Goal: Task Accomplishment & Management: Use online tool/utility

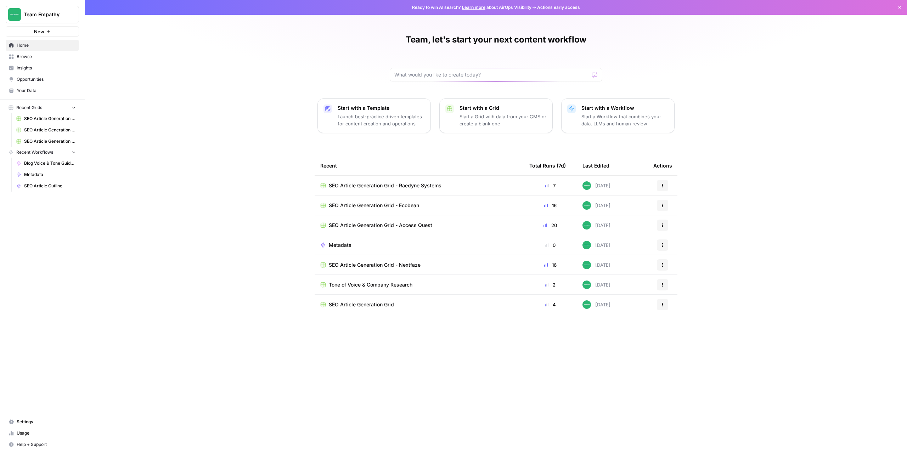
click at [174, 122] on div "Team, let's start your next content workflow Start with a Template Launch best-…" at bounding box center [496, 226] width 822 height 453
click at [28, 58] on span "Browse" at bounding box center [46, 57] width 59 height 6
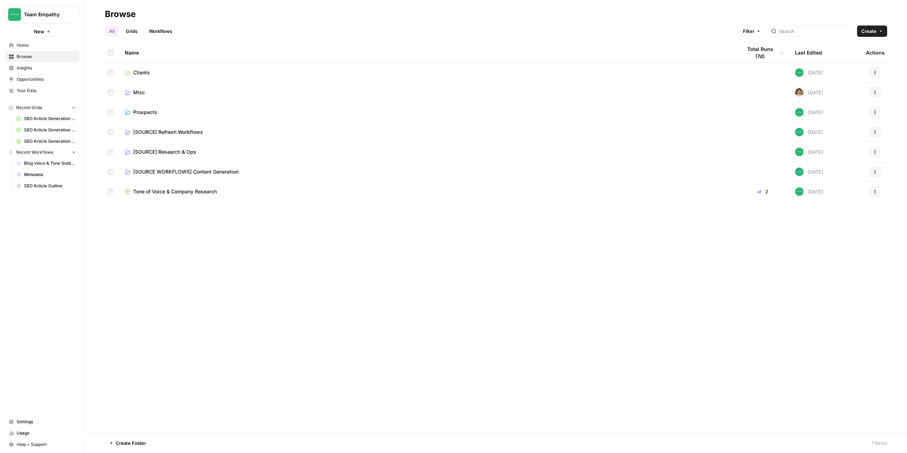
click at [145, 111] on span "Prospects" at bounding box center [145, 112] width 24 height 7
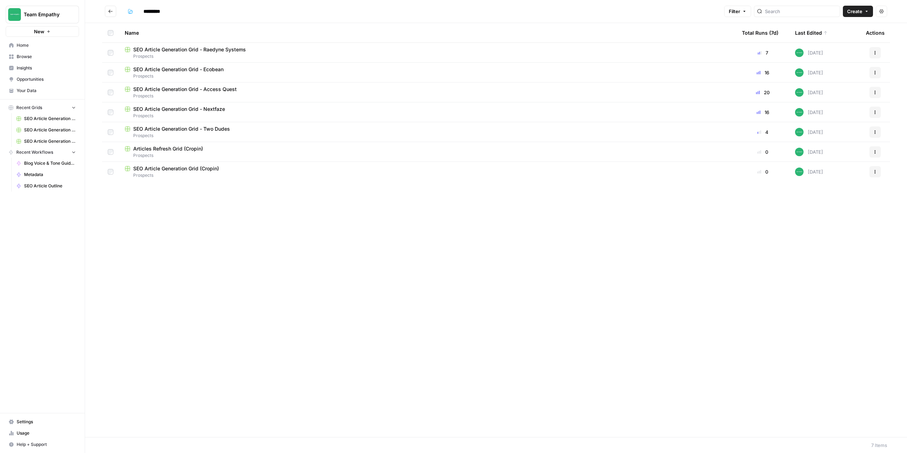
click at [217, 89] on span "SEO Article Generation Grid - Access Quest" at bounding box center [184, 89] width 103 height 7
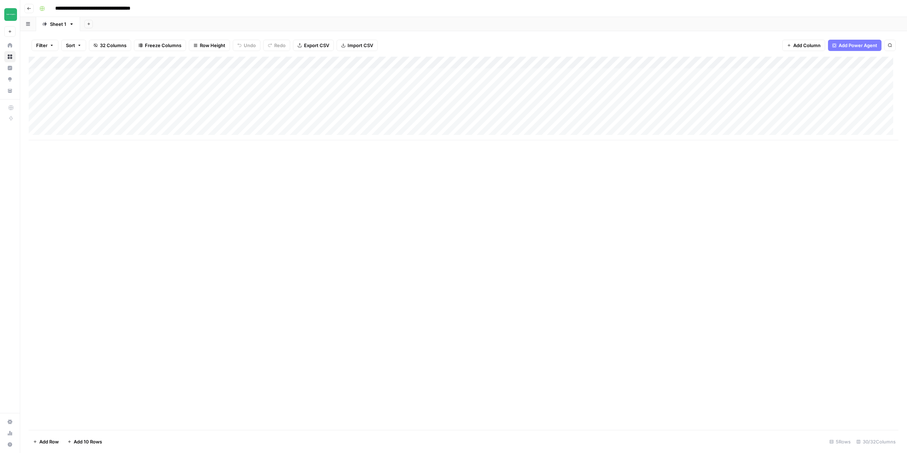
click at [29, 9] on icon "button" at bounding box center [29, 8] width 4 height 4
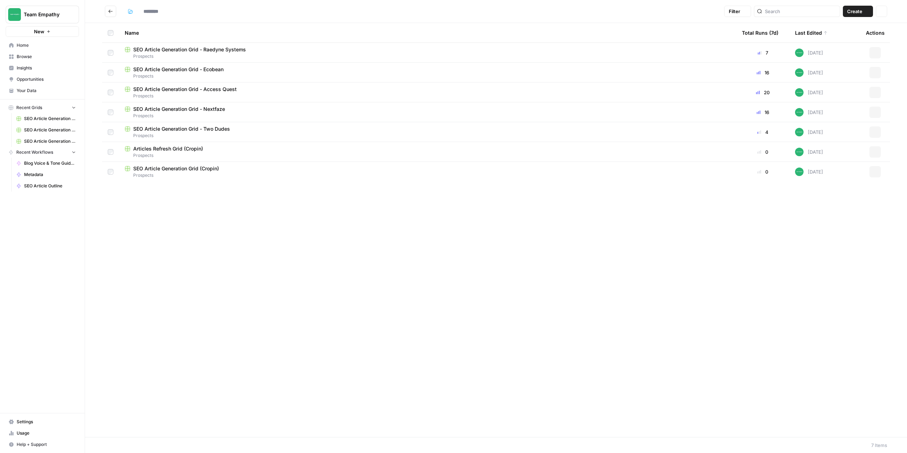
type input "*********"
click at [874, 92] on icon "button" at bounding box center [875, 92] width 4 height 4
click at [829, 109] on span "Duplicate" at bounding box center [843, 109] width 57 height 7
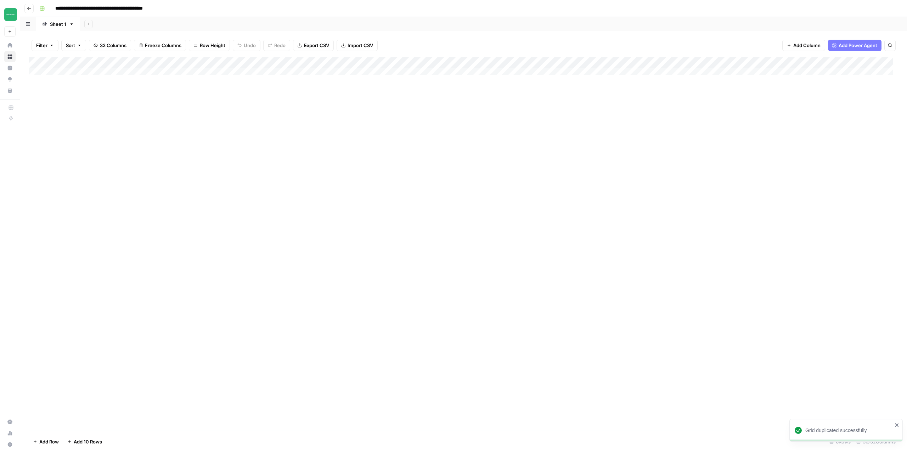
click at [130, 10] on input "**********" at bounding box center [116, 8] width 128 height 11
drag, startPoint x: 127, startPoint y: 9, endPoint x: 177, endPoint y: 9, distance: 50.0
click at [177, 9] on input "**********" at bounding box center [116, 8] width 128 height 11
type input "**********"
click at [170, 98] on div "Add Column" at bounding box center [464, 244] width 870 height 374
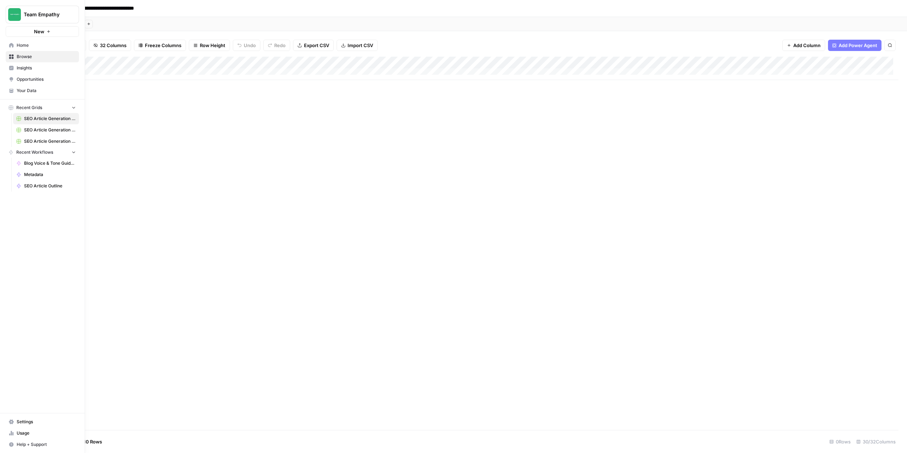
click at [25, 88] on span "Your Data" at bounding box center [46, 91] width 59 height 6
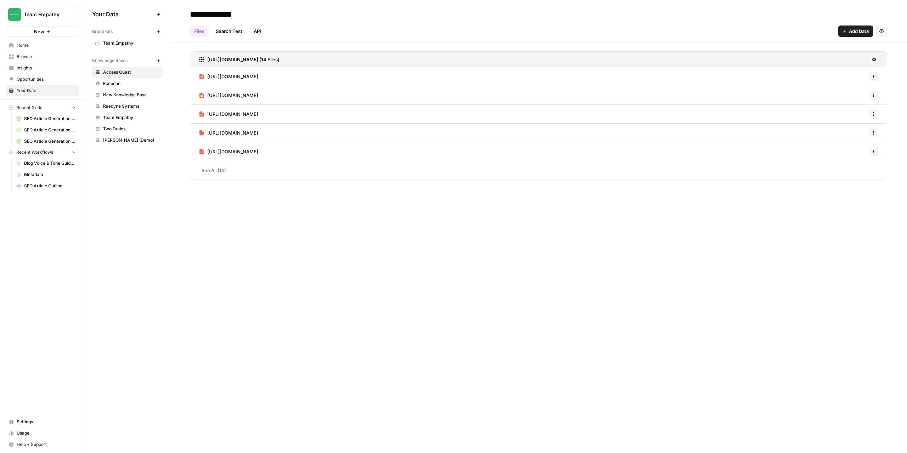
click at [159, 61] on icon "button" at bounding box center [158, 60] width 2 height 2
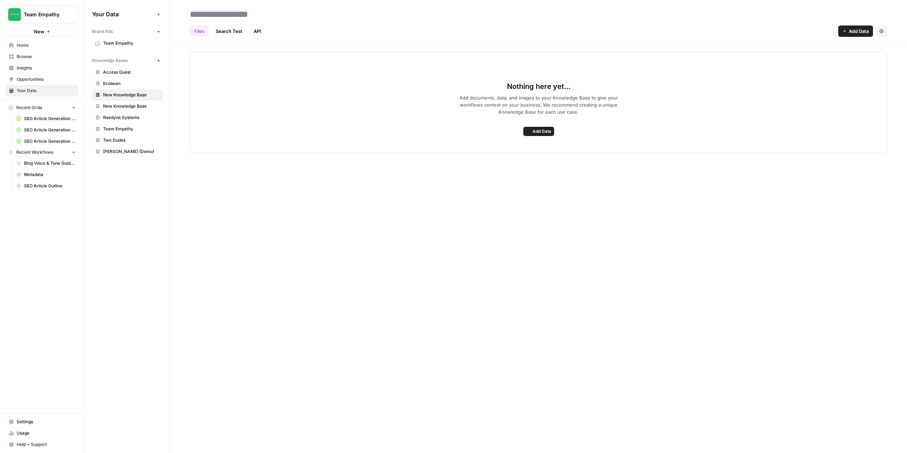
click at [852, 33] on span "Add Data" at bounding box center [859, 31] width 20 height 7
click at [538, 130] on span "Add Data" at bounding box center [542, 131] width 19 height 6
click at [500, 157] on span "Web Scrape" at bounding box center [513, 156] width 65 height 7
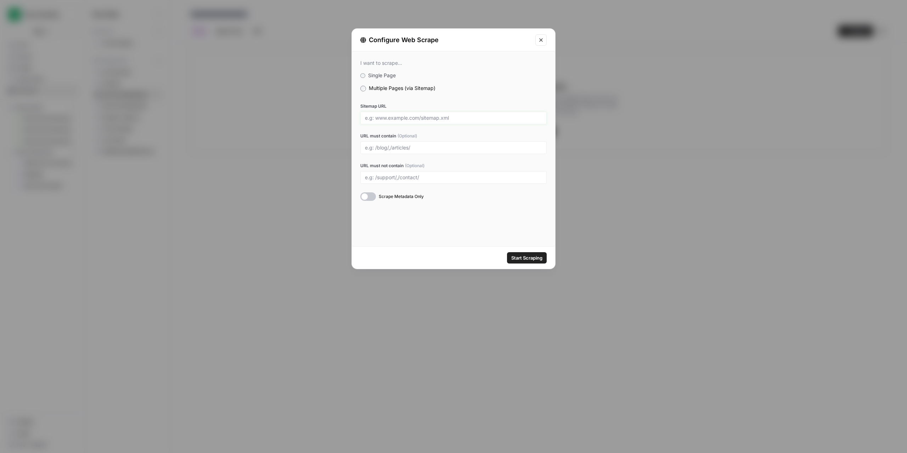
click at [398, 116] on input "Sitemap URL" at bounding box center [453, 118] width 177 height 6
paste input "[URL][DOMAIN_NAME]"
type input "https://www.whiskrenovators.co.nz/sitemap.xml"
click at [365, 200] on div at bounding box center [368, 196] width 16 height 9
click at [456, 239] on div "I want to scrape... Single Page Multiple Pages (via Sitemap) Sitemap URL https:…" at bounding box center [453, 148] width 203 height 195
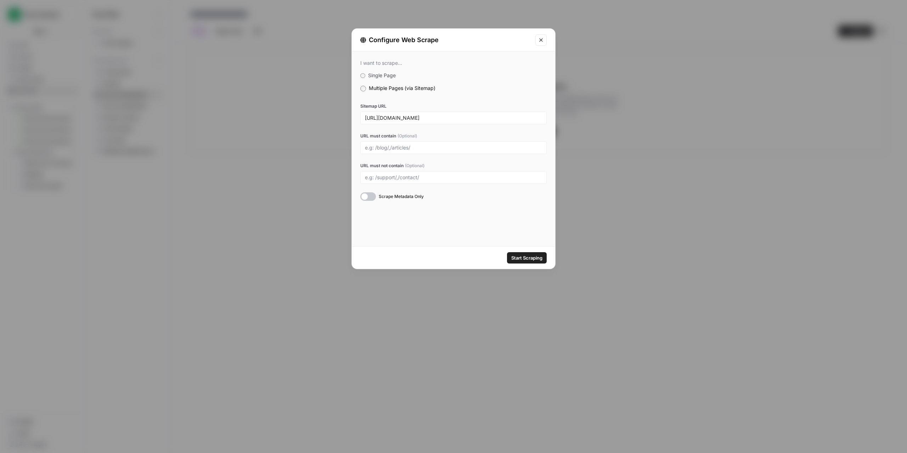
click at [526, 259] on span "Start Scraping" at bounding box center [526, 257] width 31 height 7
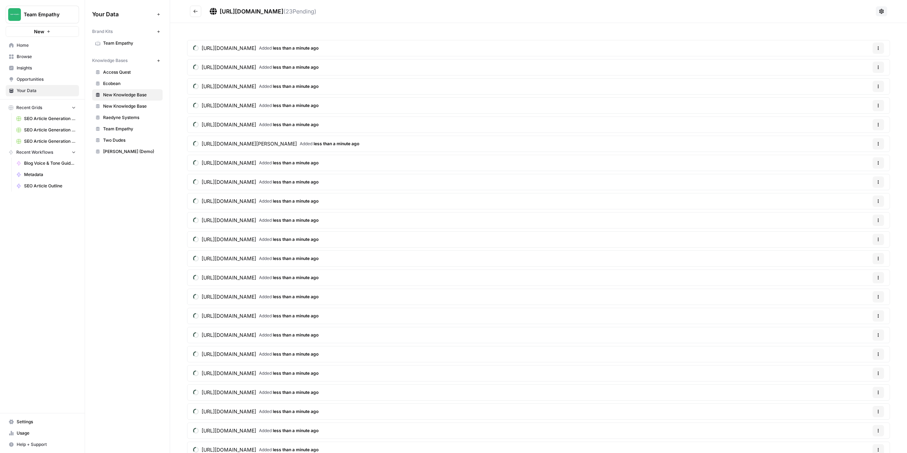
click at [30, 59] on span "Browse" at bounding box center [46, 57] width 59 height 6
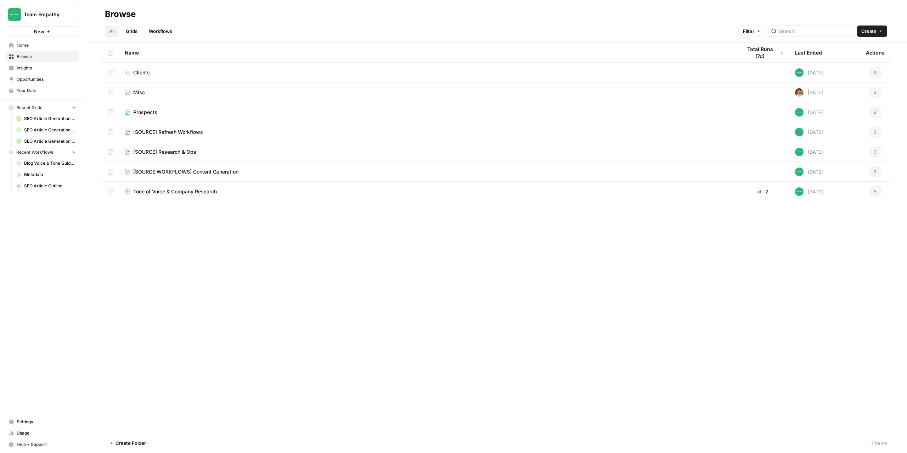
click at [149, 110] on span "Prospects" at bounding box center [145, 112] width 24 height 7
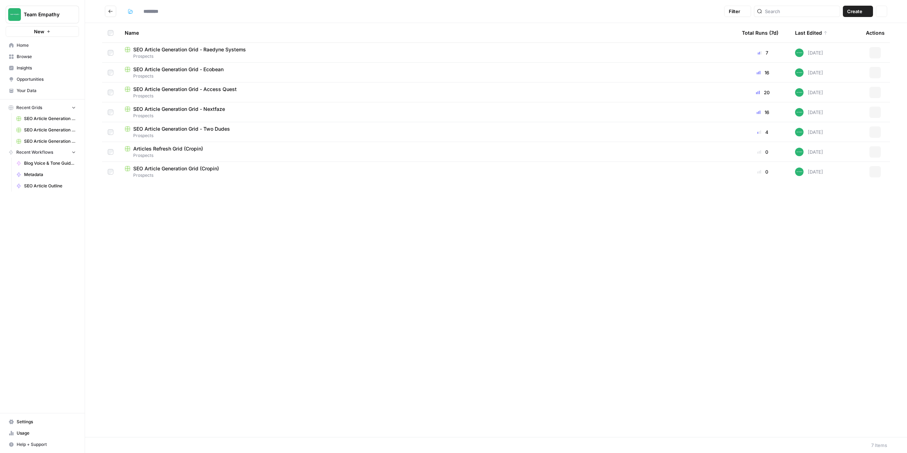
type input "*********"
click at [180, 54] on span "Prospects" at bounding box center [428, 56] width 606 height 6
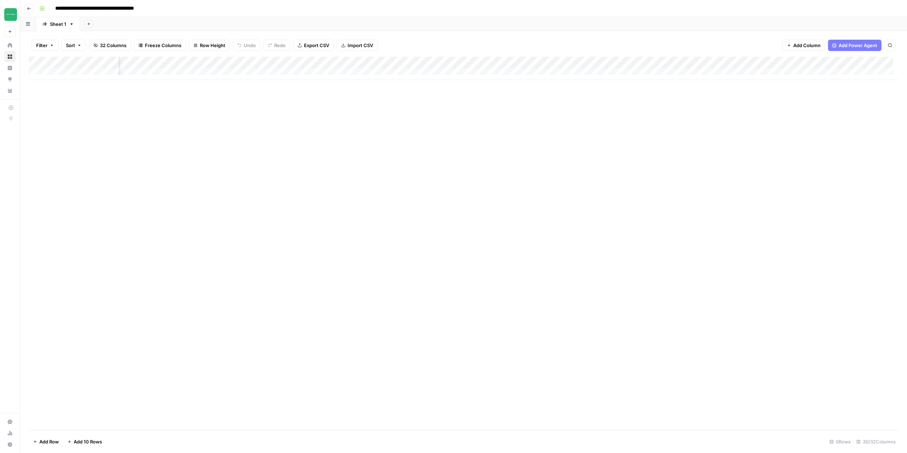
scroll to position [0, 1029]
click at [688, 64] on div "Add Column" at bounding box center [464, 68] width 870 height 23
click at [679, 121] on span "Configure Inputs" at bounding box center [684, 122] width 62 height 7
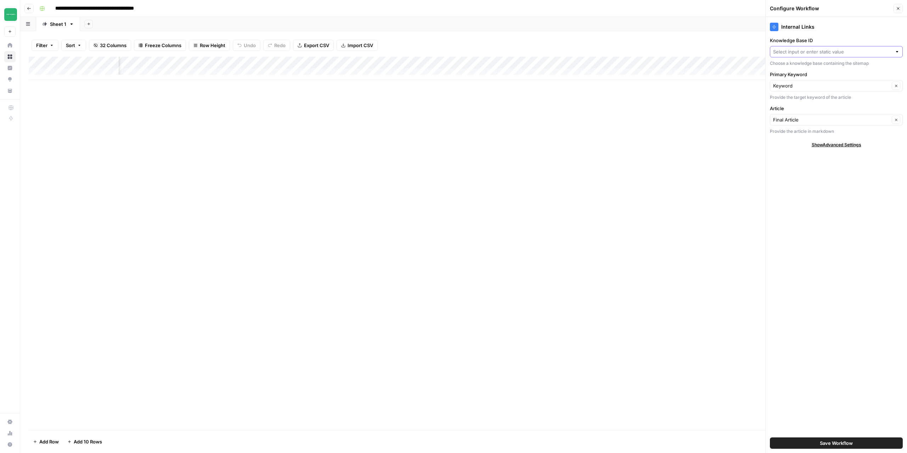
click at [809, 55] on input "Knowledge Base ID" at bounding box center [832, 51] width 119 height 7
type input "Access Quest"
drag, startPoint x: 687, startPoint y: 170, endPoint x: 741, endPoint y: 131, distance: 66.0
click at [687, 170] on div "Add Column" at bounding box center [464, 244] width 870 height 374
click at [902, 6] on button "Close" at bounding box center [898, 8] width 9 height 9
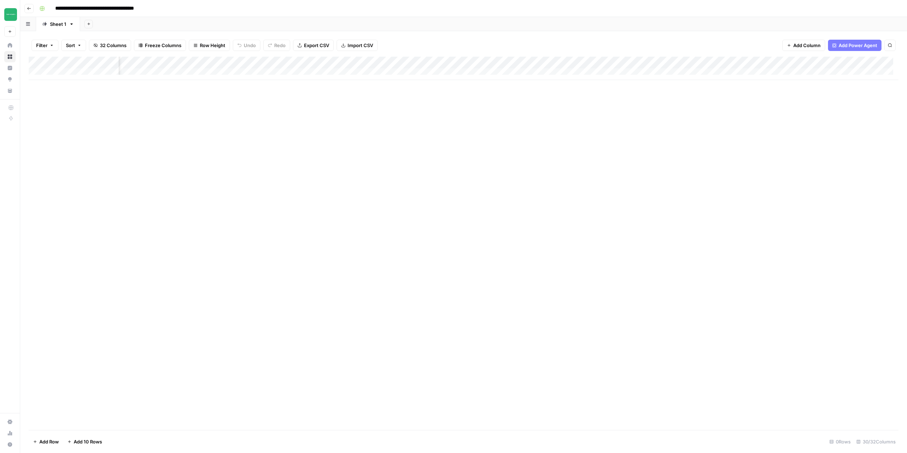
scroll to position [0, 0]
click at [112, 63] on div "Add Column" at bounding box center [464, 68] width 870 height 23
click at [260, 175] on div "Add Column" at bounding box center [464, 244] width 870 height 374
click at [78, 72] on div "Add Column" at bounding box center [464, 68] width 870 height 23
click at [74, 82] on div "Add Column" at bounding box center [464, 74] width 870 height 35
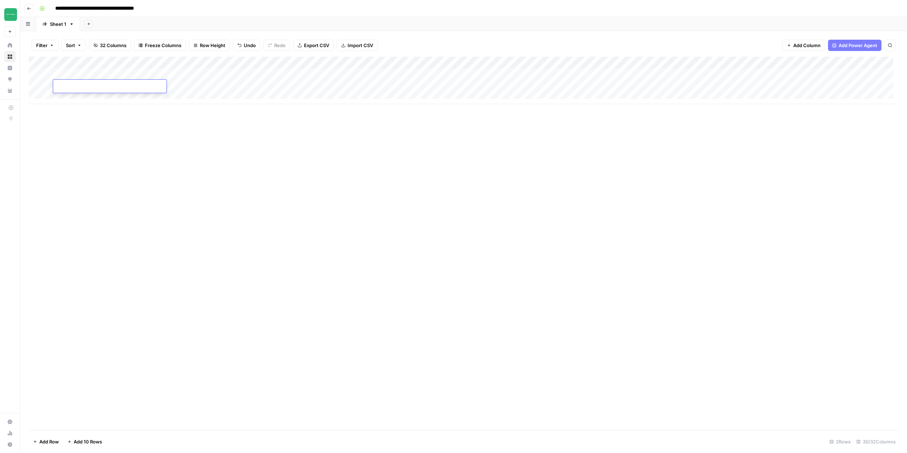
click at [67, 97] on div "Add Column" at bounding box center [464, 80] width 870 height 47
click at [67, 106] on div "Add Column" at bounding box center [464, 87] width 870 height 60
click at [67, 119] on div "Add Column" at bounding box center [464, 93] width 870 height 72
click at [870, 61] on span "Add Column" at bounding box center [882, 63] width 25 height 6
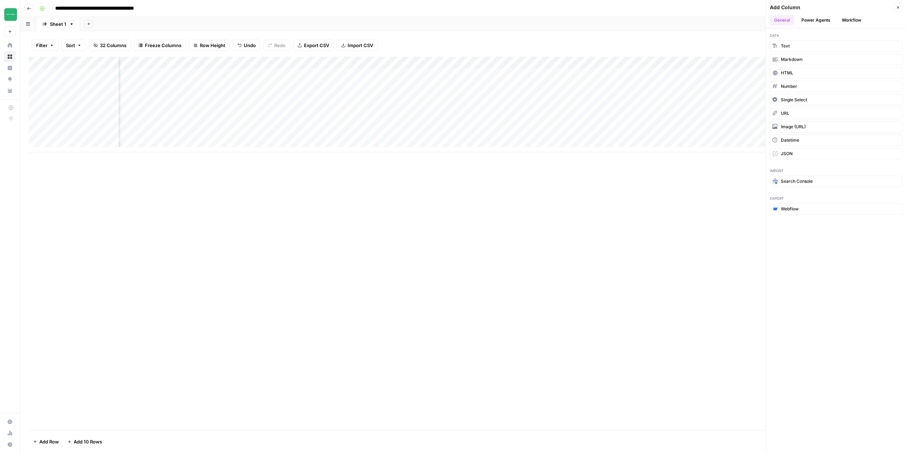
click at [852, 20] on button "Workflow" at bounding box center [852, 20] width 28 height 11
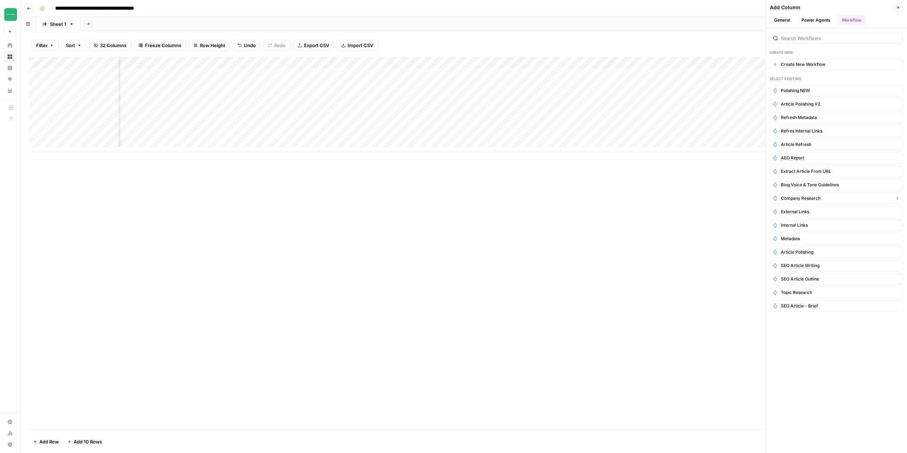
click at [798, 199] on span "Company Research" at bounding box center [801, 198] width 40 height 6
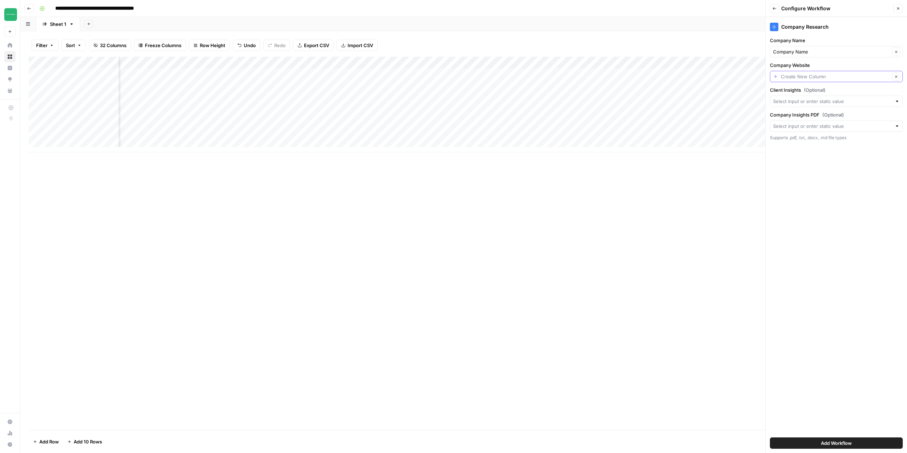
click at [853, 78] on input "Company Website" at bounding box center [835, 76] width 109 height 7
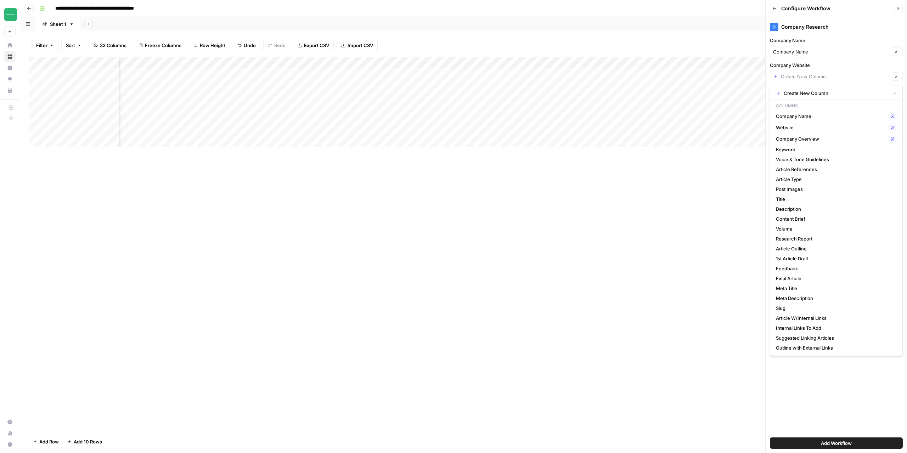
scroll to position [0, 0]
click at [782, 127] on span "Website" at bounding box center [831, 127] width 110 height 7
type input "Website"
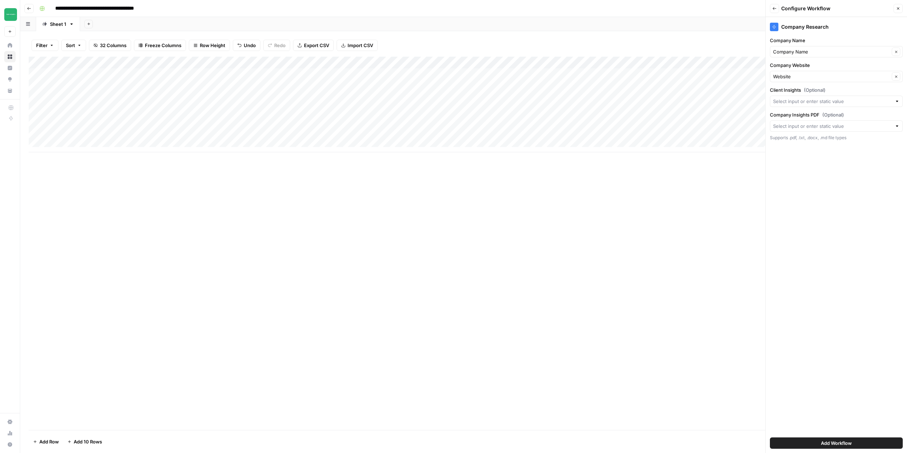
click at [831, 444] on span "Add Workflow" at bounding box center [836, 443] width 31 height 7
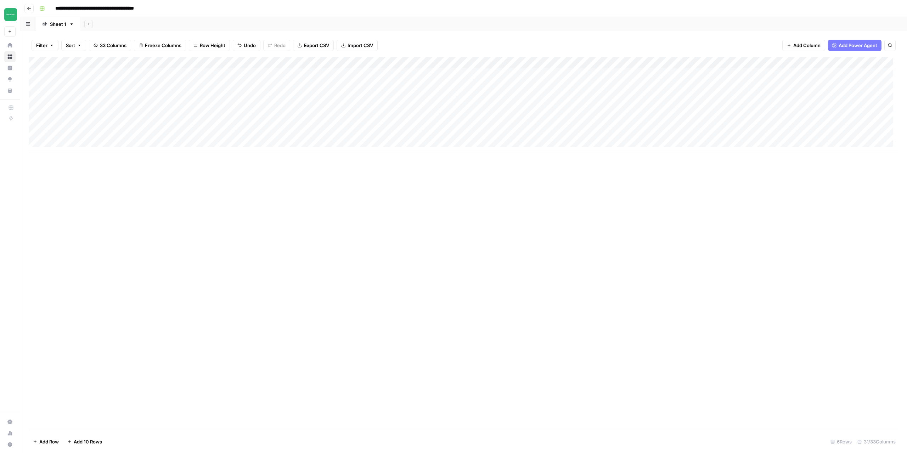
drag, startPoint x: 812, startPoint y: 65, endPoint x: 289, endPoint y: 69, distance: 523.1
click at [289, 69] on div "Add Column" at bounding box center [464, 105] width 870 height 96
click at [312, 63] on div "Add Column" at bounding box center [464, 105] width 870 height 96
click at [291, 120] on span "Configure Inputs" at bounding box center [295, 122] width 62 height 7
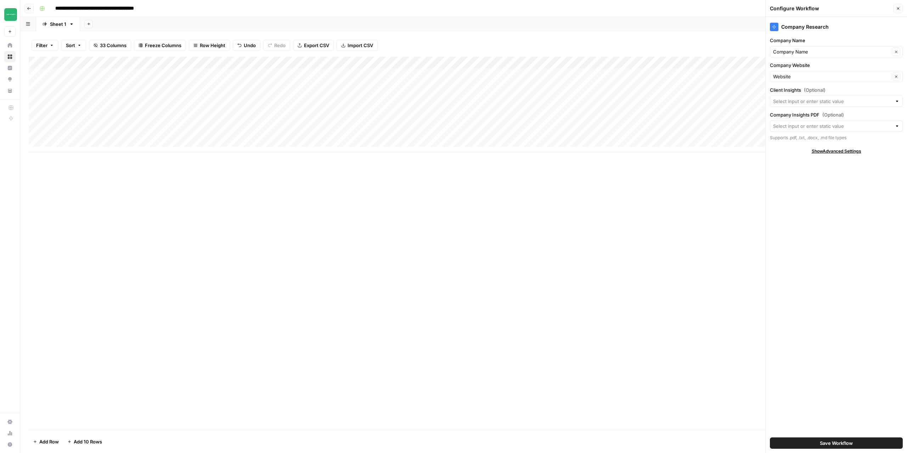
click at [899, 11] on button "Close" at bounding box center [898, 8] width 9 height 9
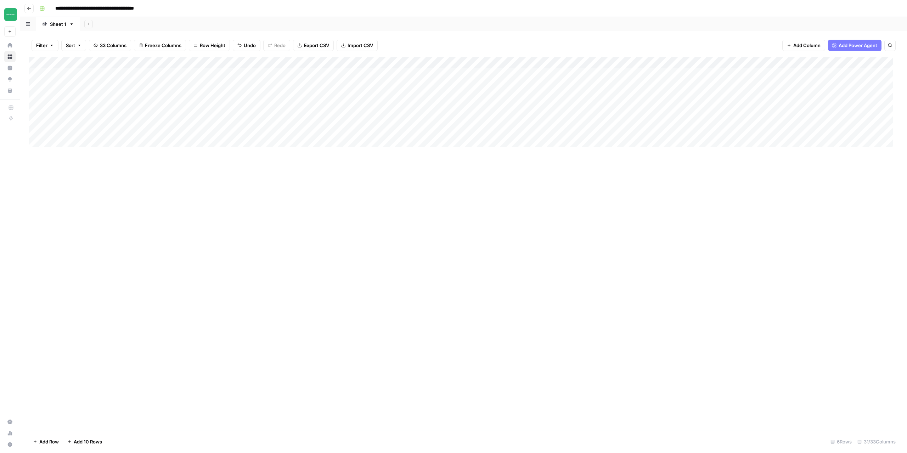
click at [425, 274] on div "Add Column" at bounding box center [464, 244] width 870 height 374
click at [875, 63] on span "Add Column" at bounding box center [882, 63] width 25 height 6
click at [850, 19] on button "Workflow" at bounding box center [852, 20] width 28 height 11
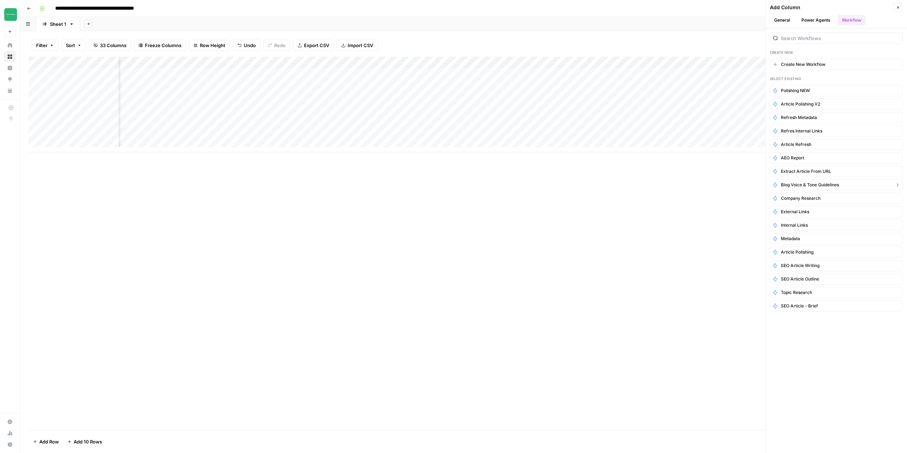
click at [804, 186] on span "Blog Voice & Tone Guidelines" at bounding box center [810, 185] width 58 height 6
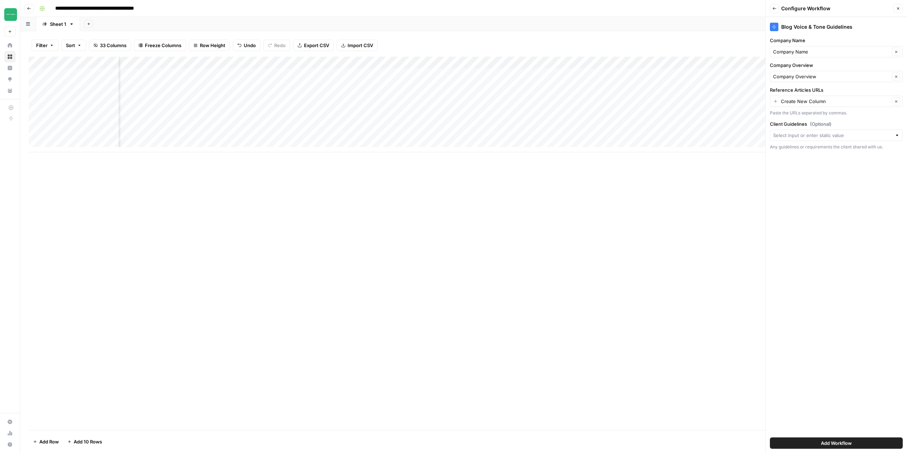
click at [834, 444] on span "Add Workflow" at bounding box center [836, 443] width 31 height 7
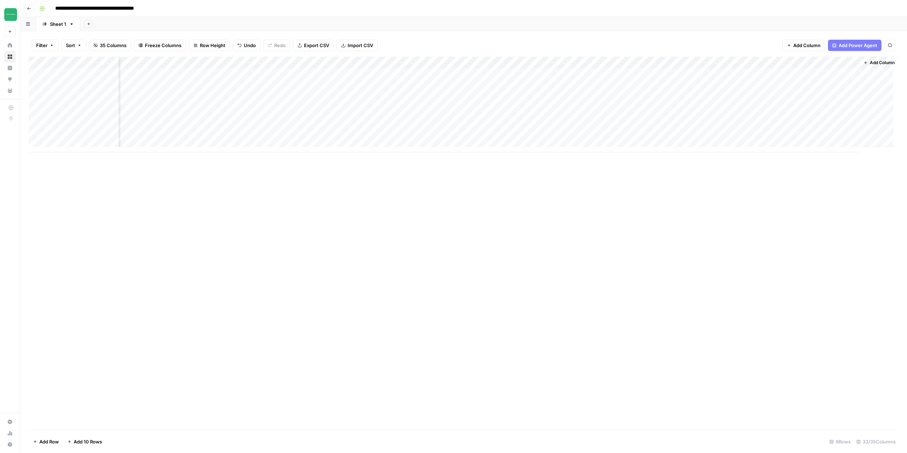
scroll to position [0, 1475]
click at [697, 61] on div "Add Column" at bounding box center [464, 105] width 870 height 96
click at [776, 65] on div "Add Column" at bounding box center [464, 105] width 870 height 96
drag, startPoint x: 669, startPoint y: 59, endPoint x: 707, endPoint y: 66, distance: 38.2
click at [707, 66] on div "Add Column" at bounding box center [464, 105] width 870 height 96
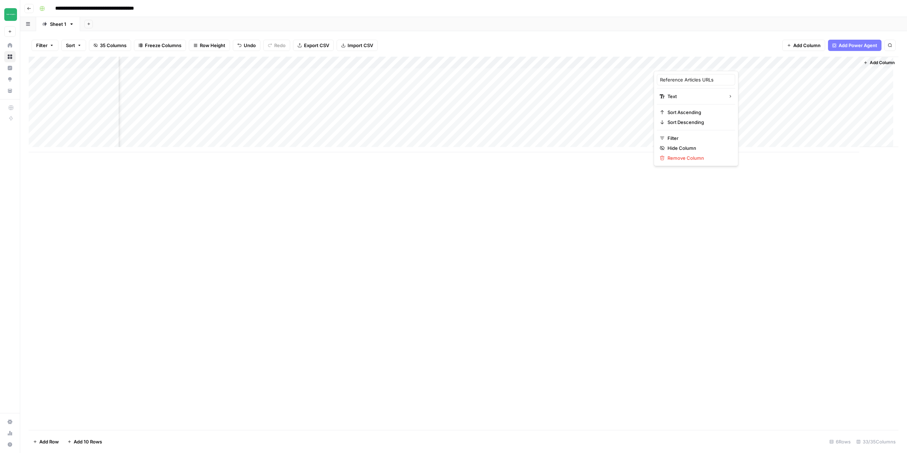
click at [777, 258] on div "Add Column" at bounding box center [464, 244] width 870 height 374
drag, startPoint x: 697, startPoint y: 62, endPoint x: 470, endPoint y: 101, distance: 231.1
click at [470, 101] on div "Add Column" at bounding box center [464, 105] width 870 height 96
drag, startPoint x: 806, startPoint y: 63, endPoint x: 542, endPoint y: 103, distance: 266.4
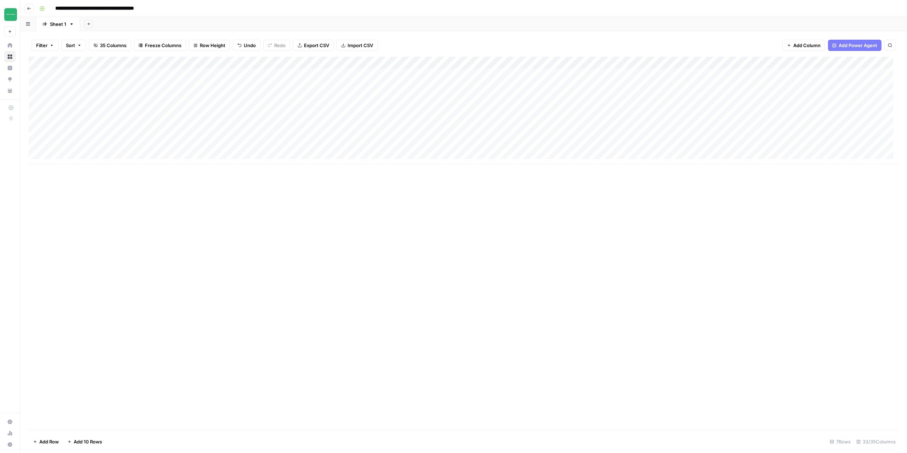
click at [542, 103] on div "Add Column" at bounding box center [464, 111] width 870 height 108
click at [584, 62] on div "Add Column" at bounding box center [464, 111] width 870 height 108
click at [535, 121] on span "Configure Inputs" at bounding box center [546, 122] width 62 height 7
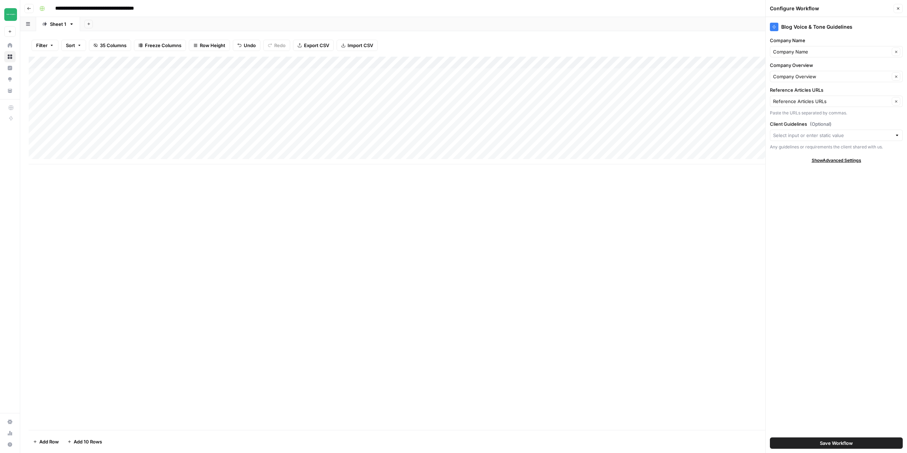
click at [153, 75] on div "Add Column" at bounding box center [464, 111] width 870 height 108
click at [200, 75] on div "Add Column" at bounding box center [464, 111] width 870 height 108
type input "**********"
click at [148, 75] on div "Add Column" at bounding box center [464, 111] width 870 height 108
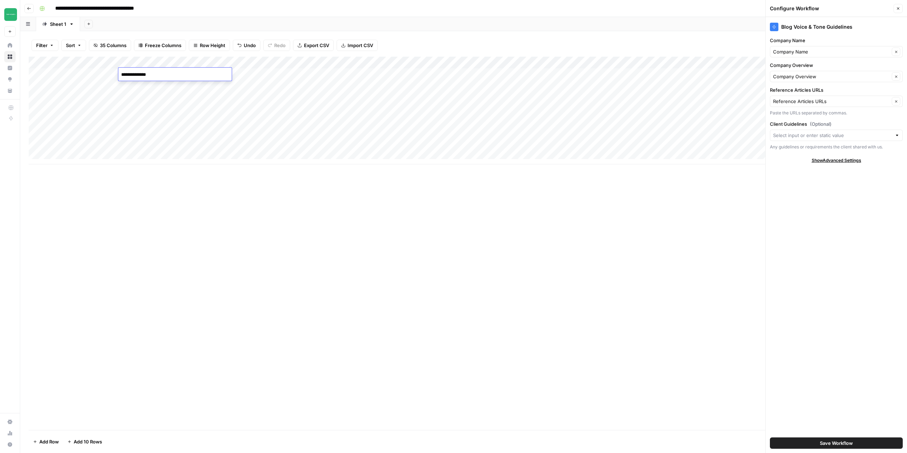
type textarea "*"
click at [136, 123] on div "Add Column" at bounding box center [464, 111] width 870 height 108
click at [135, 78] on div "Add Column" at bounding box center [464, 111] width 870 height 108
type textarea "**********"
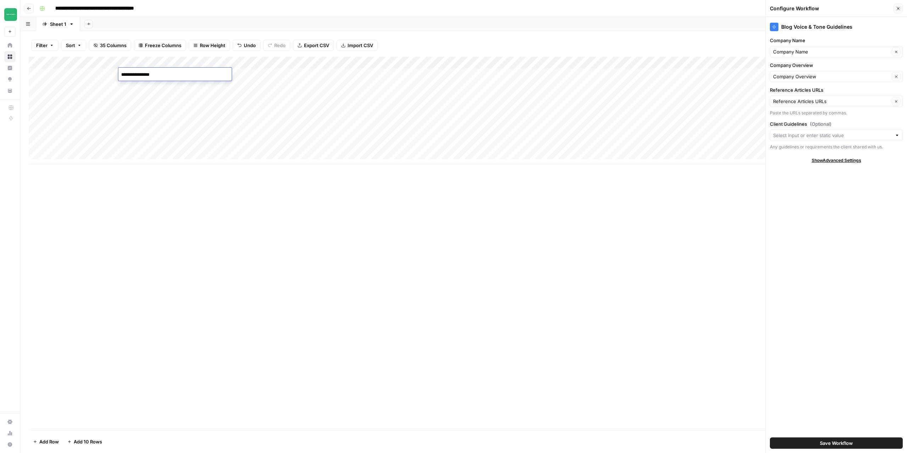
click at [268, 314] on div "Add Column" at bounding box center [464, 244] width 870 height 374
click at [70, 71] on div "Add Column" at bounding box center [464, 111] width 870 height 108
click at [63, 73] on div "Add Column" at bounding box center [464, 111] width 870 height 108
type textarea "**********"
click at [900, 8] on icon "button" at bounding box center [898, 8] width 4 height 4
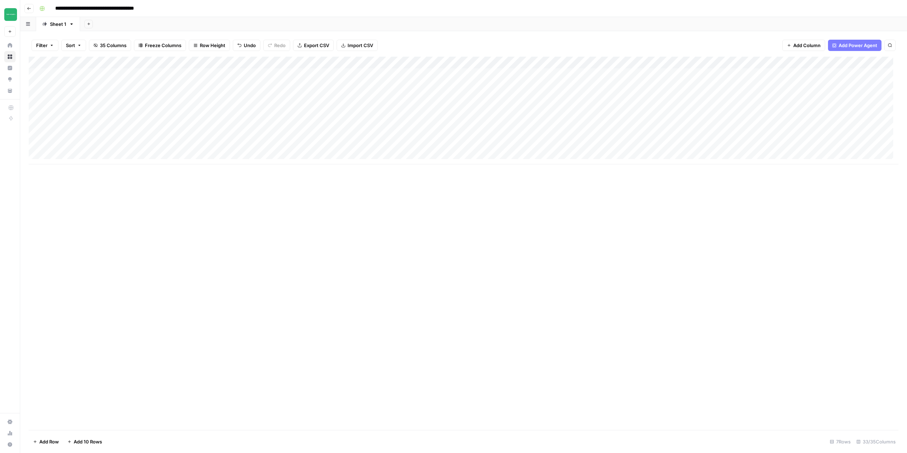
click at [313, 64] on div "Add Column" at bounding box center [464, 111] width 870 height 108
click at [282, 119] on span "Configure Inputs" at bounding box center [295, 122] width 62 height 7
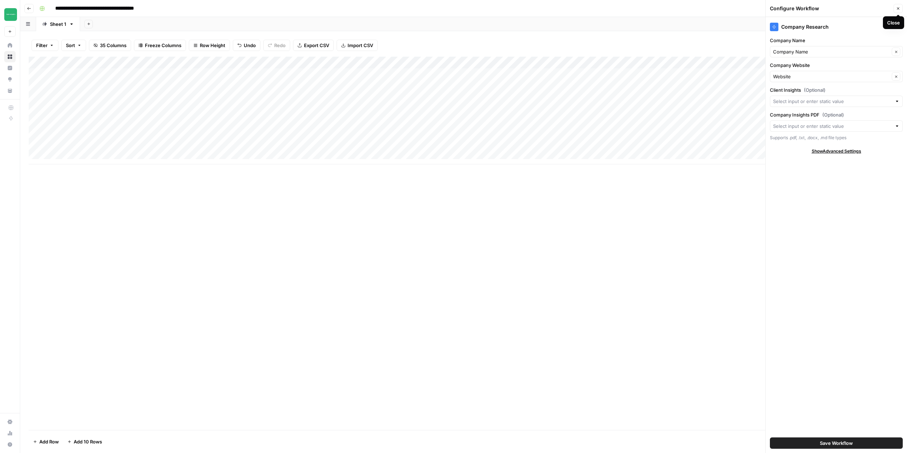
click at [902, 11] on button "Close" at bounding box center [898, 8] width 9 height 9
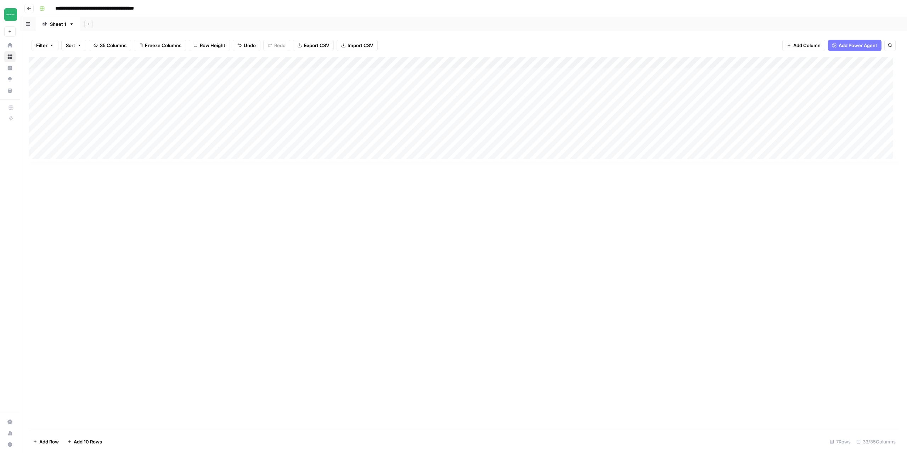
click at [310, 63] on div "Add Column" at bounding box center [464, 111] width 870 height 108
click at [276, 121] on span "Configure Inputs" at bounding box center [295, 122] width 62 height 7
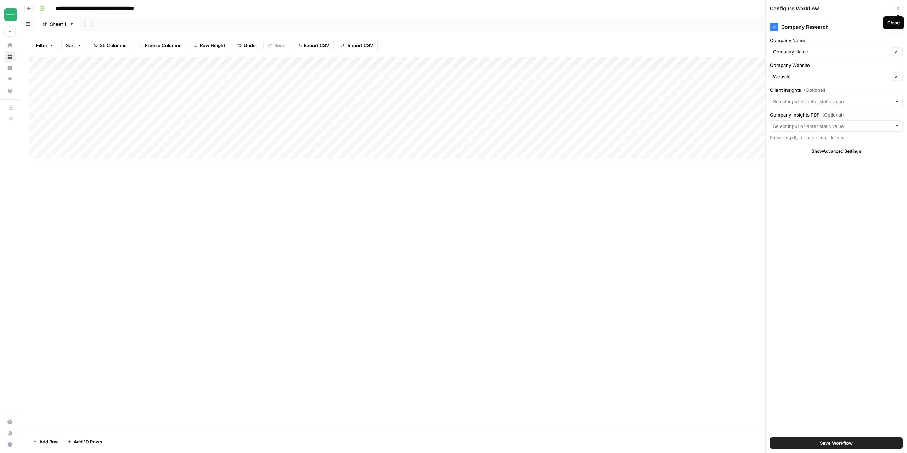
click at [900, 11] on button "Close" at bounding box center [898, 8] width 9 height 9
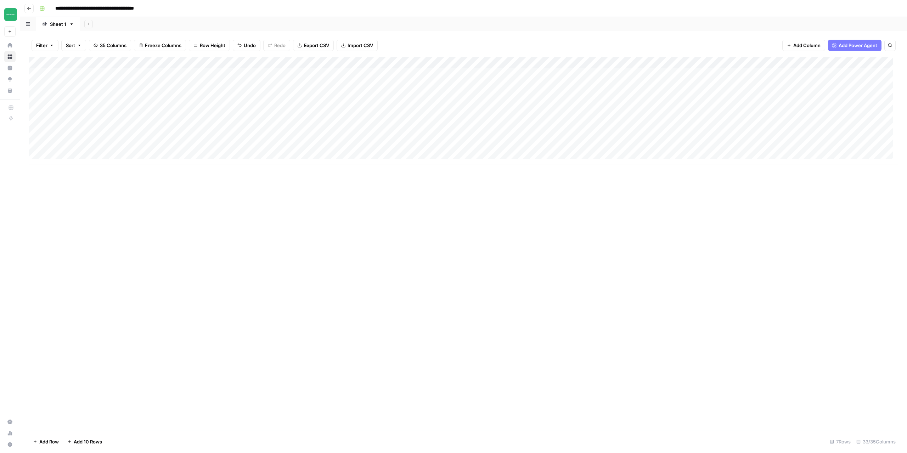
click at [77, 83] on div "Add Column" at bounding box center [464, 111] width 870 height 108
click at [53, 77] on div "Add Column" at bounding box center [464, 111] width 870 height 108
click at [63, 75] on div "Add Column" at bounding box center [464, 111] width 870 height 108
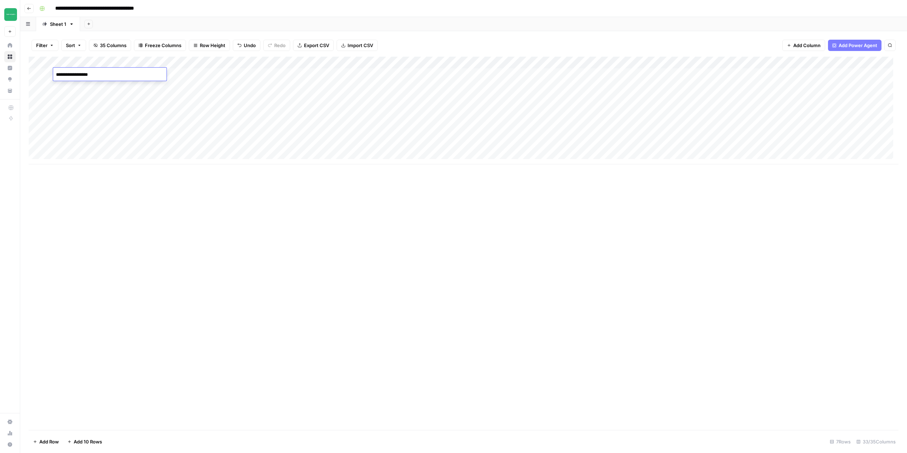
click at [57, 75] on textarea "**********" at bounding box center [109, 75] width 113 height 10
click at [85, 76] on textarea "**********" at bounding box center [109, 75] width 113 height 10
click at [86, 76] on textarea "**********" at bounding box center [109, 75] width 113 height 10
type textarea "**********"
click at [83, 86] on div "Add Column" at bounding box center [464, 111] width 870 height 108
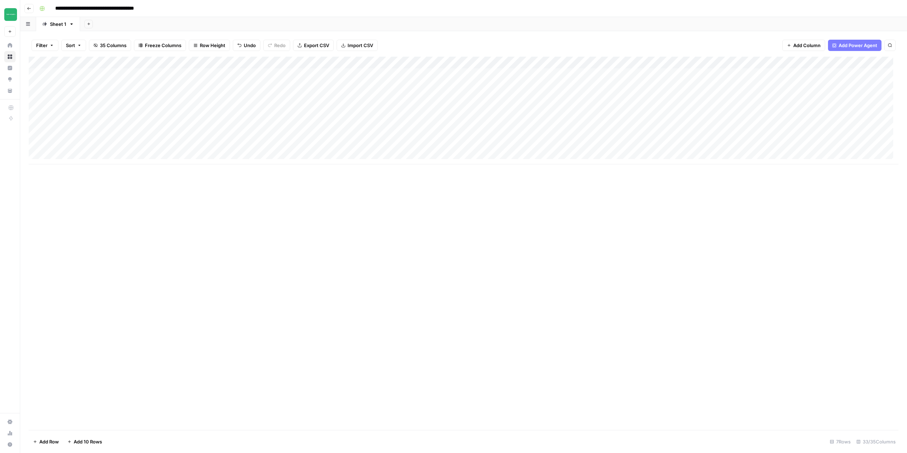
click at [83, 86] on div "Add Column" at bounding box center [464, 111] width 870 height 108
type textarea "**********"
click at [198, 281] on div "Add Column" at bounding box center [464, 244] width 870 height 374
click at [222, 297] on div "Add Column" at bounding box center [464, 244] width 870 height 374
click at [287, 73] on div "Add Column" at bounding box center [464, 111] width 870 height 108
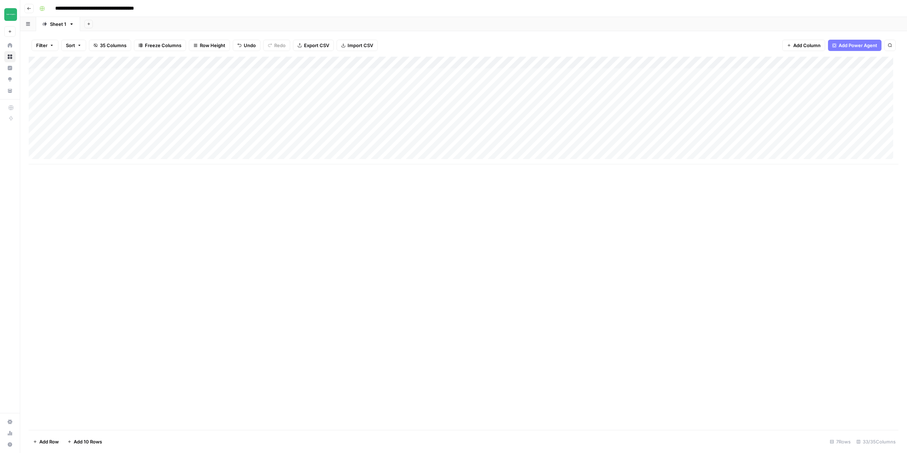
click at [149, 276] on div "Add Column" at bounding box center [464, 244] width 870 height 374
click at [100, 269] on div "Add Column" at bounding box center [464, 244] width 870 height 374
click at [384, 75] on div "Add Column" at bounding box center [464, 111] width 870 height 108
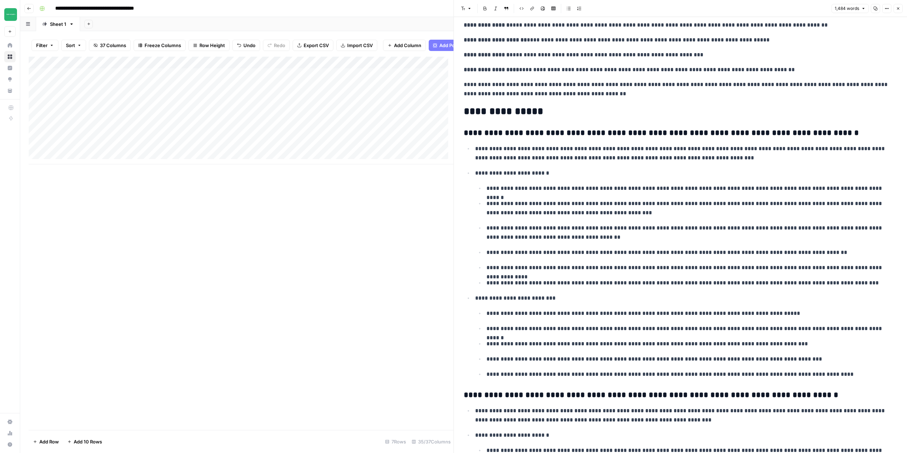
scroll to position [780, 0]
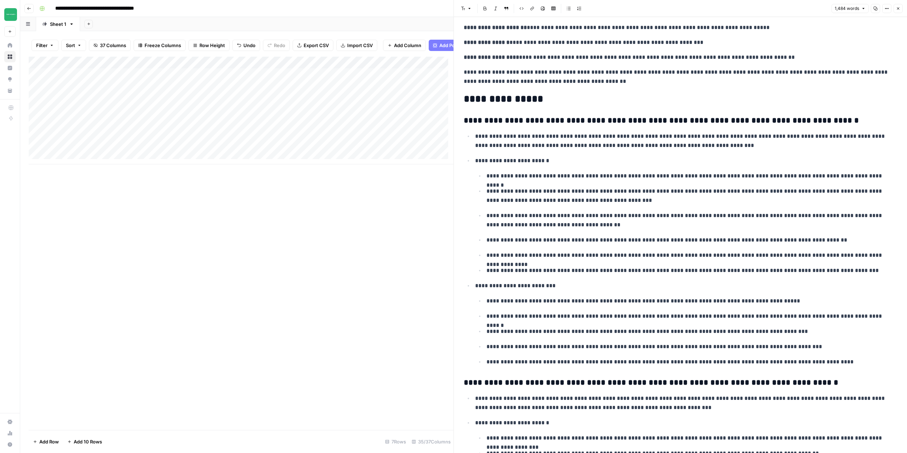
click at [899, 8] on icon "button" at bounding box center [898, 8] width 4 height 4
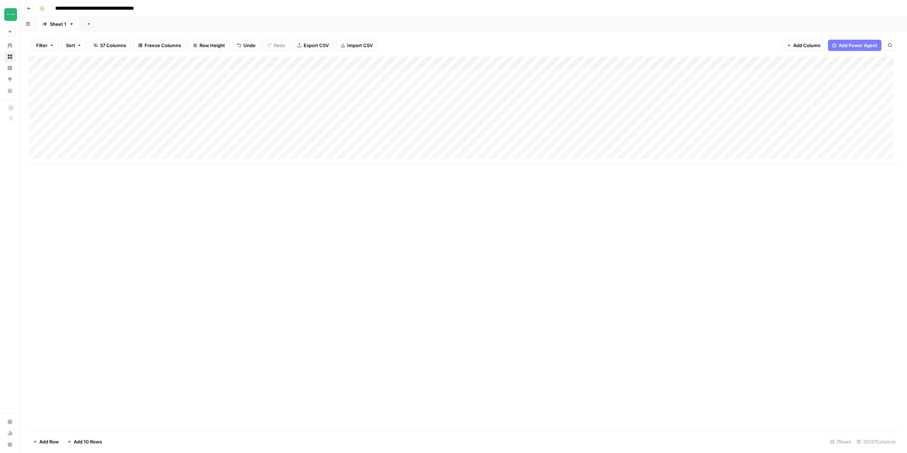
click at [447, 74] on div "Add Column" at bounding box center [464, 111] width 870 height 108
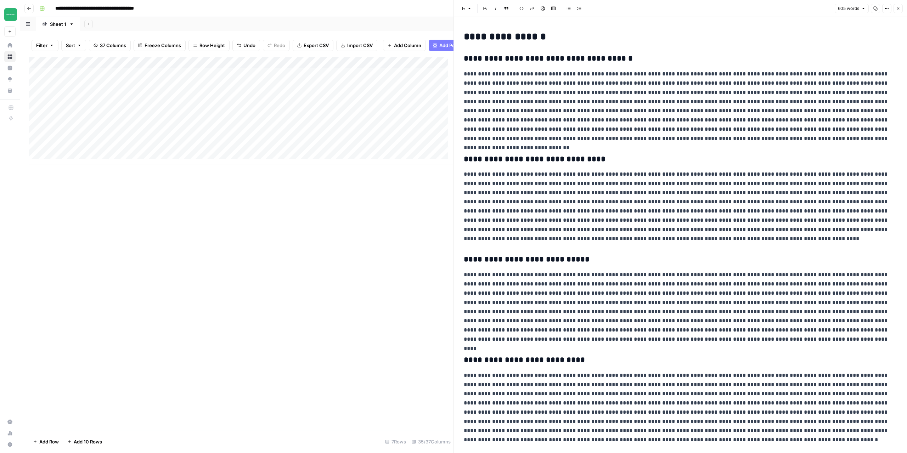
click at [901, 10] on button "Close" at bounding box center [898, 8] width 9 height 9
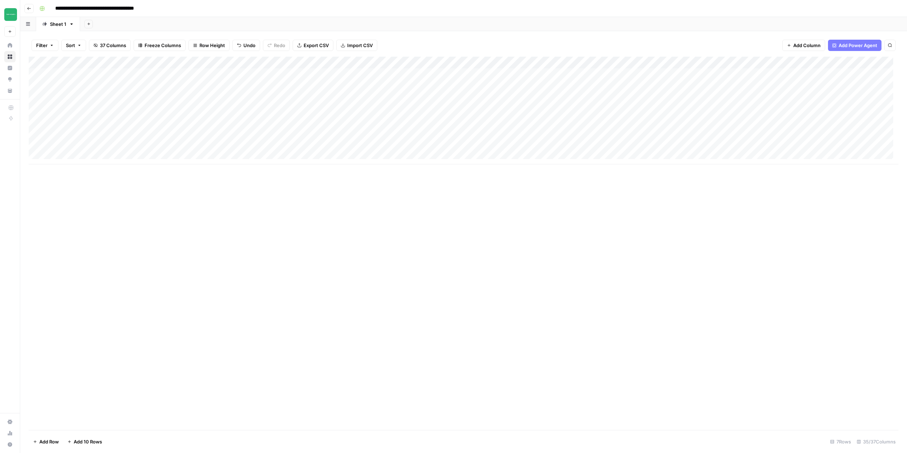
click at [476, 65] on div "Add Column" at bounding box center [464, 111] width 870 height 108
click at [428, 245] on div "Add Column" at bounding box center [464, 244] width 870 height 374
click at [418, 64] on div "Add Column" at bounding box center [464, 111] width 870 height 108
click at [418, 64] on div at bounding box center [422, 64] width 64 height 14
click at [479, 70] on div "Add Column" at bounding box center [464, 111] width 870 height 108
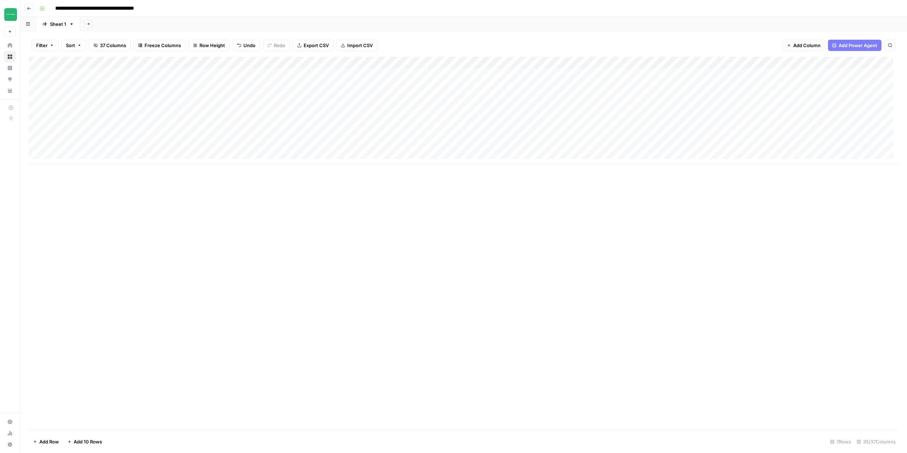
click at [523, 63] on div "Add Column" at bounding box center [464, 111] width 870 height 108
click at [495, 135] on span "Remove Column" at bounding box center [499, 132] width 62 height 7
click at [516, 40] on icon "Close modal" at bounding box center [515, 39] width 3 height 3
click at [435, 78] on div "Add Column" at bounding box center [464, 111] width 870 height 108
click at [481, 75] on div "Add Column" at bounding box center [464, 111] width 870 height 108
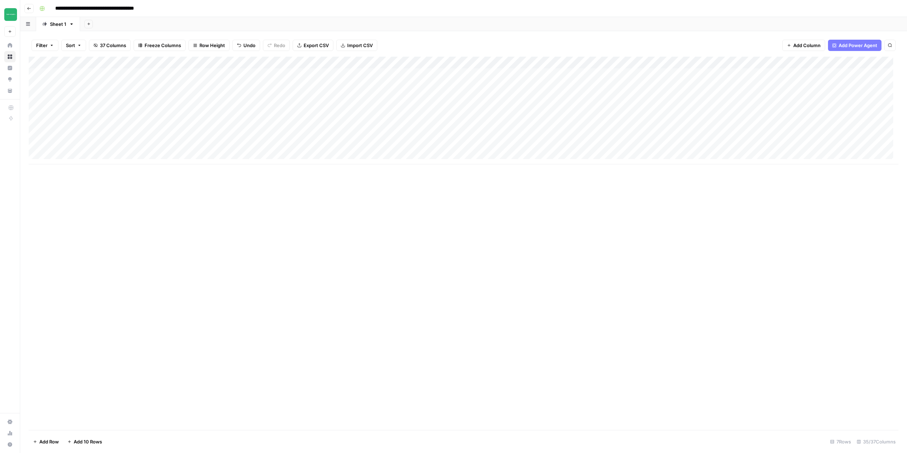
click at [526, 259] on div "Add Column" at bounding box center [464, 244] width 870 height 374
click at [418, 76] on div "Add Column" at bounding box center [464, 111] width 870 height 108
click at [450, 63] on div "Add Column" at bounding box center [464, 111] width 870 height 108
click at [430, 133] on span "Remove Column" at bounding box center [435, 132] width 62 height 7
click at [517, 42] on icon "Close modal" at bounding box center [516, 40] width 6 height 6
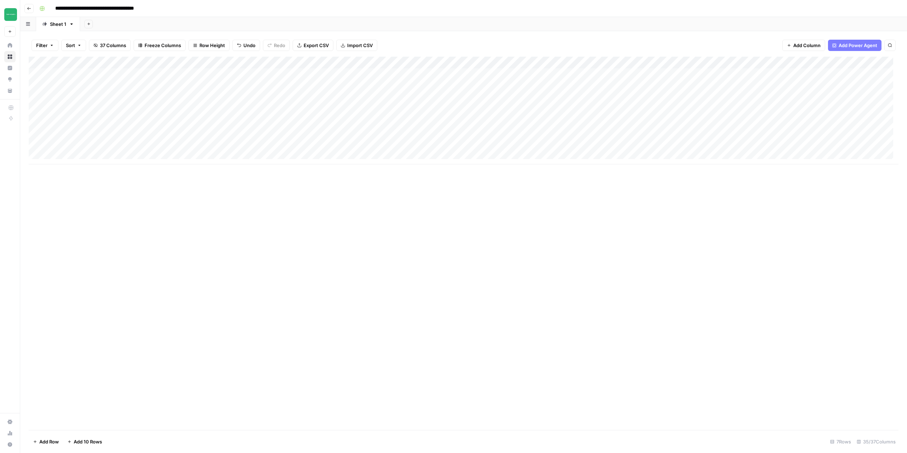
click at [449, 61] on div "Add Column" at bounding box center [464, 111] width 870 height 108
click at [521, 64] on div "Add Column" at bounding box center [464, 111] width 870 height 108
click at [480, 131] on span "Remove Column" at bounding box center [499, 132] width 62 height 7
click at [517, 38] on icon "Close modal" at bounding box center [516, 40] width 6 height 6
click at [554, 76] on div "Add Column" at bounding box center [464, 111] width 870 height 108
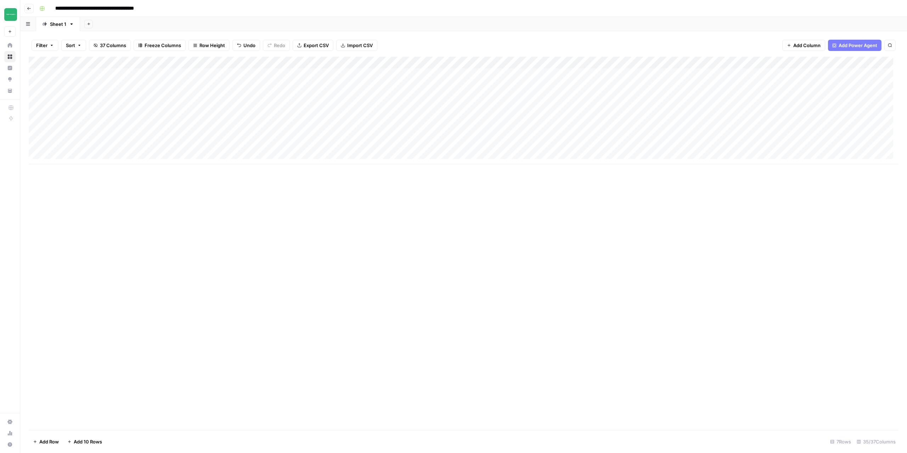
click at [570, 76] on div "Add Column" at bounding box center [464, 111] width 870 height 108
click at [570, 76] on textarea "**********" at bounding box center [598, 78] width 142 height 17
click at [605, 84] on textarea "**********" at bounding box center [598, 78] width 142 height 17
paste textarea "**********"
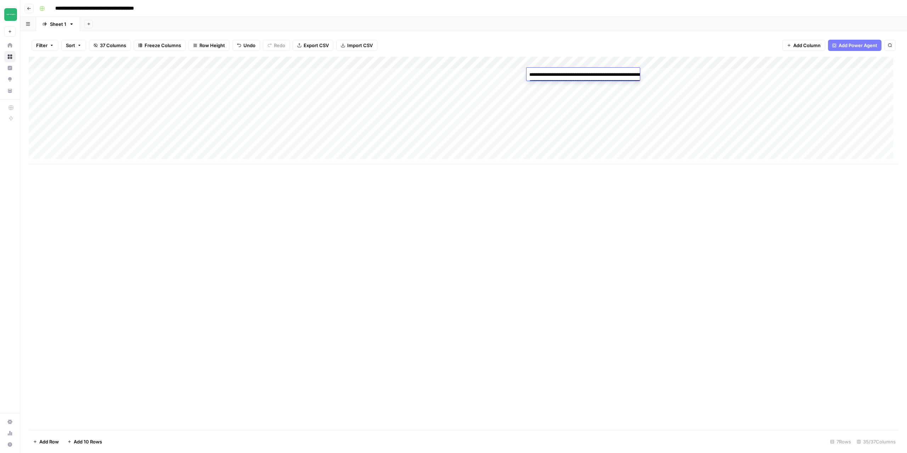
type textarea "**********"
click at [575, 244] on div "Add Column" at bounding box center [464, 244] width 870 height 374
click at [710, 63] on div "Add Column" at bounding box center [464, 111] width 870 height 108
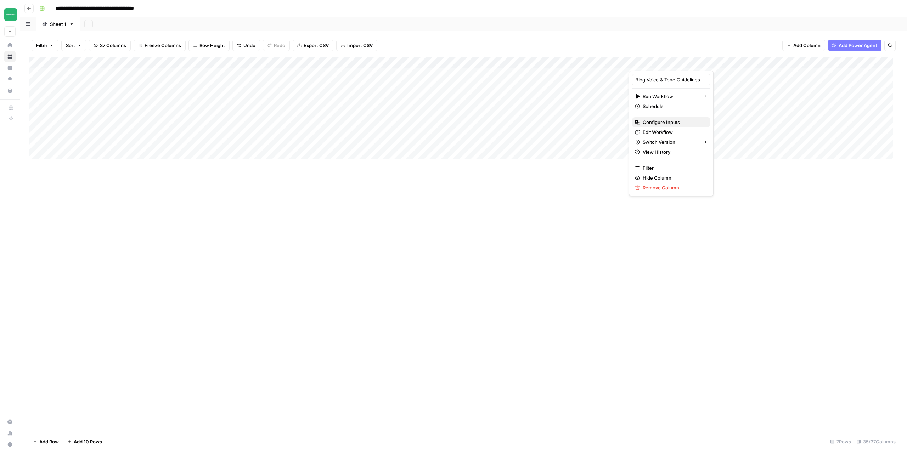
click at [665, 120] on span "Configure Inputs" at bounding box center [674, 122] width 62 height 7
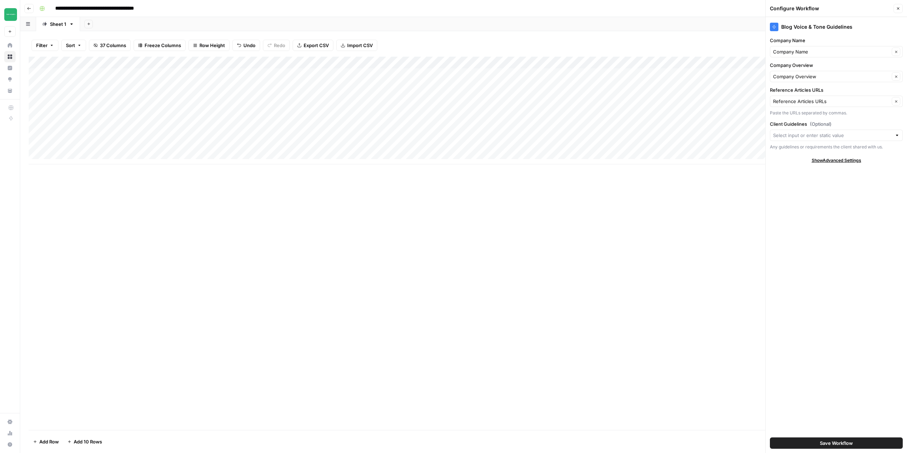
click at [899, 9] on icon "button" at bounding box center [898, 8] width 4 height 4
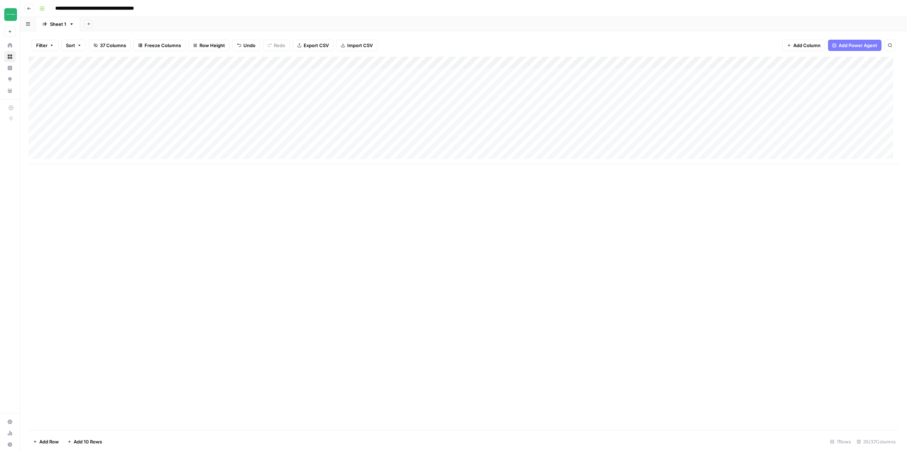
click at [677, 74] on div "Add Column" at bounding box center [464, 111] width 870 height 108
click at [335, 63] on div "Add Column" at bounding box center [464, 111] width 870 height 108
click at [480, 190] on div "Add Column" at bounding box center [464, 244] width 870 height 374
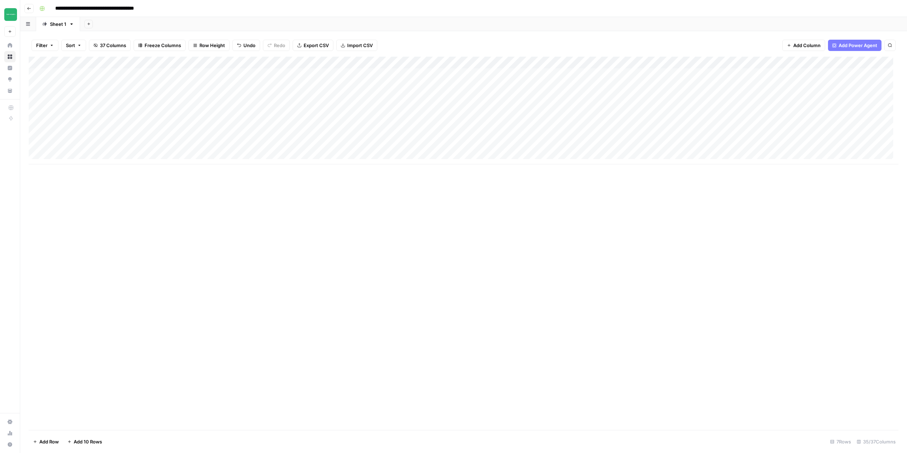
click at [401, 281] on div "Add Column" at bounding box center [464, 244] width 870 height 374
click at [30, 12] on button "Go back" at bounding box center [28, 8] width 9 height 9
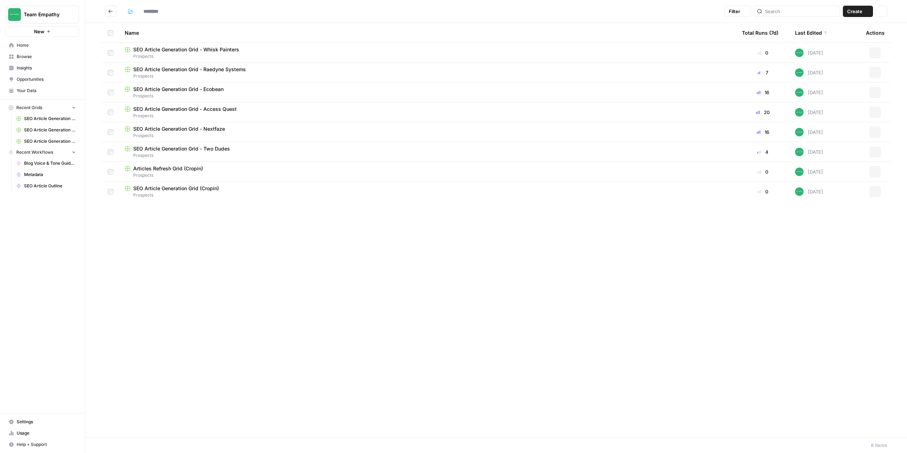
type input "*********"
click at [28, 90] on span "Your Data" at bounding box center [46, 91] width 59 height 6
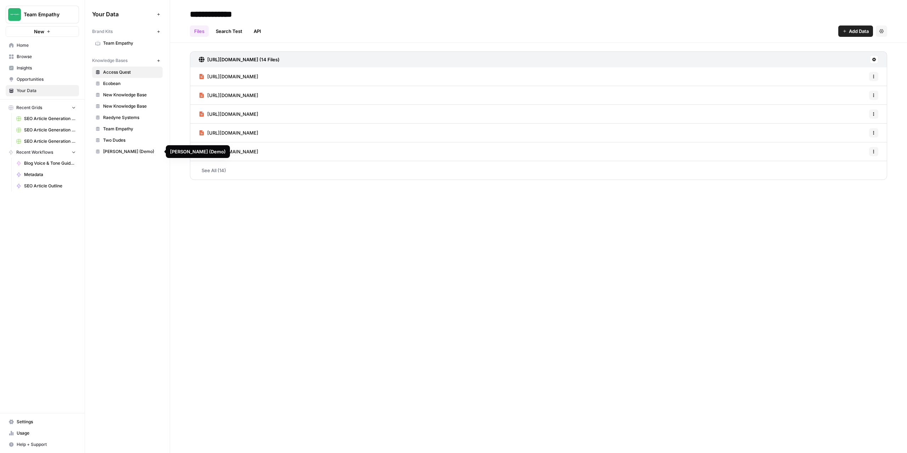
click at [130, 97] on span "New Knowledge Base" at bounding box center [131, 95] width 56 height 6
click at [247, 11] on input "**********" at bounding box center [243, 14] width 113 height 14
drag, startPoint x: 281, startPoint y: 16, endPoint x: 181, endPoint y: 23, distance: 99.5
click at [181, 23] on header "**********" at bounding box center [538, 21] width 737 height 43
type input "**********"
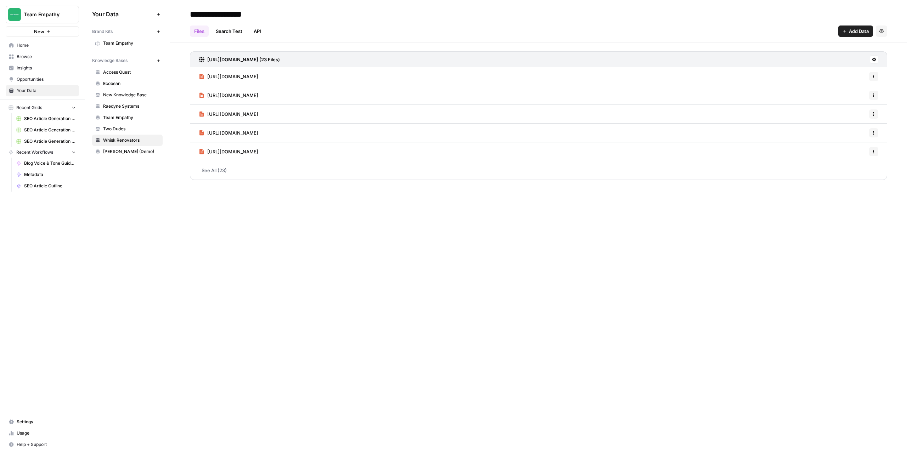
click at [126, 95] on span "New Knowledge Base" at bounding box center [131, 95] width 56 height 6
click at [224, 19] on input "**********" at bounding box center [243, 14] width 113 height 14
drag, startPoint x: 281, startPoint y: 19, endPoint x: 173, endPoint y: 17, distance: 108.1
click at [173, 17] on header "**********" at bounding box center [538, 21] width 737 height 43
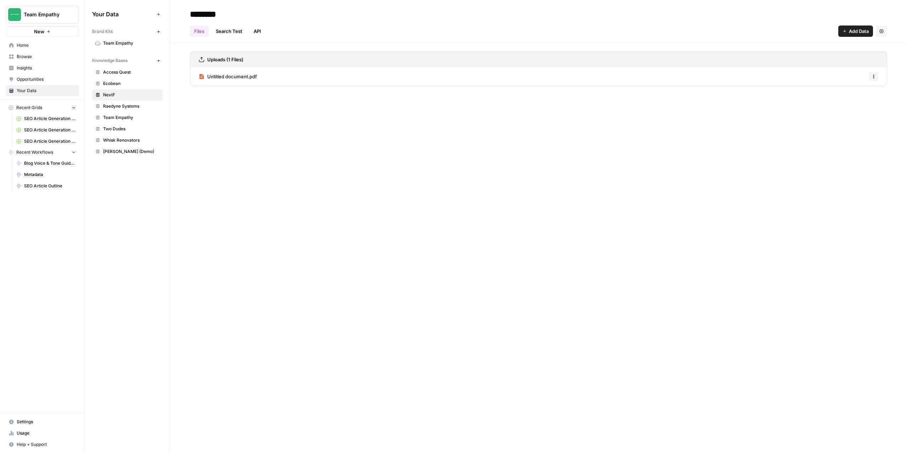
type input "********"
click at [135, 140] on span "Whisk Renovators" at bounding box center [131, 140] width 56 height 6
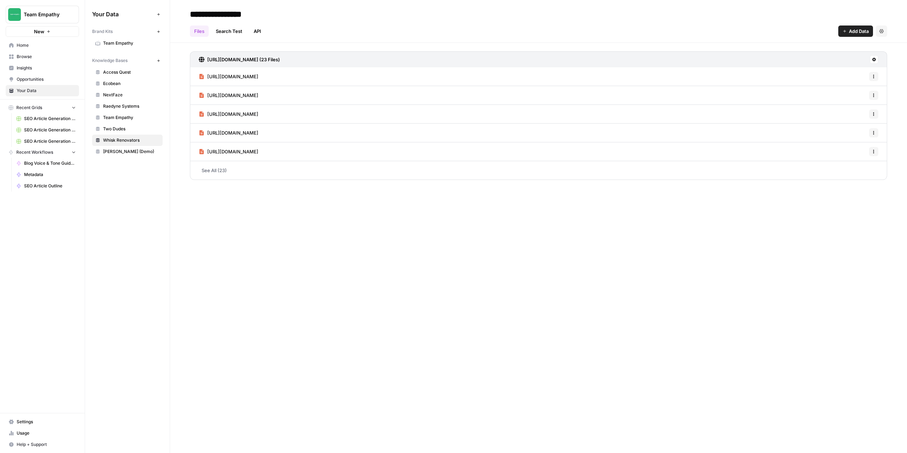
click at [23, 59] on span "Browse" at bounding box center [46, 57] width 59 height 6
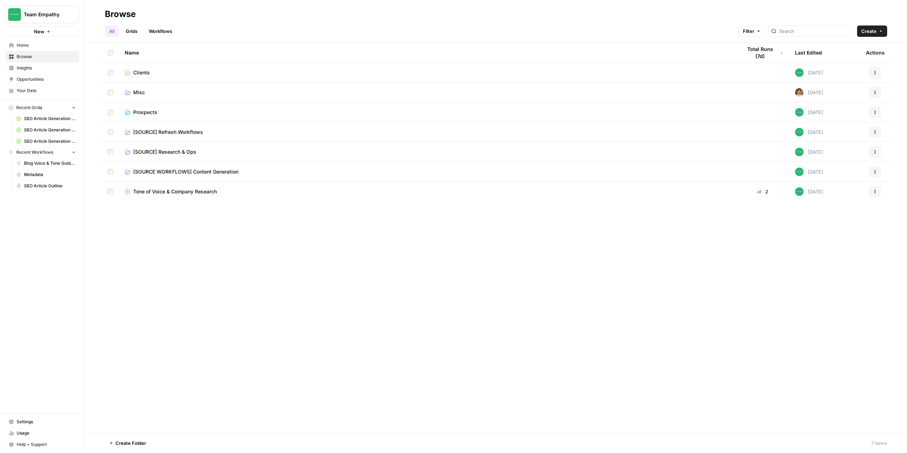
click at [141, 107] on td "Prospects" at bounding box center [427, 111] width 617 height 19
click at [142, 111] on span "Prospects" at bounding box center [145, 112] width 24 height 7
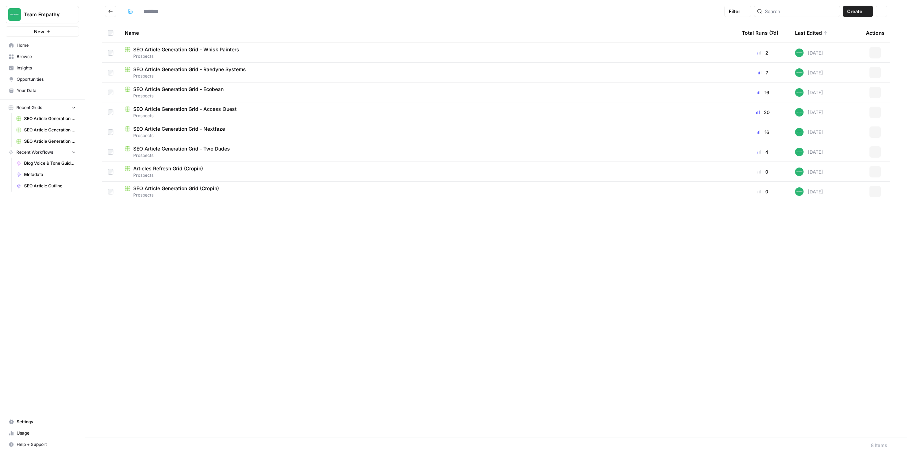
type input "*********"
click at [218, 48] on span "SEO Article Generation Grid - Whisk Painters" at bounding box center [186, 49] width 106 height 7
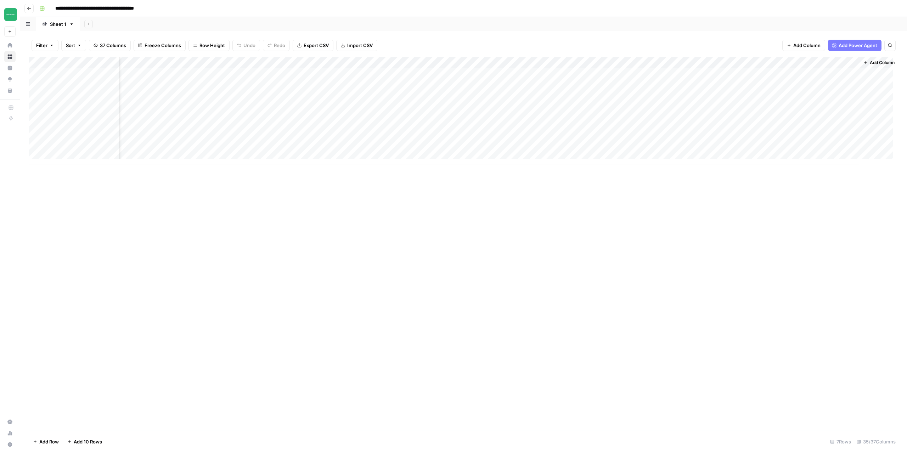
scroll to position [0, 1426]
click at [696, 62] on div "Add Column" at bounding box center [464, 111] width 870 height 108
click at [681, 119] on span "Configure Inputs" at bounding box center [691, 122] width 62 height 7
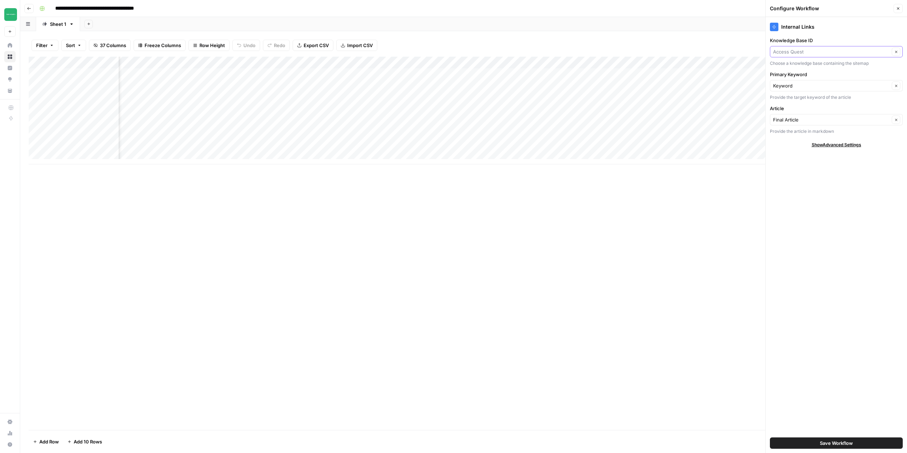
click at [817, 54] on input "Knowledge Base ID" at bounding box center [831, 51] width 117 height 7
click at [795, 136] on span "Whisk Renovators" at bounding box center [835, 137] width 118 height 7
type input "Whisk Renovators"
click at [835, 436] on div "Save Workflow" at bounding box center [836, 443] width 133 height 20
click at [838, 445] on span "Save Workflow" at bounding box center [836, 443] width 33 height 7
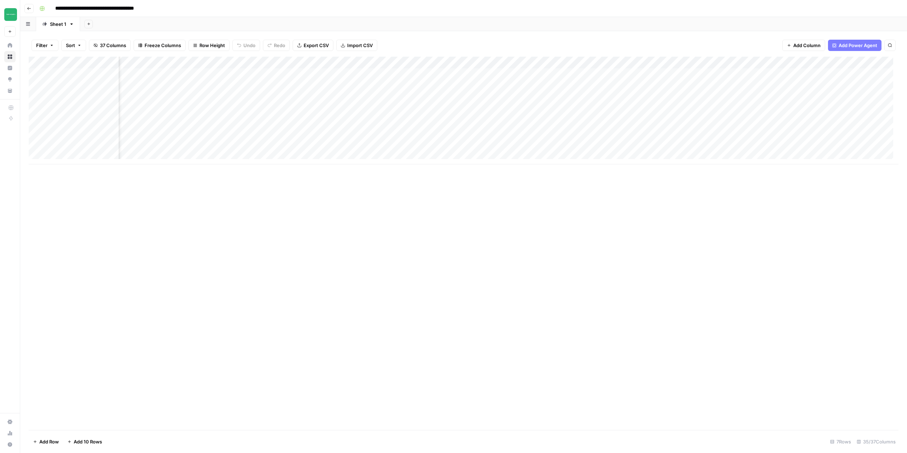
scroll to position [0, 1602]
click at [775, 63] on div "Add Column" at bounding box center [464, 111] width 870 height 108
type input "External Links"
click at [756, 121] on span "Configure Inputs" at bounding box center [770, 122] width 62 height 7
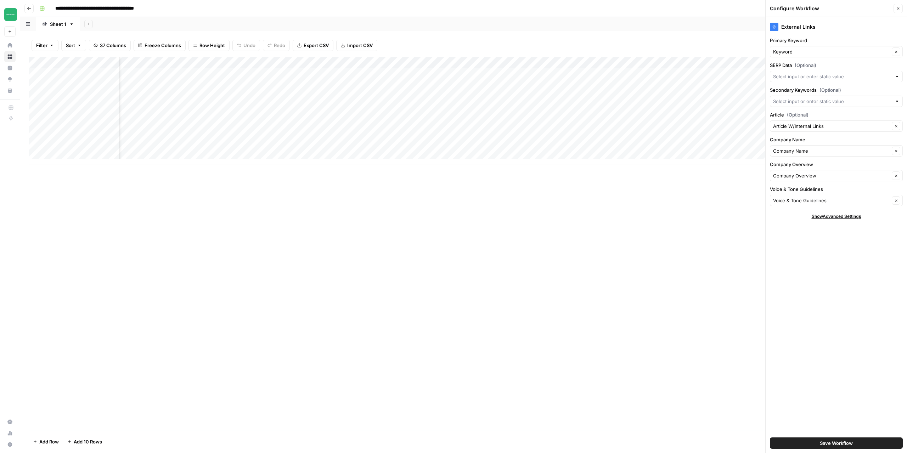
click at [896, 10] on button "Close" at bounding box center [898, 8] width 9 height 9
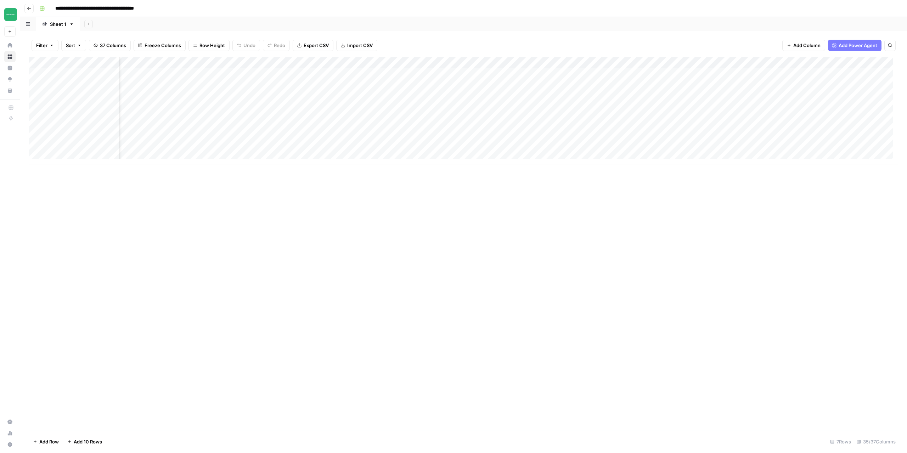
scroll to position [0, 23]
click at [687, 74] on div "Add Column" at bounding box center [464, 111] width 870 height 108
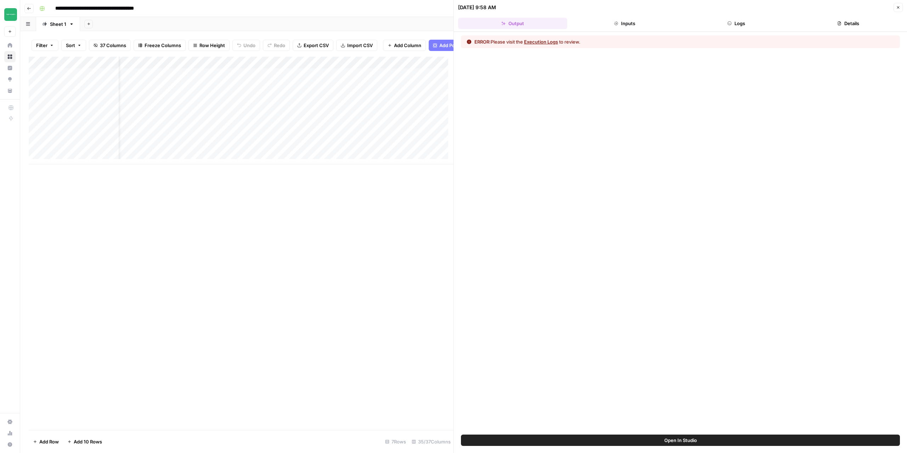
click at [545, 43] on button "Execution Logs" at bounding box center [541, 41] width 34 height 7
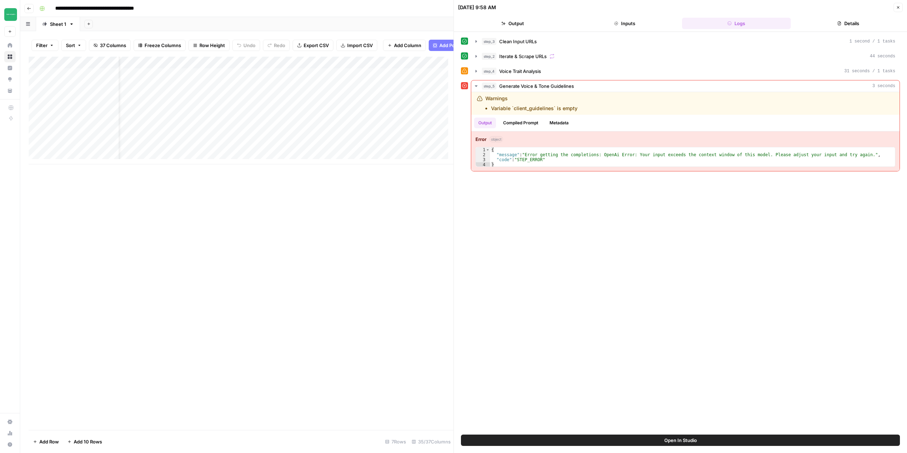
click at [853, 25] on button "Details" at bounding box center [848, 23] width 109 height 11
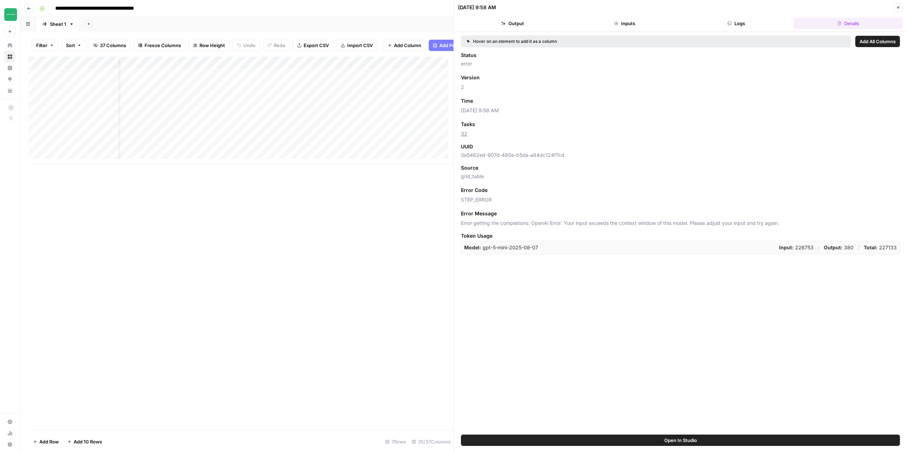
click at [626, 26] on button "Inputs" at bounding box center [624, 23] width 109 height 11
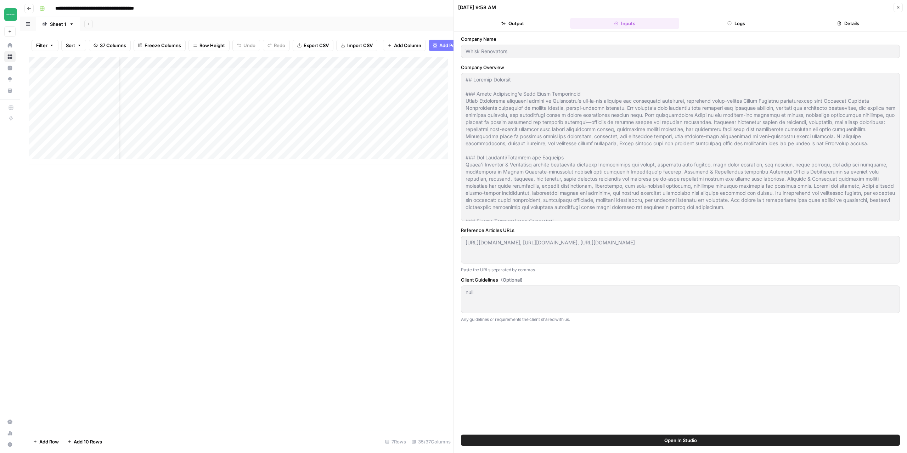
click at [524, 24] on button "Output" at bounding box center [512, 23] width 109 height 11
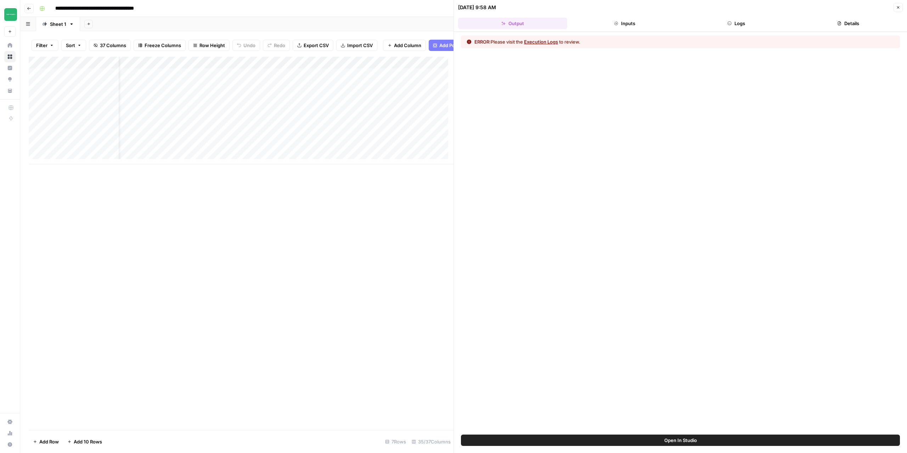
click at [738, 25] on button "Logs" at bounding box center [736, 23] width 109 height 11
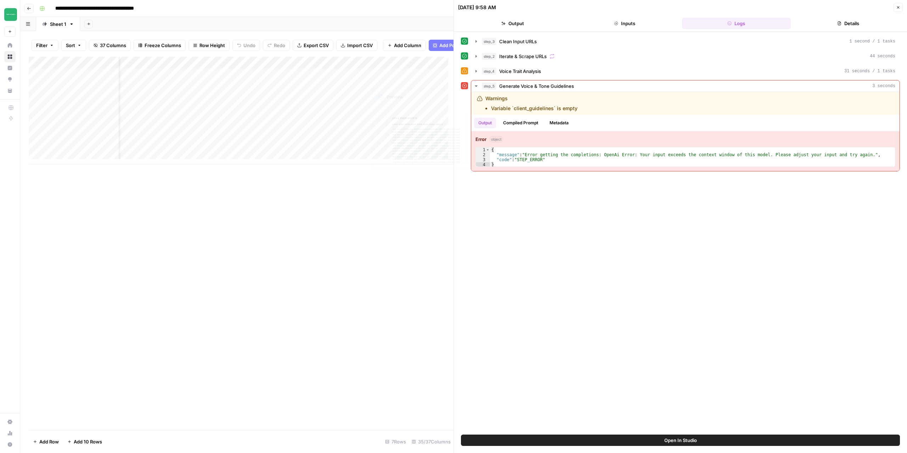
click at [361, 253] on div "Add Column" at bounding box center [241, 244] width 425 height 374
click at [296, 68] on div "Add Column" at bounding box center [241, 111] width 425 height 108
click at [245, 138] on span "Edit Workflow" at bounding box center [257, 137] width 62 height 7
click at [301, 80] on div "Add Column" at bounding box center [241, 111] width 425 height 108
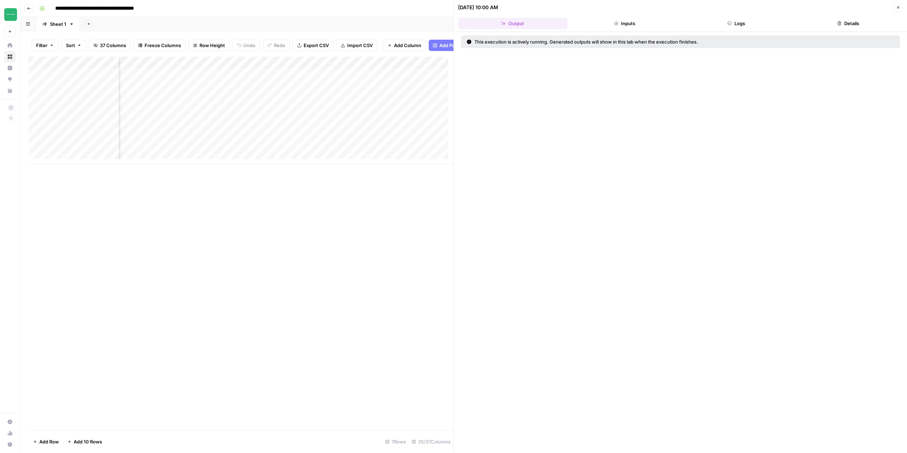
click at [743, 17] on header "09/17/25 at 10:00 AM Close Output Inputs Logs Details" at bounding box center [680, 16] width 453 height 32
click at [742, 19] on button "Logs" at bounding box center [736, 23] width 109 height 11
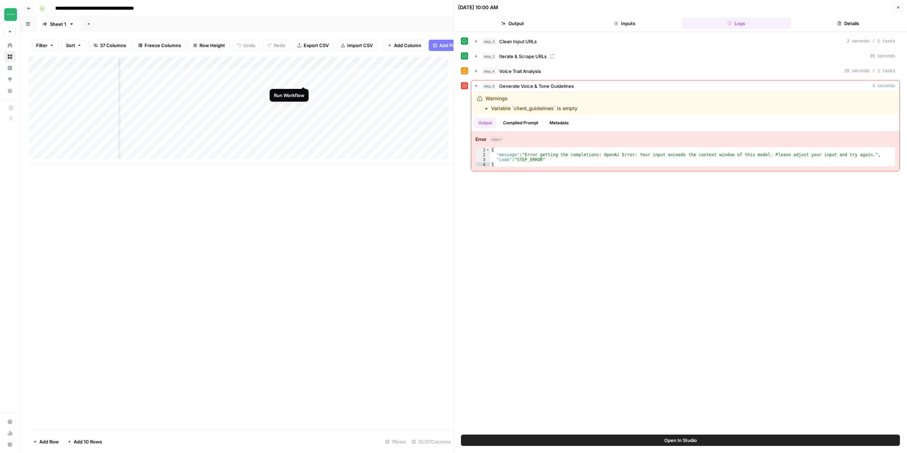
click at [302, 81] on div "Add Column" at bounding box center [241, 111] width 425 height 108
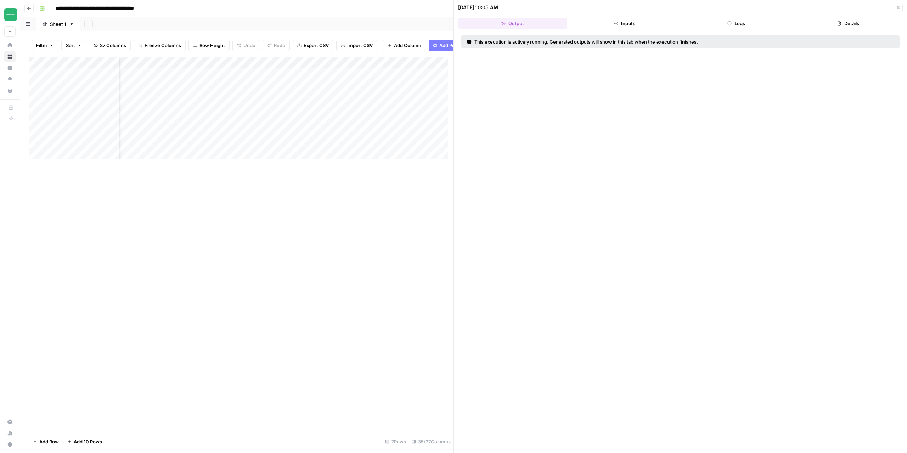
click at [30, 10] on icon "button" at bounding box center [29, 8] width 4 height 4
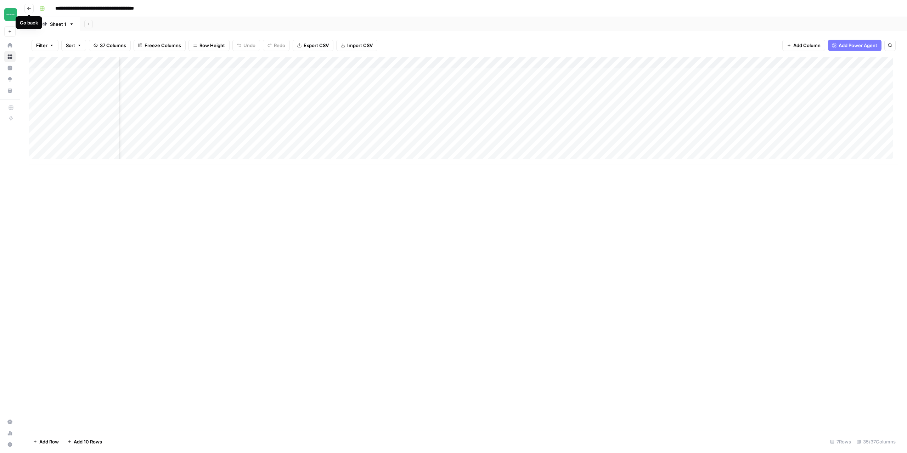
click at [28, 6] on icon "button" at bounding box center [29, 8] width 4 height 4
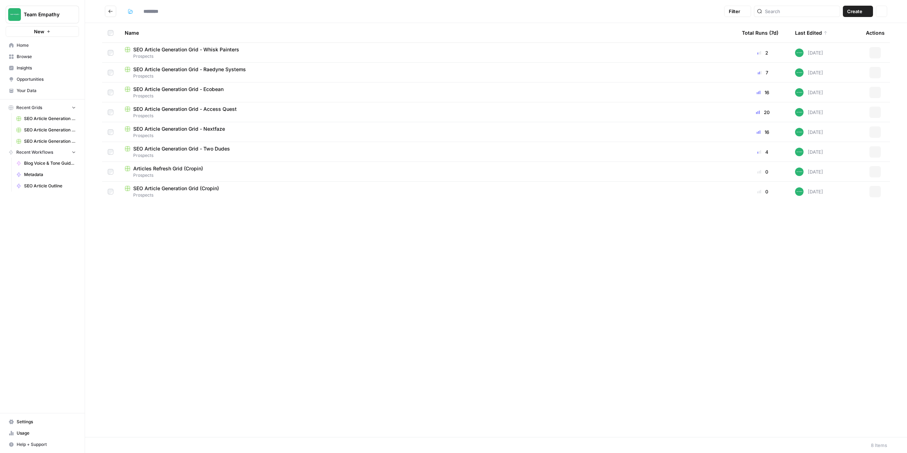
type input "*********"
click at [50, 17] on div "New" at bounding box center [42, 16] width 17 height 11
click at [75, 10] on button "Team Empathy" at bounding box center [42, 15] width 73 height 18
click at [43, 74] on span "Cohort 4" at bounding box center [69, 75] width 94 height 7
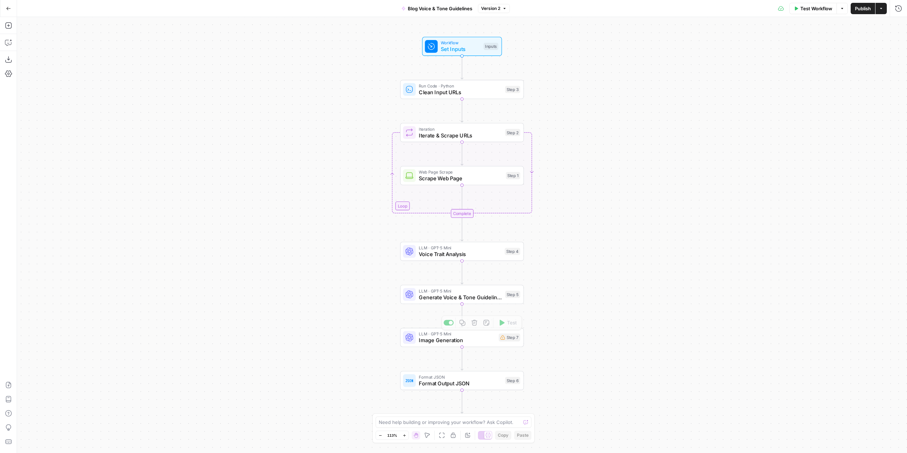
click at [490, 302] on div "LLM · GPT-5 Mini Generate Voice & Tone Guidelines Step 5 Copy step Delete step …" at bounding box center [462, 294] width 124 height 19
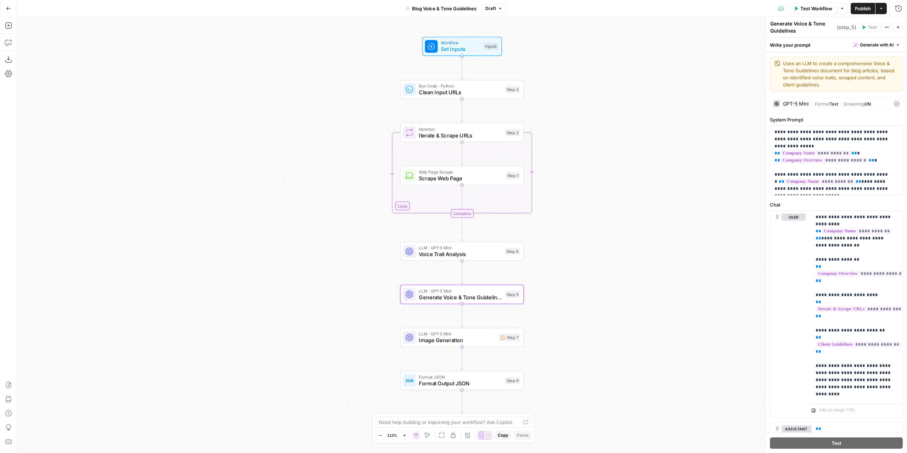
click at [789, 103] on div "GPT-5 Mini" at bounding box center [796, 103] width 26 height 5
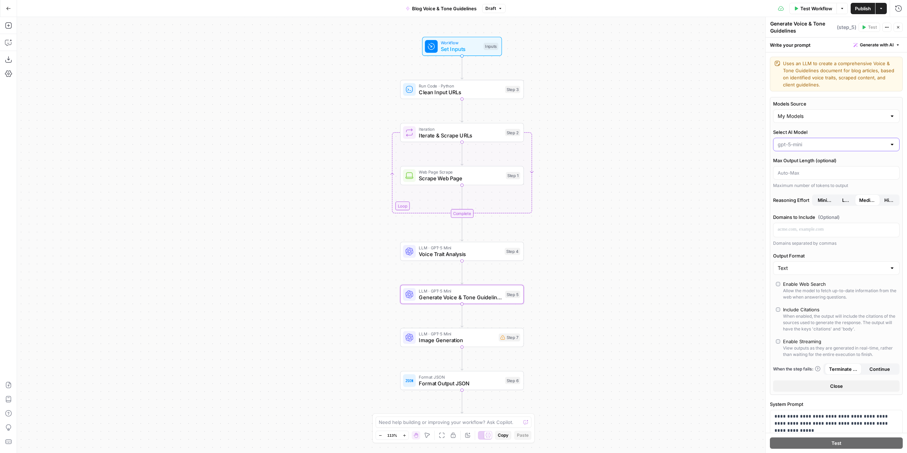
click at [806, 142] on input "Select AI Model" at bounding box center [832, 144] width 109 height 7
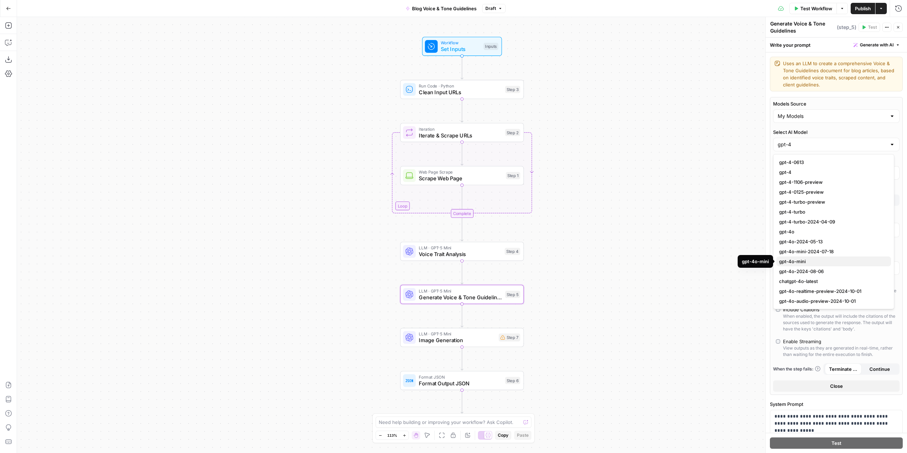
click at [801, 260] on span "gpt-4o-mini" at bounding box center [832, 261] width 106 height 7
type input "gpt-4o-mini"
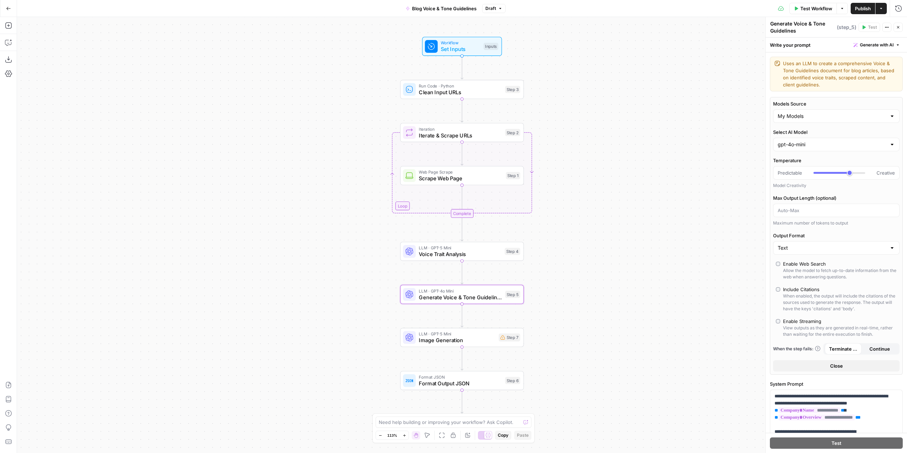
click at [866, 12] on div "One or more required inputs are empty." at bounding box center [856, 13] width 85 height 7
click at [864, 7] on div "One or more required inputs are empty." at bounding box center [857, 13] width 96 height 13
click at [862, 4] on button "Publish" at bounding box center [863, 8] width 24 height 11
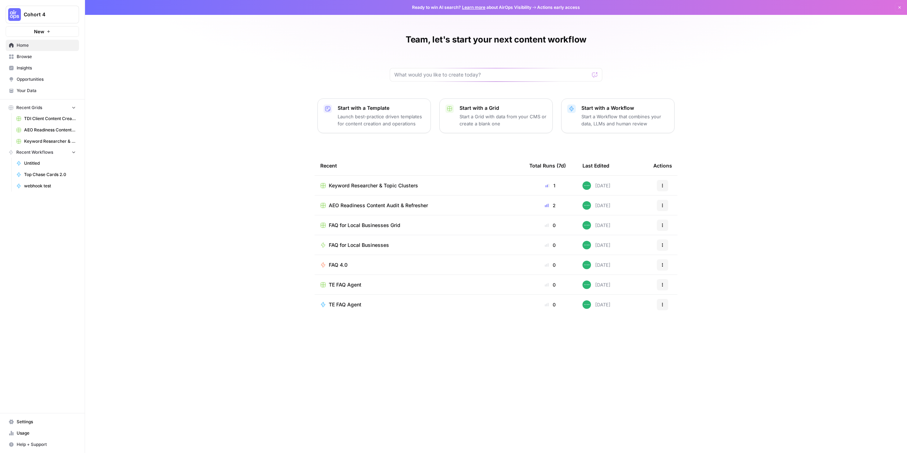
click at [29, 60] on span "Browse" at bounding box center [46, 57] width 59 height 6
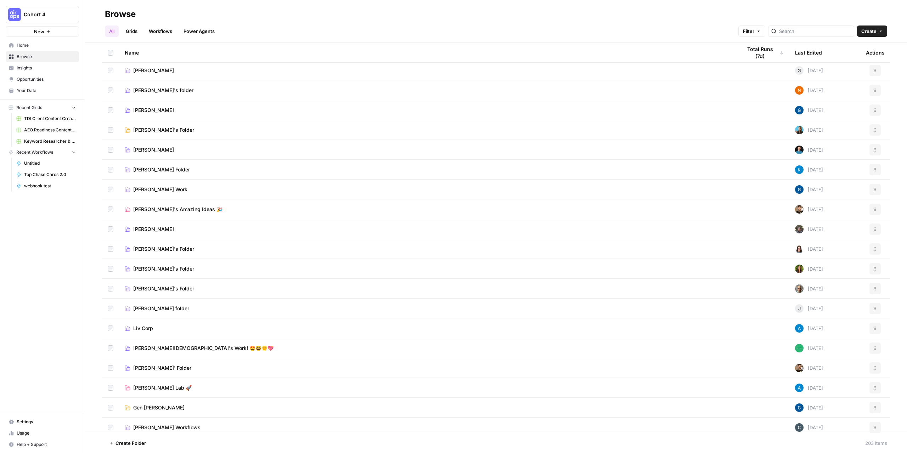
scroll to position [71, 0]
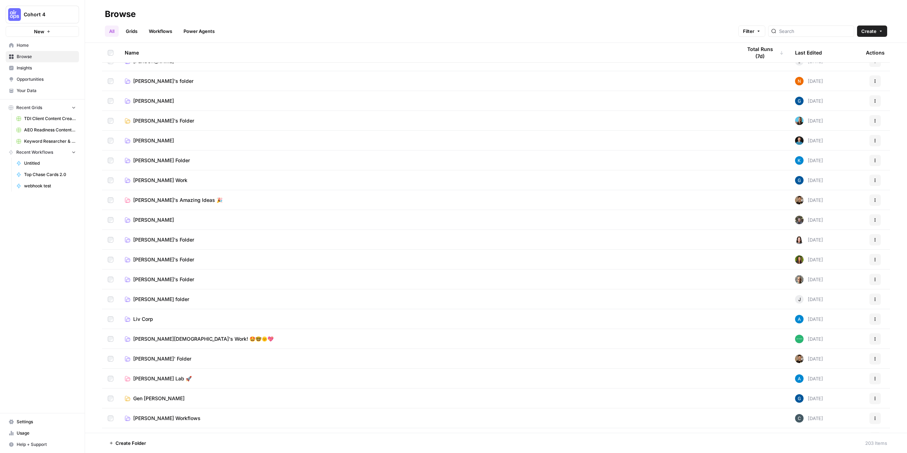
click at [143, 337] on span "[PERSON_NAME][DEMOGRAPHIC_DATA]'s Work! 🤩🤓🌞💖" at bounding box center [203, 339] width 140 height 7
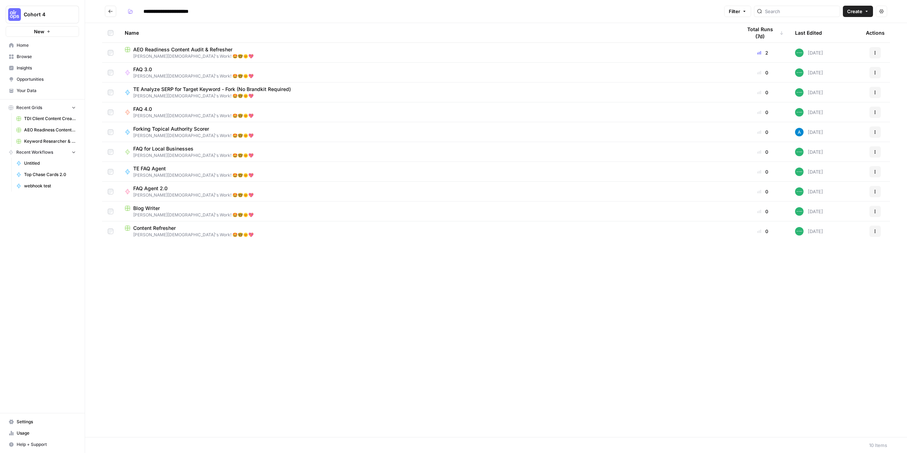
click at [198, 50] on span "AEO Readiness Content Audit & Refresher" at bounding box center [182, 49] width 99 height 7
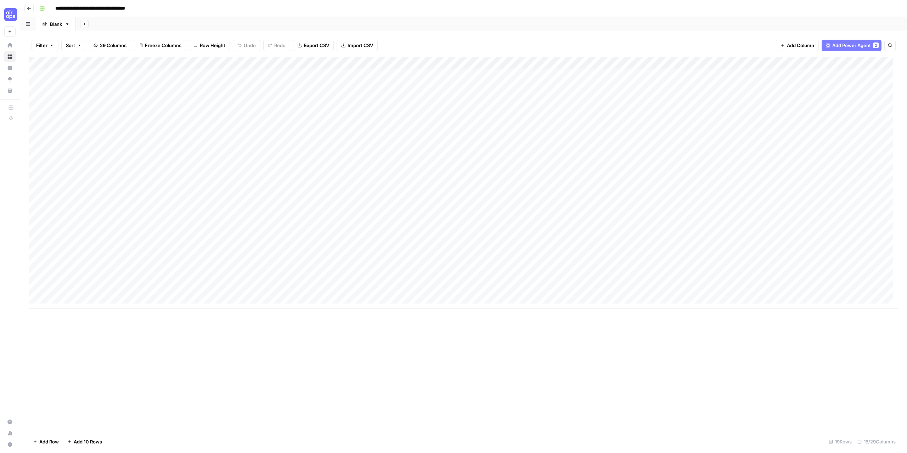
scroll to position [5, 0]
click at [60, 298] on div "Add Column" at bounding box center [464, 183] width 870 height 252
type textarea "**********"
click at [203, 295] on div "Add Column" at bounding box center [464, 189] width 870 height 264
click at [143, 297] on div "Add Column" at bounding box center [464, 189] width 870 height 264
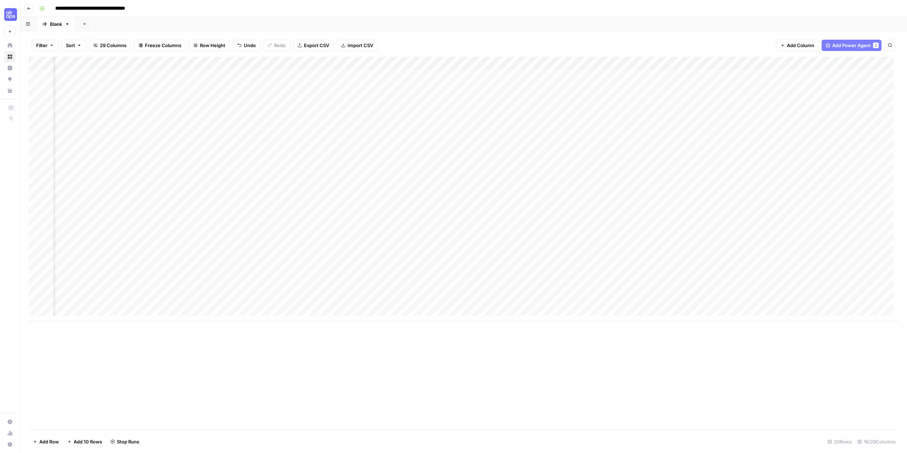
scroll to position [5, 58]
click at [574, 63] on div "Add Column" at bounding box center [464, 189] width 870 height 264
click at [566, 125] on span "Configure Inputs" at bounding box center [570, 122] width 62 height 7
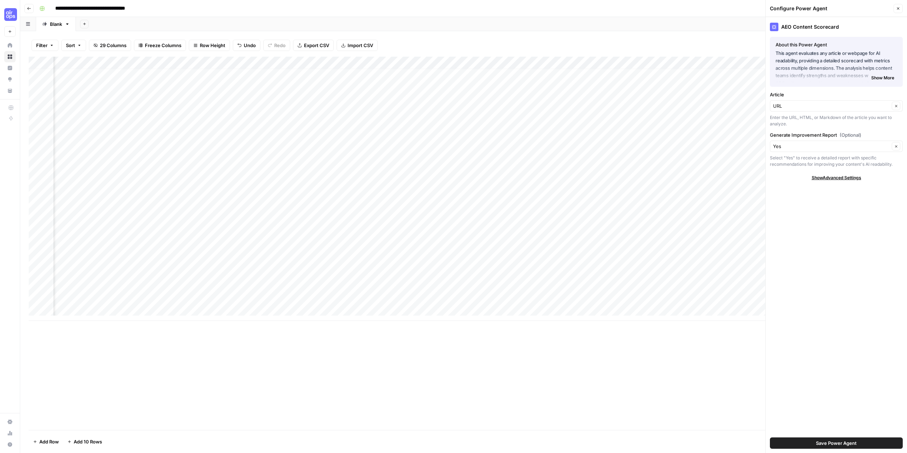
click at [879, 76] on span "Show More" at bounding box center [882, 78] width 23 height 6
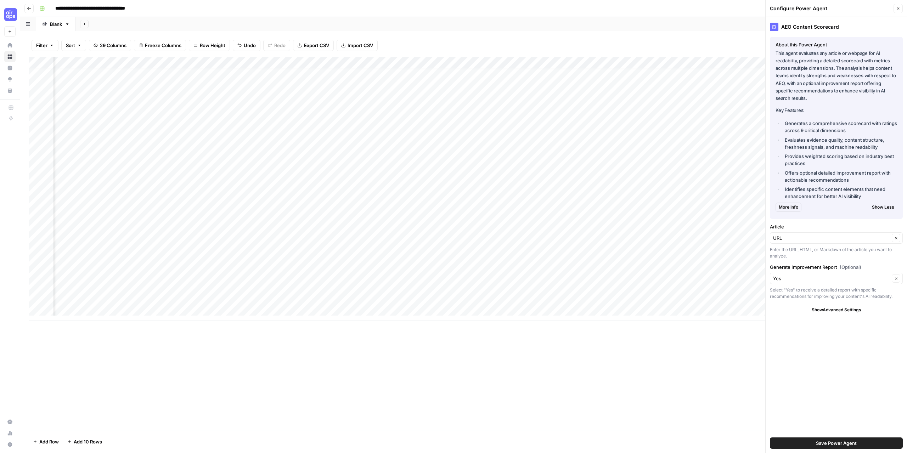
click at [898, 8] on icon "button" at bounding box center [898, 8] width 2 height 2
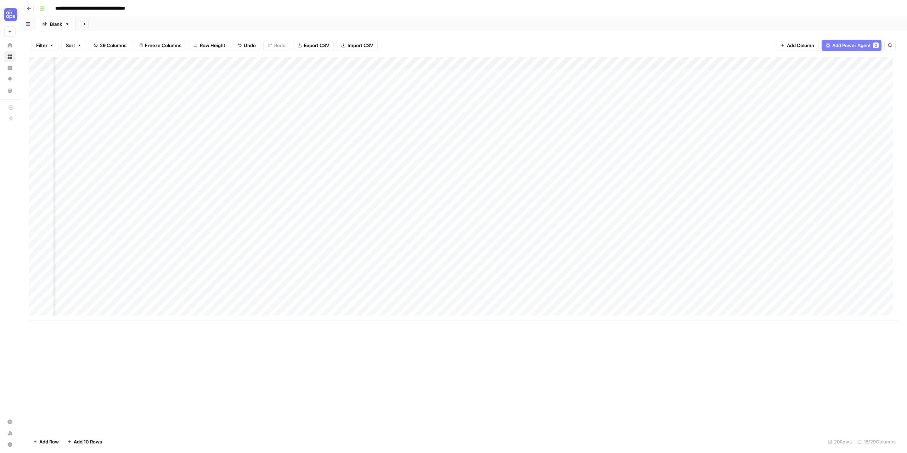
click at [446, 63] on div "Add Column" at bounding box center [464, 189] width 870 height 264
click at [406, 120] on span "Configure Inputs" at bounding box center [427, 122] width 62 height 7
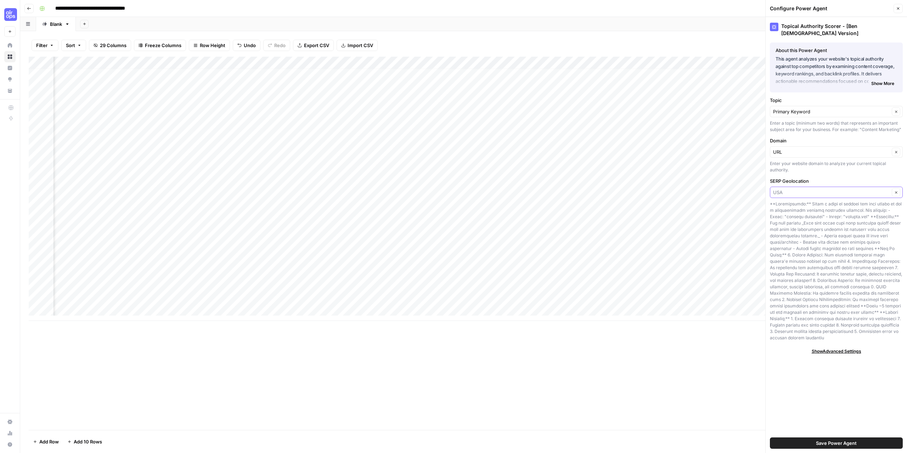
click at [842, 189] on input "SERP Geolocation" at bounding box center [831, 192] width 117 height 7
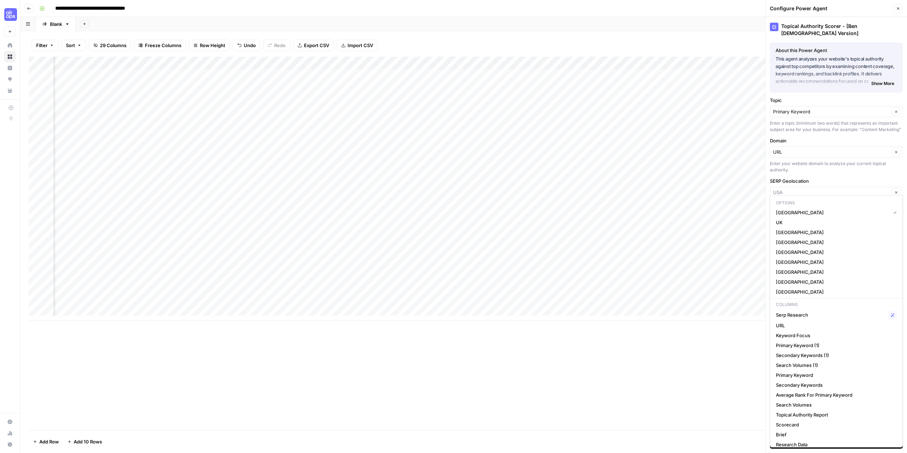
type input "USA"
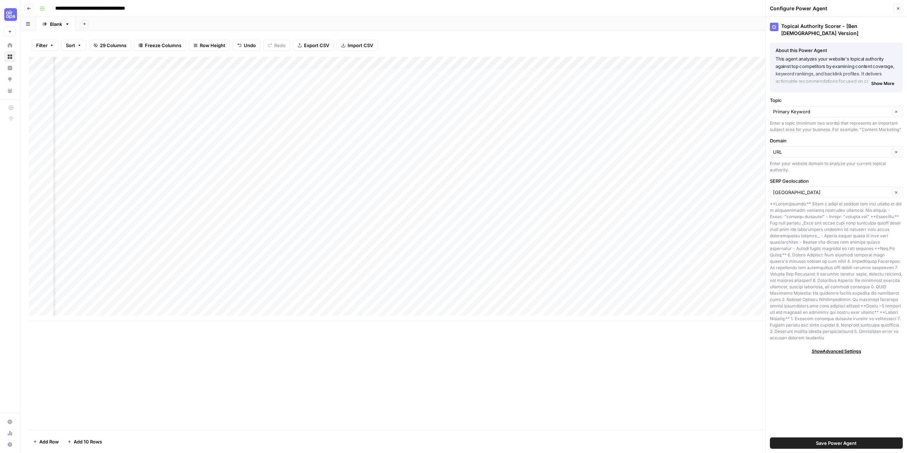
click at [852, 165] on div "Enter your website domain to analyze your current topical authority." at bounding box center [836, 167] width 133 height 13
click at [840, 189] on input "SERP Geolocation" at bounding box center [831, 192] width 117 height 7
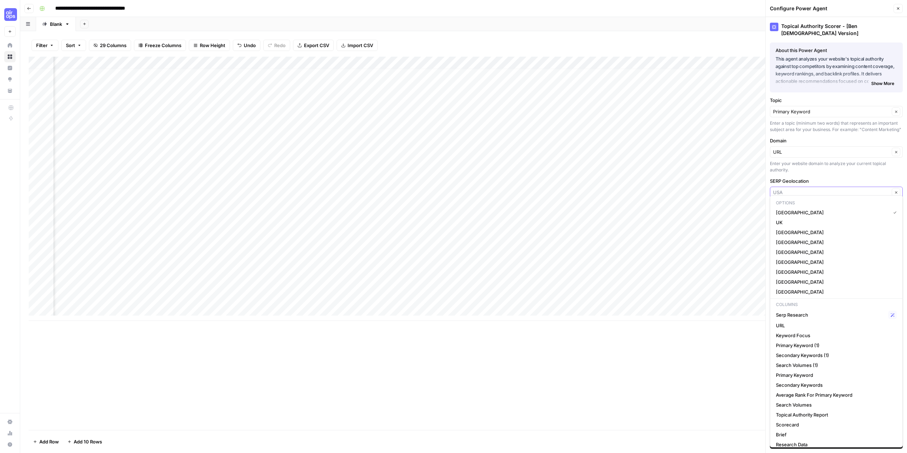
click at [840, 189] on input "SERP Geolocation" at bounding box center [831, 192] width 117 height 7
type input "USA"
click at [890, 174] on div "Clear" at bounding box center [894, 172] width 12 height 7
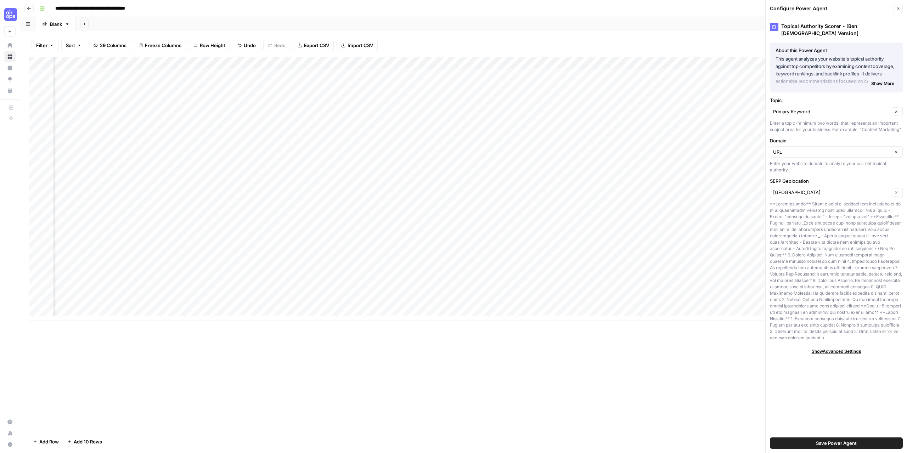
click at [868, 165] on div "Enter your website domain to analyze your current topical authority." at bounding box center [836, 167] width 133 height 13
click at [896, 11] on button "Close" at bounding box center [898, 8] width 9 height 9
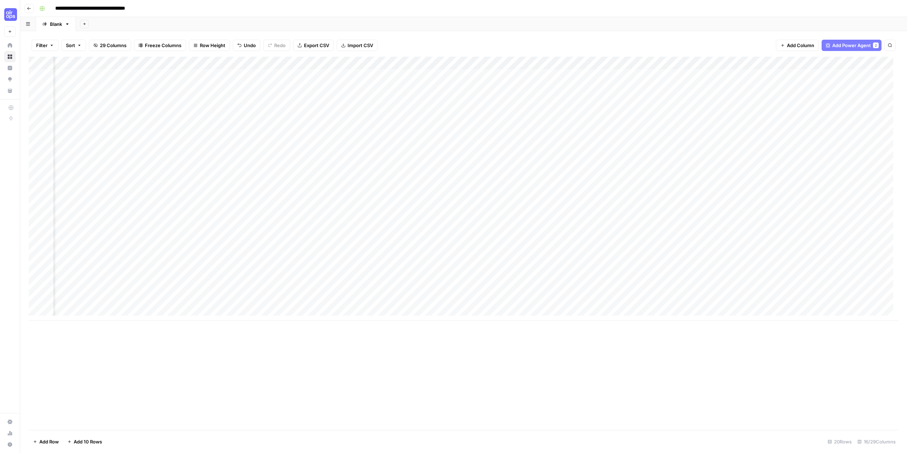
click at [446, 62] on div "Add Column" at bounding box center [464, 189] width 870 height 264
click at [563, 344] on div "Add Column" at bounding box center [464, 244] width 870 height 374
click at [557, 299] on div "Add Column" at bounding box center [464, 189] width 870 height 264
click at [521, 63] on div "Add Column" at bounding box center [464, 189] width 870 height 264
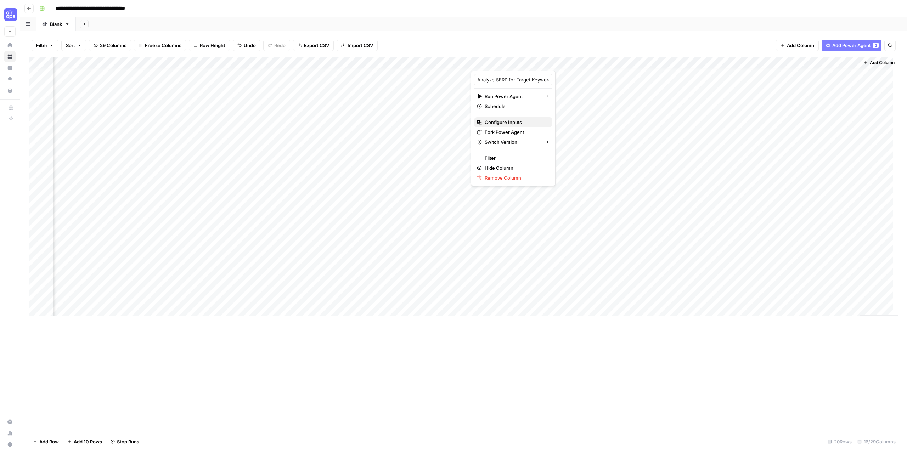
click at [514, 118] on button "Configure Inputs" at bounding box center [513, 122] width 78 height 10
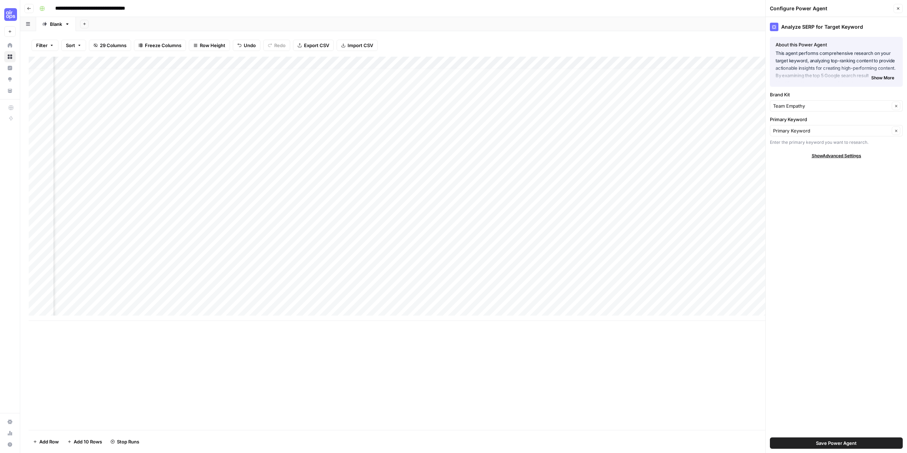
click at [889, 77] on span "Show More" at bounding box center [882, 78] width 23 height 6
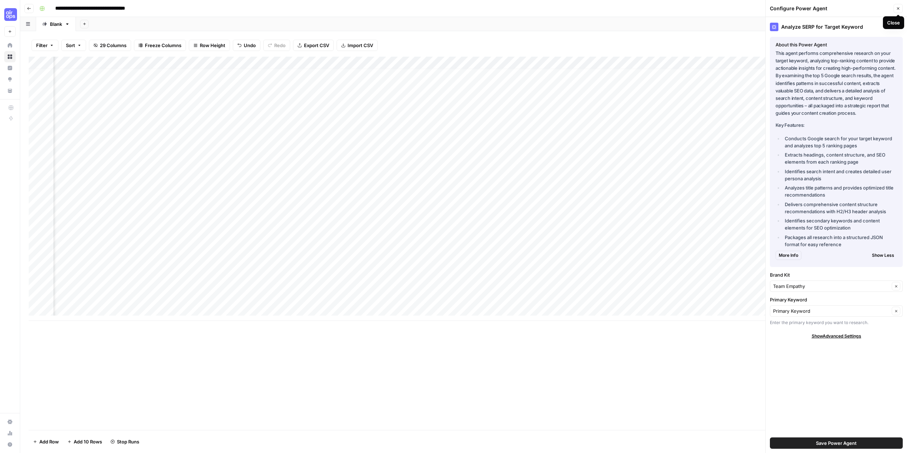
click at [901, 9] on button "Close" at bounding box center [898, 8] width 9 height 9
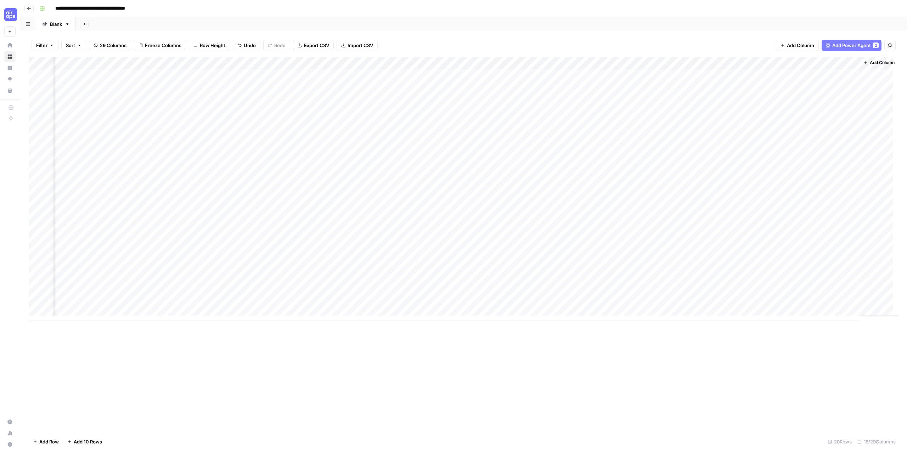
click at [518, 64] on div "Add Column" at bounding box center [464, 189] width 870 height 264
click at [510, 122] on span "Configure Inputs" at bounding box center [516, 122] width 62 height 7
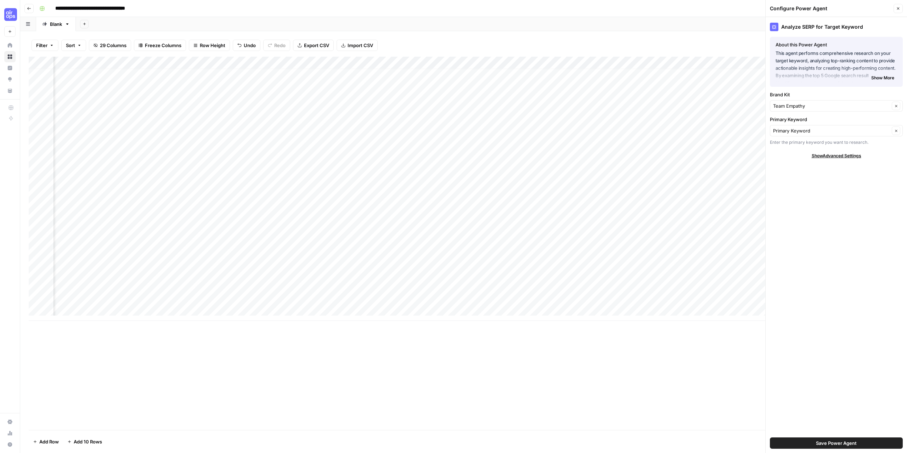
click at [897, 5] on button "Close" at bounding box center [898, 8] width 9 height 9
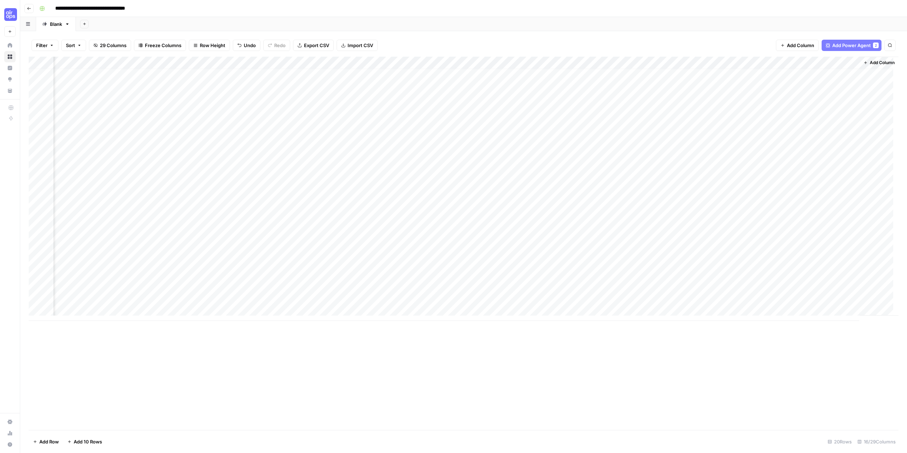
click at [503, 298] on div "Add Column" at bounding box center [464, 189] width 870 height 264
click at [240, 297] on div "Add Column" at bounding box center [464, 189] width 870 height 264
click at [186, 409] on div "Add Column" at bounding box center [464, 244] width 870 height 374
click at [463, 298] on div "Add Column" at bounding box center [464, 189] width 870 height 264
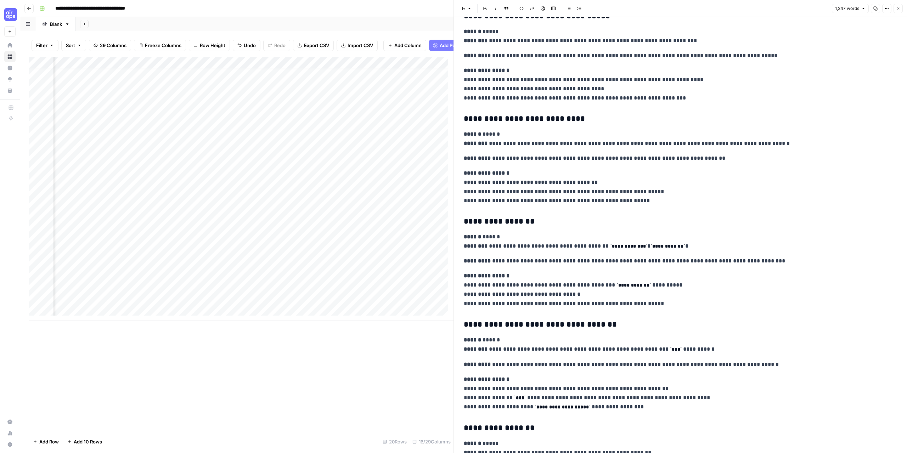
scroll to position [1238, 0]
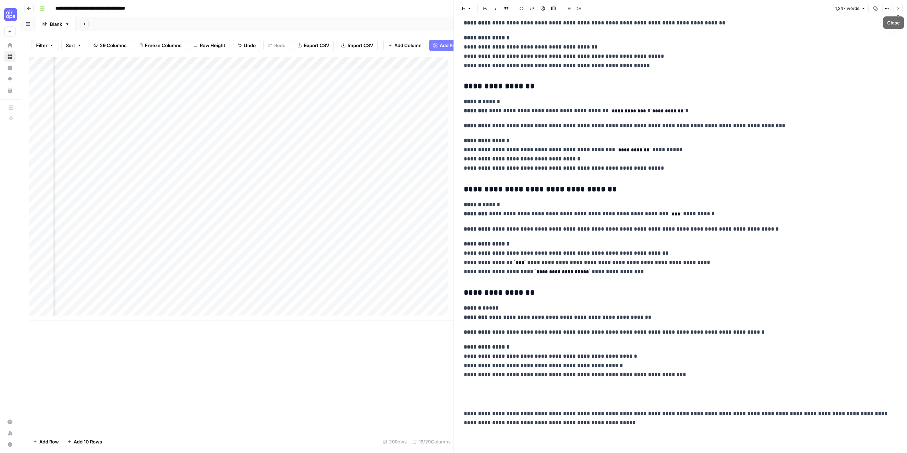
click at [901, 10] on button "Close" at bounding box center [898, 8] width 9 height 9
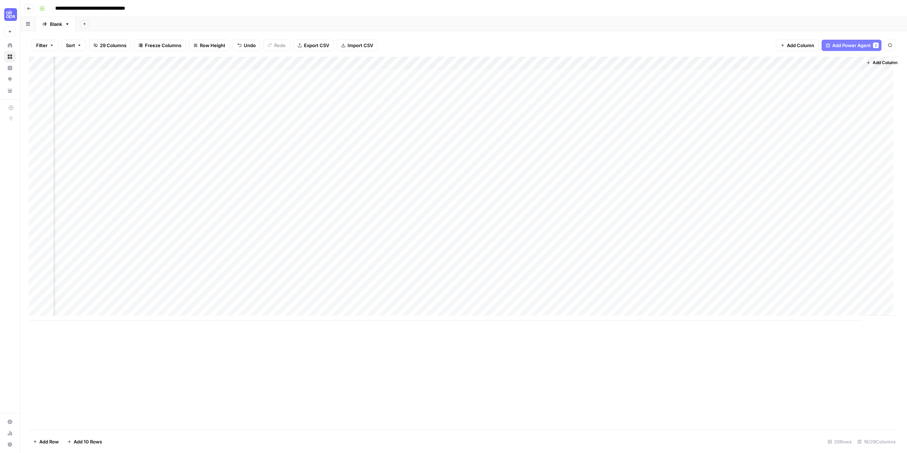
scroll to position [5, 240]
click at [337, 300] on div "Add Column" at bounding box center [464, 189] width 870 height 264
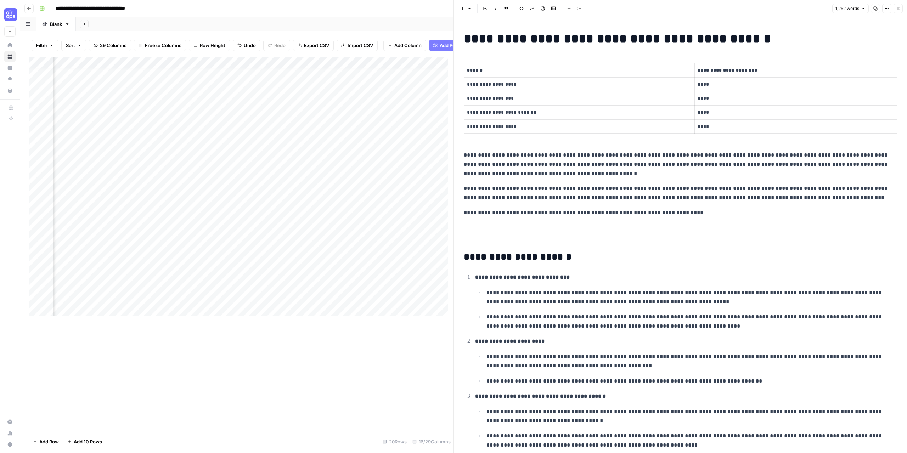
click at [713, 39] on h1 "**********" at bounding box center [678, 38] width 428 height 15
copy div "**********"
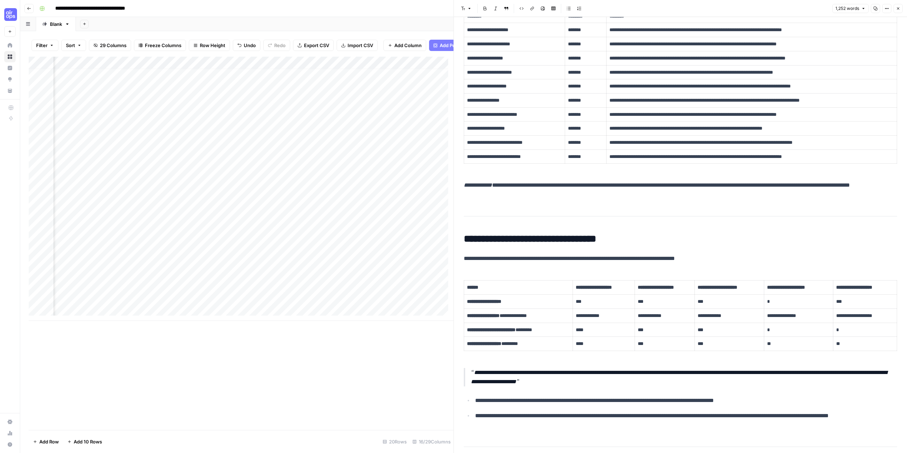
scroll to position [5, 415]
click at [291, 304] on div "Add Column" at bounding box center [241, 189] width 425 height 264
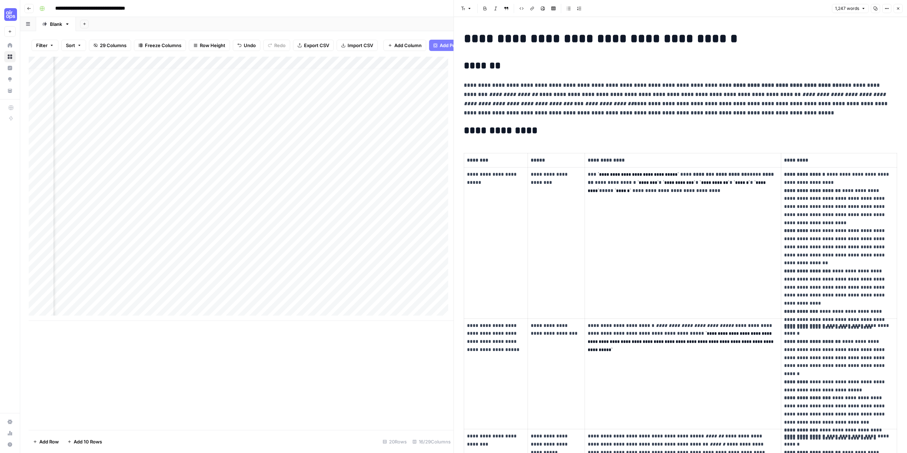
click at [538, 37] on h1 "**********" at bounding box center [678, 38] width 428 height 15
copy div "**********"
click at [899, 10] on icon "button" at bounding box center [898, 8] width 4 height 4
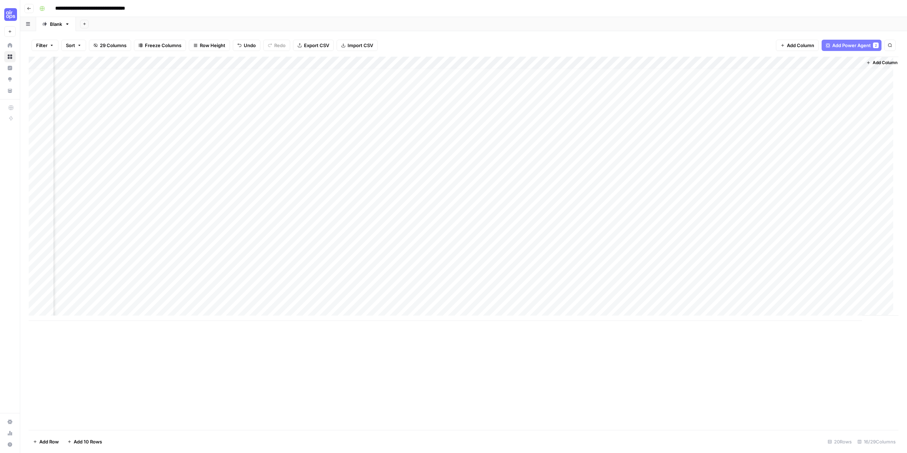
scroll to position [5, 240]
click at [591, 299] on div "Add Column" at bounding box center [464, 189] width 870 height 264
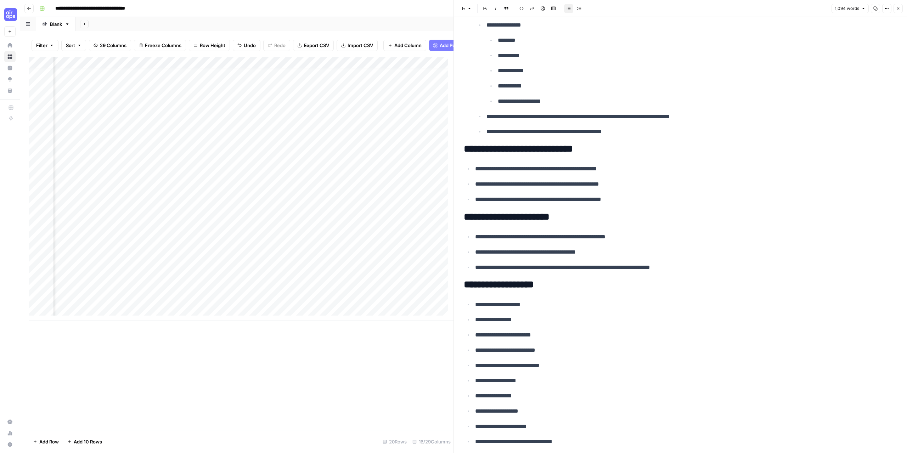
scroll to position [1912, 0]
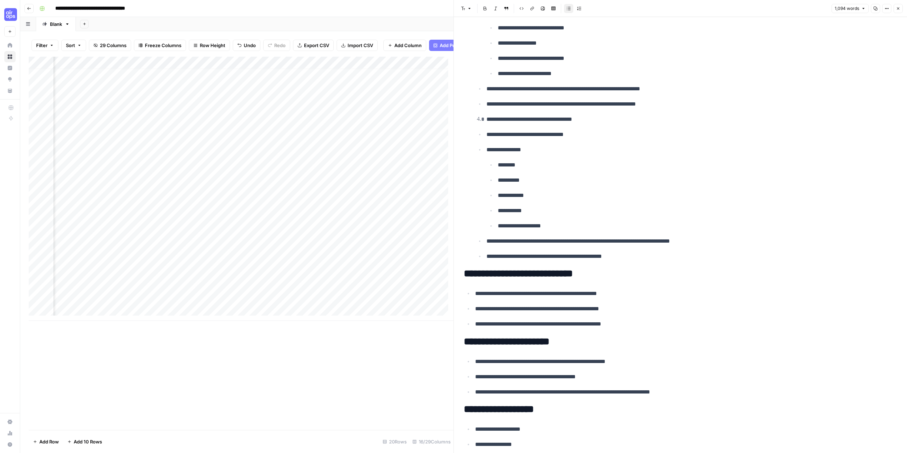
click at [898, 11] on button "Close" at bounding box center [898, 8] width 9 height 9
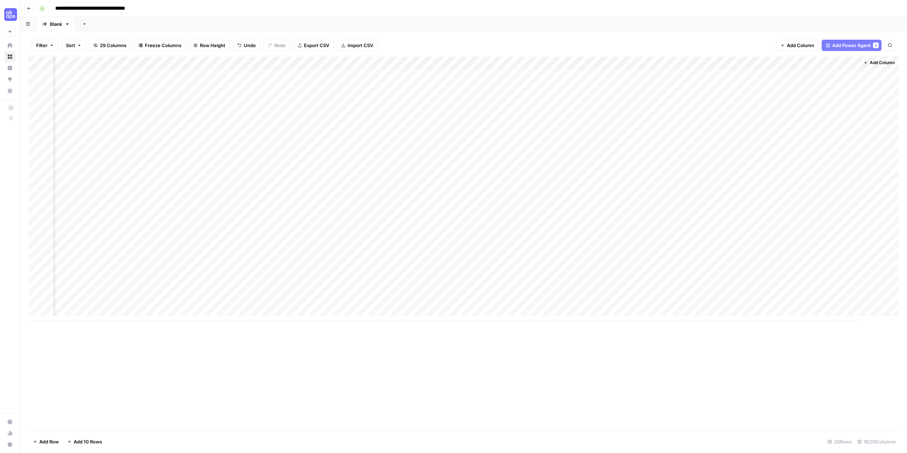
scroll to position [5, 232]
click at [602, 296] on div "Add Column" at bounding box center [464, 189] width 870 height 264
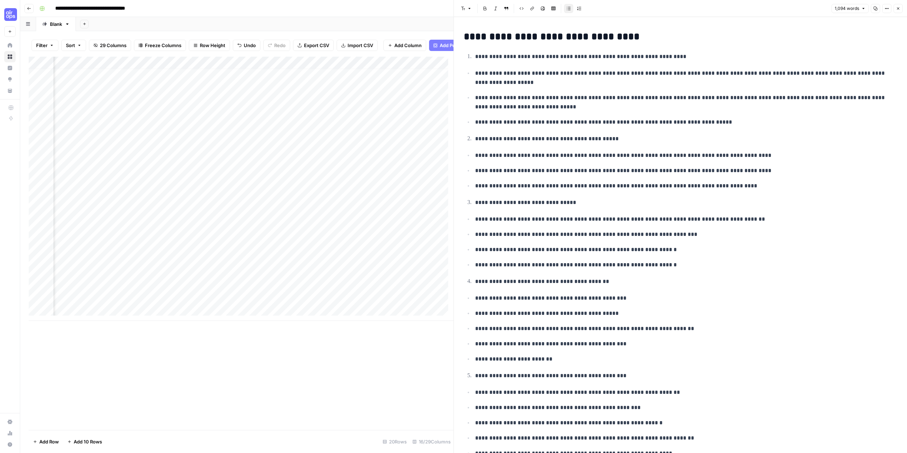
click at [525, 60] on p "**********" at bounding box center [683, 56] width 417 height 9
copy div "**********"
click at [899, 12] on button "Close" at bounding box center [898, 8] width 9 height 9
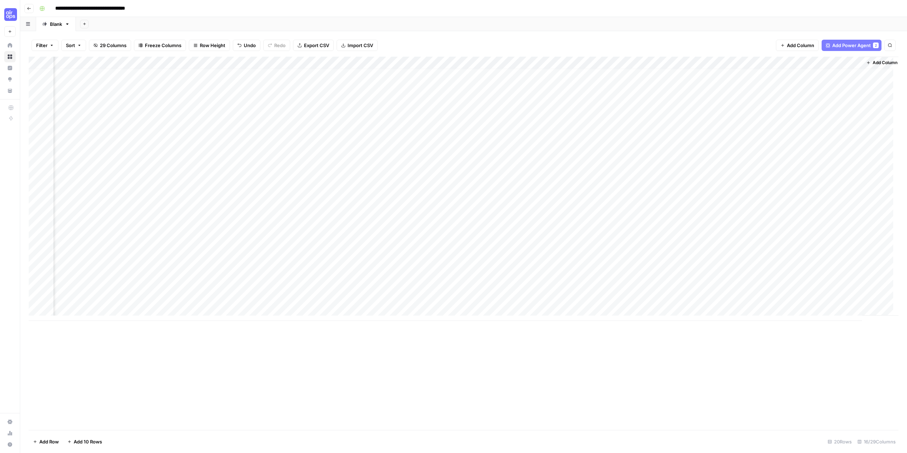
scroll to position [5, 240]
click at [672, 394] on div "Add Column" at bounding box center [464, 244] width 870 height 374
click at [561, 354] on div "Add Column" at bounding box center [464, 244] width 870 height 374
click at [548, 275] on div "Add Column" at bounding box center [464, 189] width 870 height 264
click at [582, 360] on div "Add Column" at bounding box center [464, 244] width 870 height 374
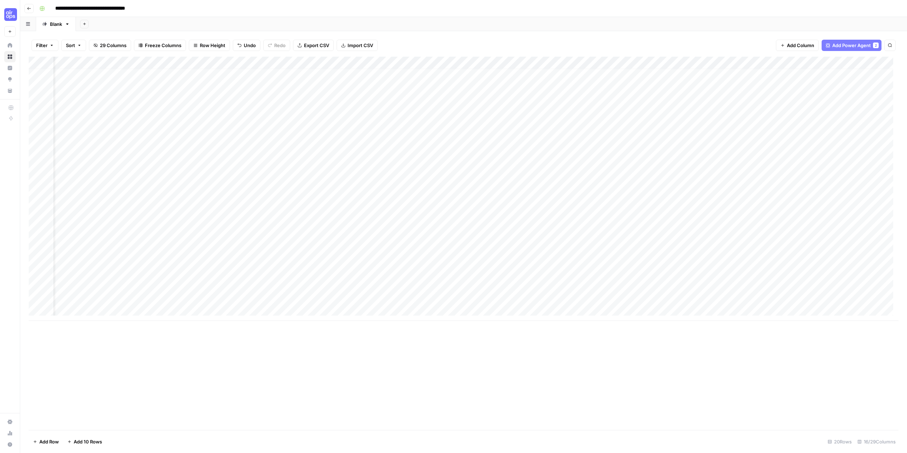
scroll to position [5, 0]
drag, startPoint x: 167, startPoint y: 59, endPoint x: 194, endPoint y: 62, distance: 26.3
click at [194, 62] on div "Add Column" at bounding box center [464, 189] width 870 height 264
click at [179, 64] on div "Add Column" at bounding box center [464, 189] width 870 height 264
click at [156, 122] on span "Configure Inputs" at bounding box center [162, 122] width 62 height 7
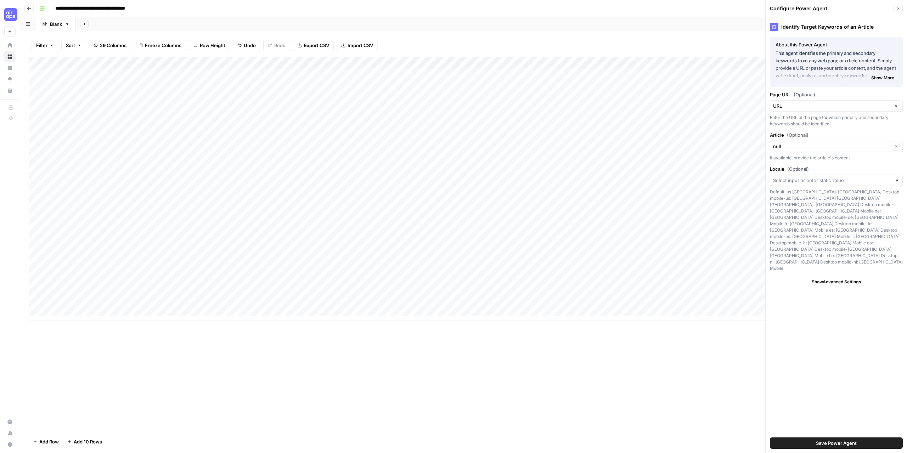
click at [899, 6] on button "Close" at bounding box center [898, 8] width 9 height 9
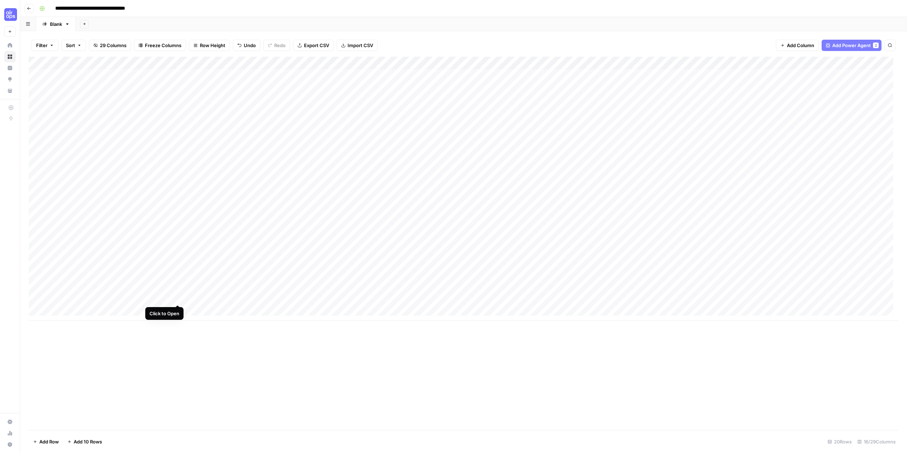
click at [175, 299] on div "Add Column" at bounding box center [464, 189] width 870 height 264
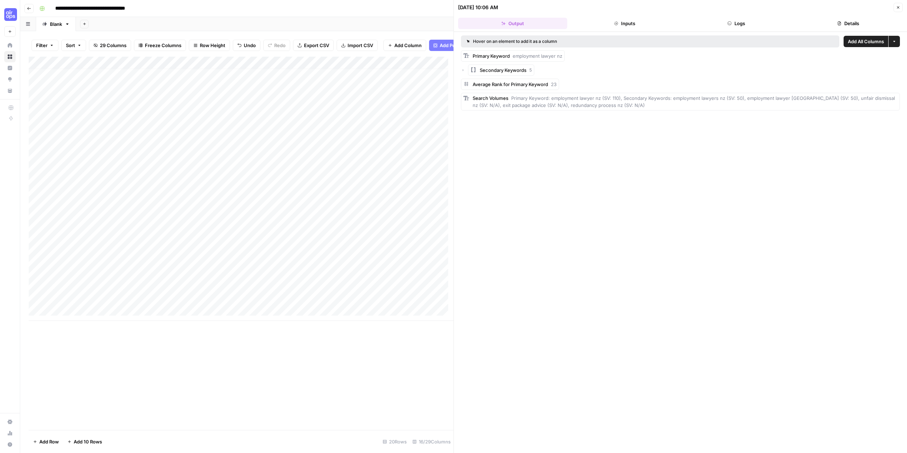
click at [747, 26] on button "Logs" at bounding box center [736, 23] width 109 height 11
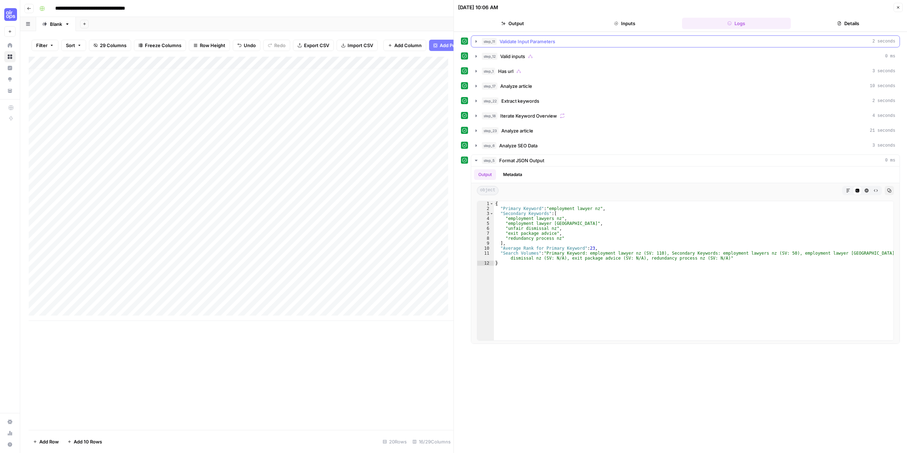
click at [477, 42] on icon "button" at bounding box center [476, 42] width 6 height 6
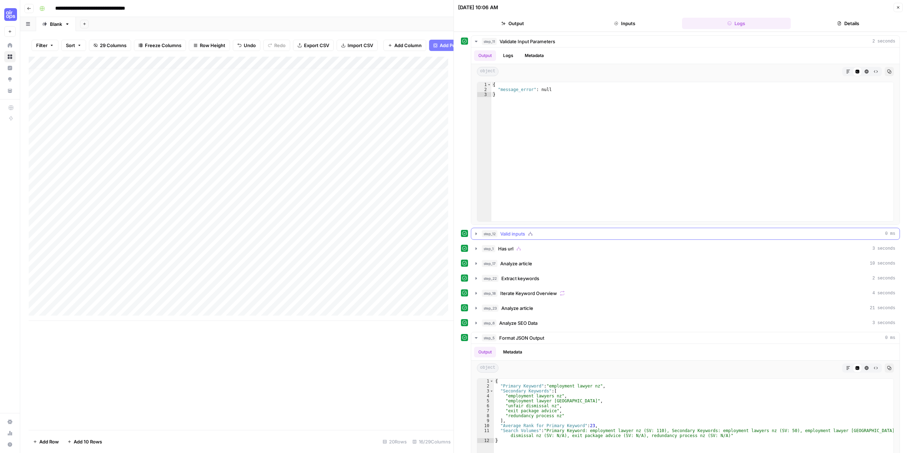
click at [477, 234] on icon "button" at bounding box center [476, 233] width 1 height 2
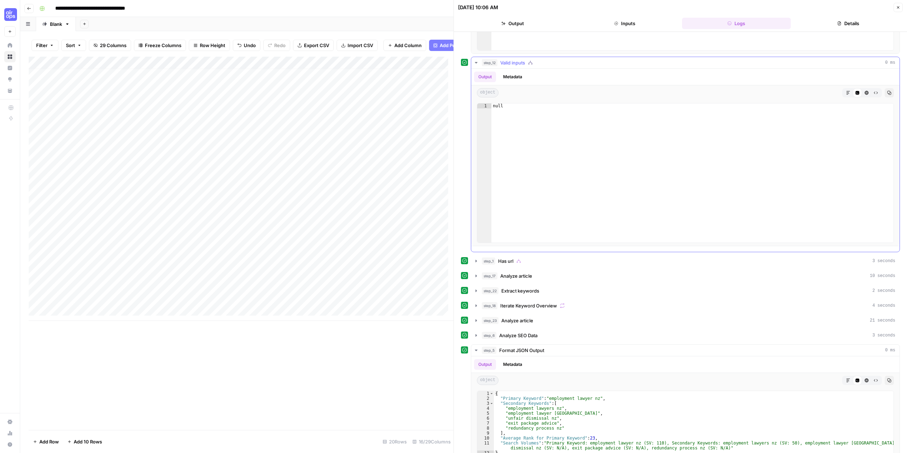
scroll to position [177, 0]
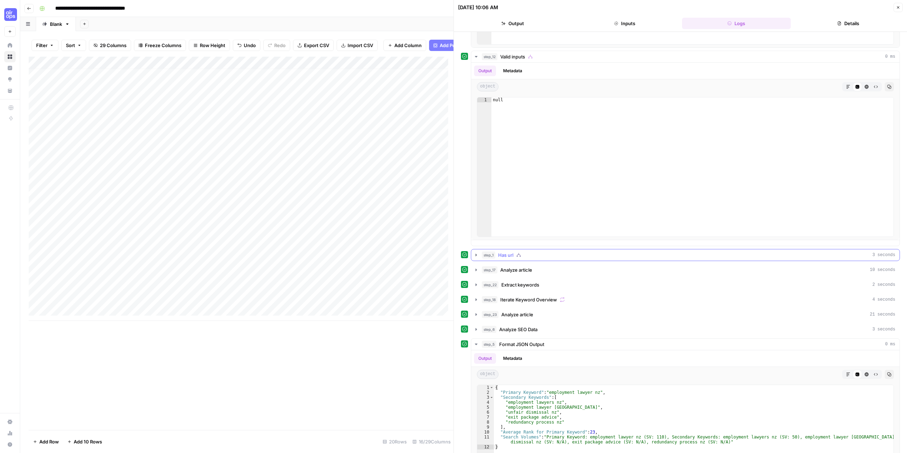
click at [477, 257] on icon "button" at bounding box center [476, 255] width 6 height 6
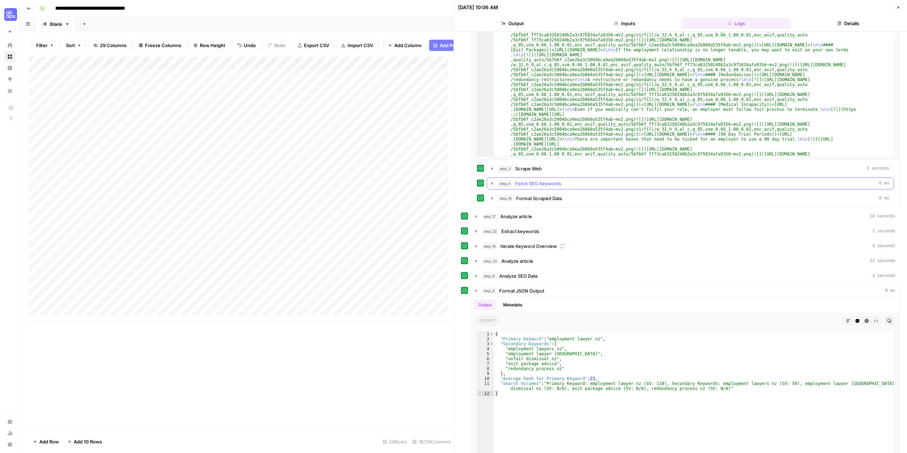
scroll to position [481, 0]
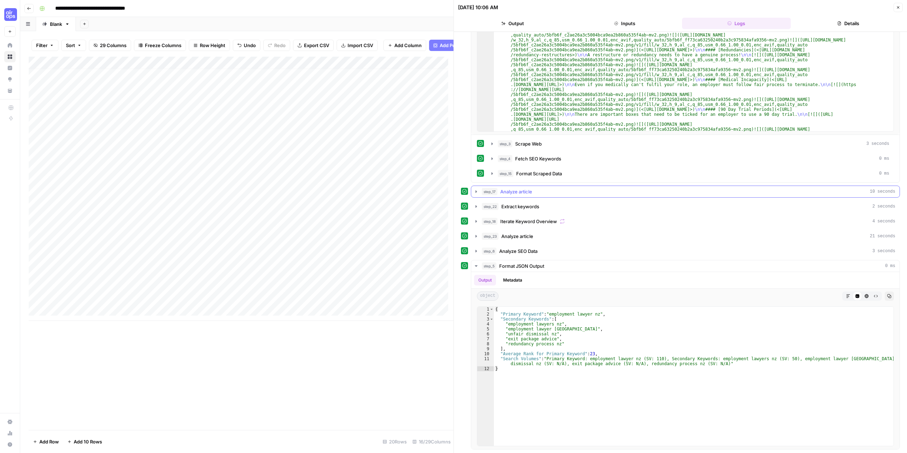
click at [474, 194] on icon "button" at bounding box center [476, 192] width 6 height 6
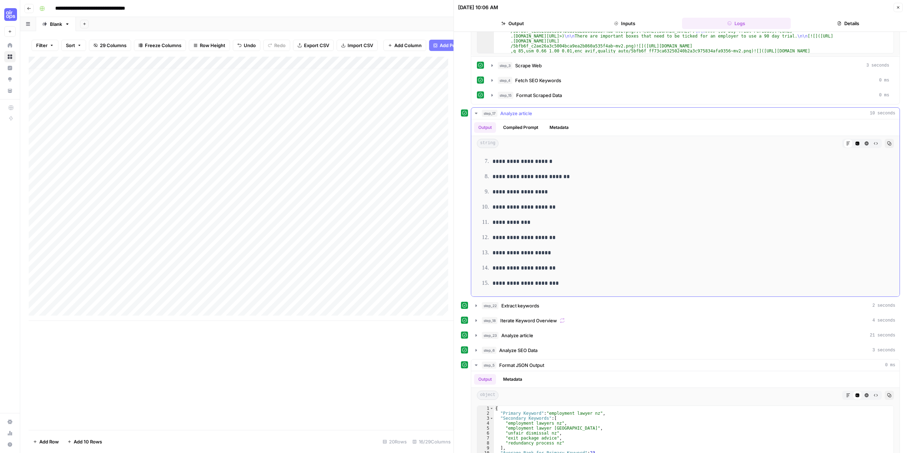
scroll to position [658, 0]
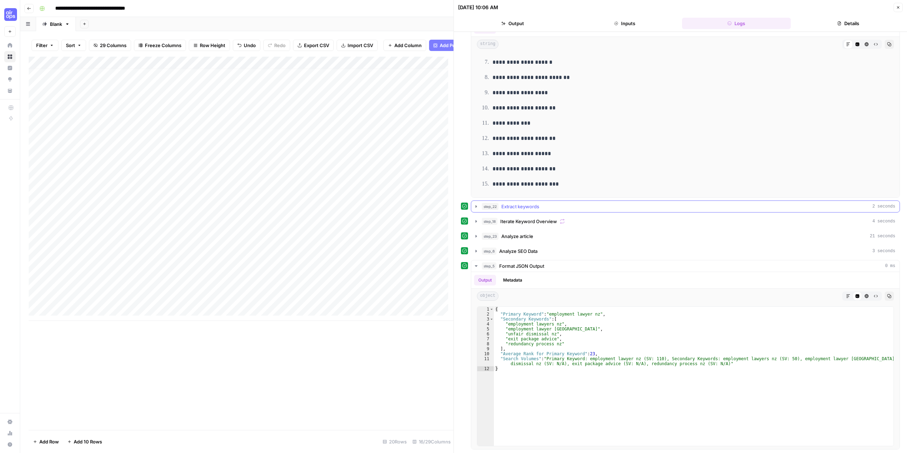
click at [477, 207] on icon "button" at bounding box center [476, 207] width 6 height 6
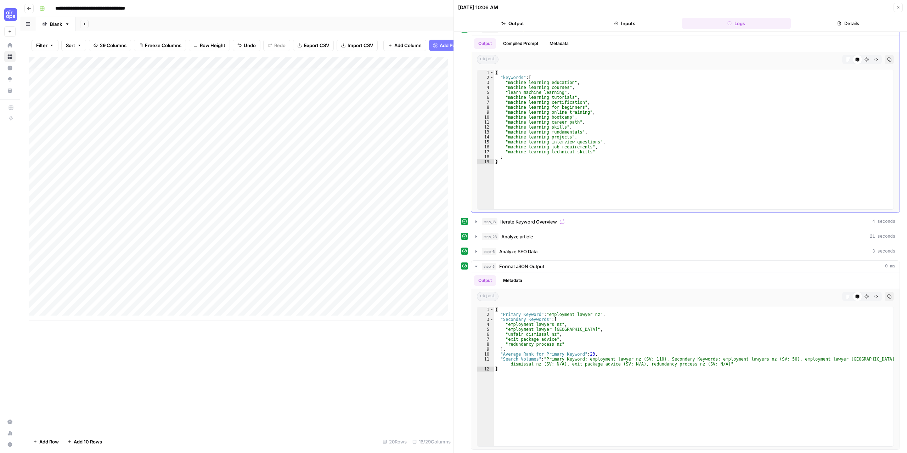
scroll to position [836, 0]
click at [224, 302] on div "Add Column" at bounding box center [241, 189] width 425 height 264
click at [901, 9] on button "Close" at bounding box center [898, 7] width 9 height 9
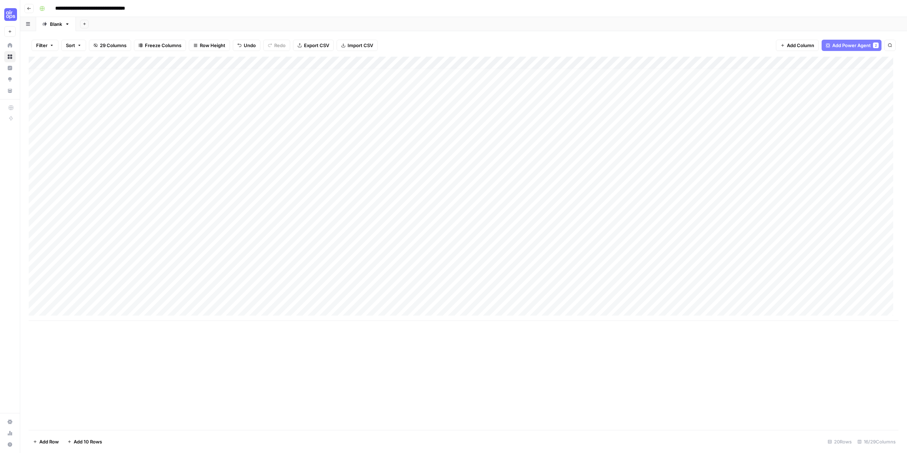
click at [522, 62] on div "Add Column" at bounding box center [464, 189] width 870 height 264
click at [531, 299] on div "Add Column" at bounding box center [464, 189] width 870 height 264
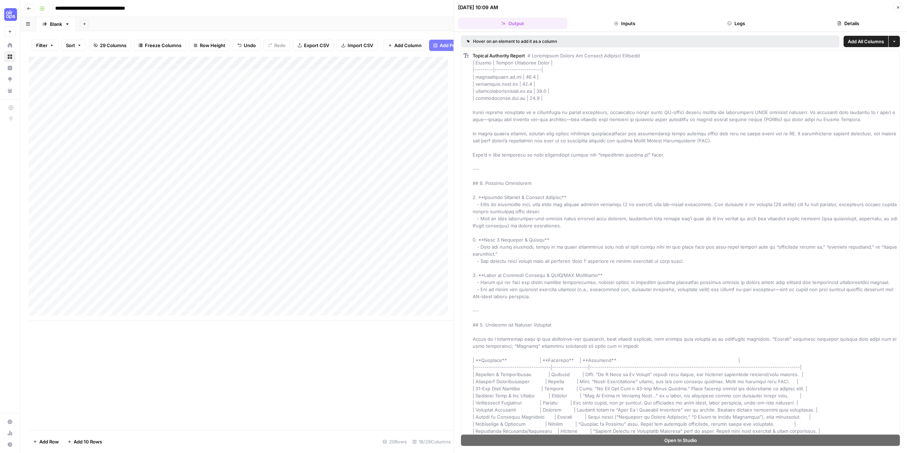
click at [732, 25] on button "Logs" at bounding box center [736, 23] width 109 height 11
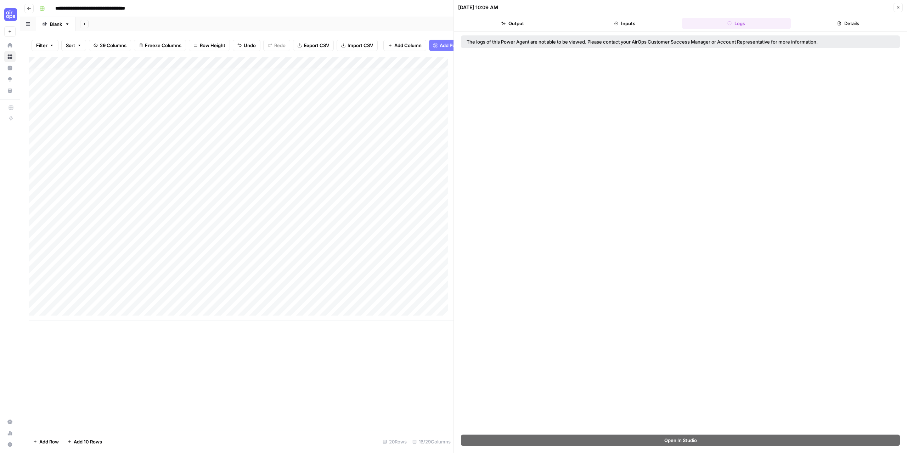
click at [516, 26] on button "Output" at bounding box center [512, 23] width 109 height 11
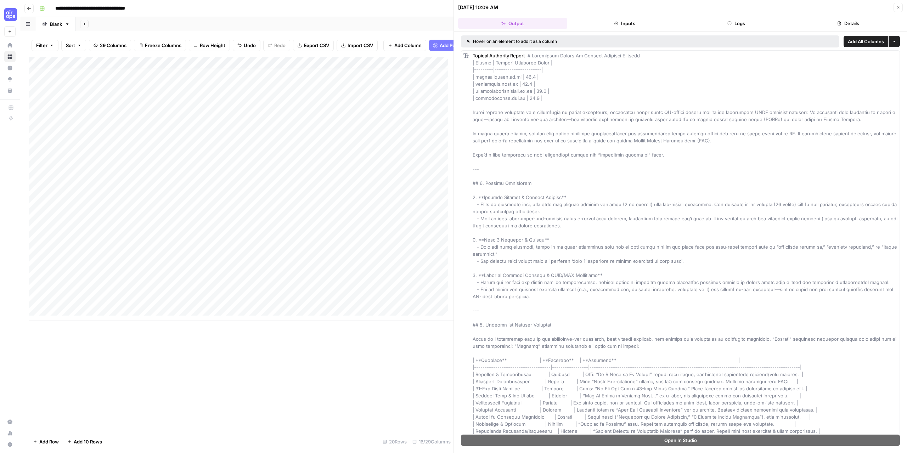
click at [740, 19] on button "Logs" at bounding box center [736, 23] width 109 height 11
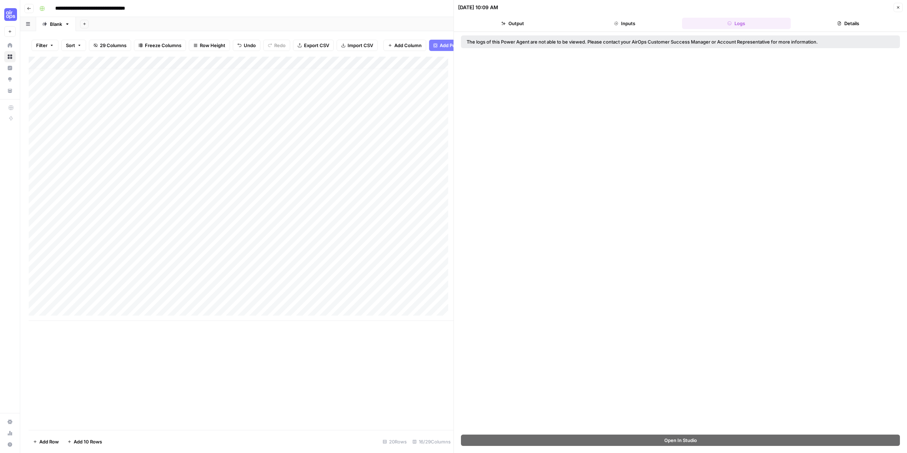
click at [897, 5] on button "Close" at bounding box center [898, 7] width 9 height 9
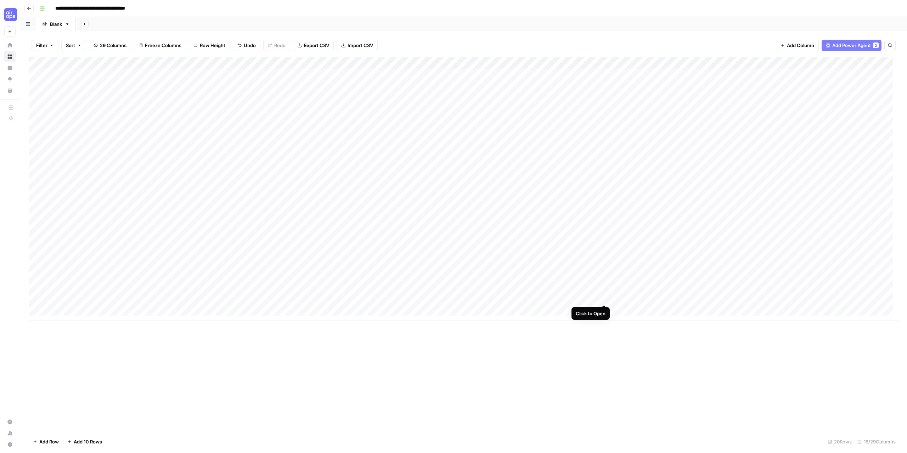
click at [604, 298] on div "Add Column" at bounding box center [464, 189] width 870 height 264
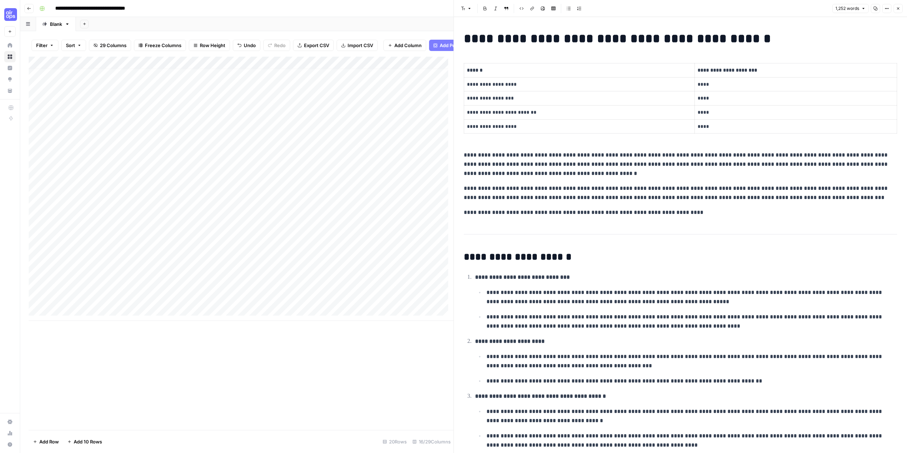
click at [897, 9] on icon "button" at bounding box center [898, 8] width 4 height 4
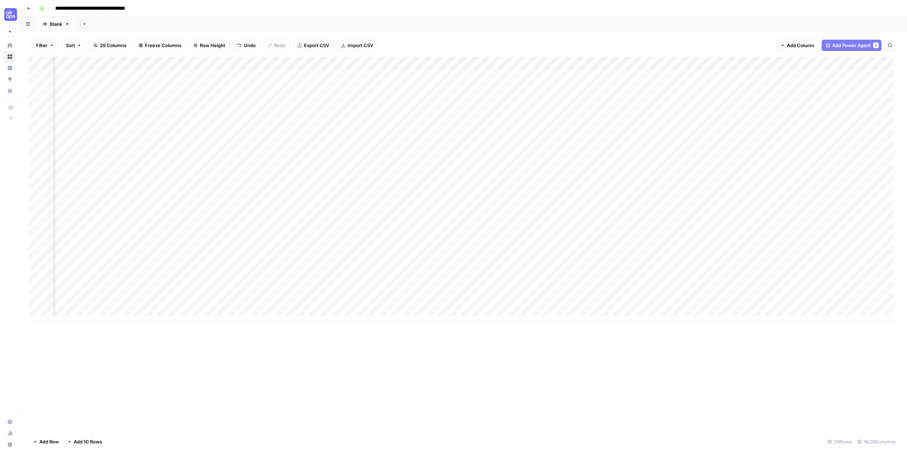
scroll to position [5, 141]
click at [29, 10] on icon "button" at bounding box center [29, 8] width 4 height 3
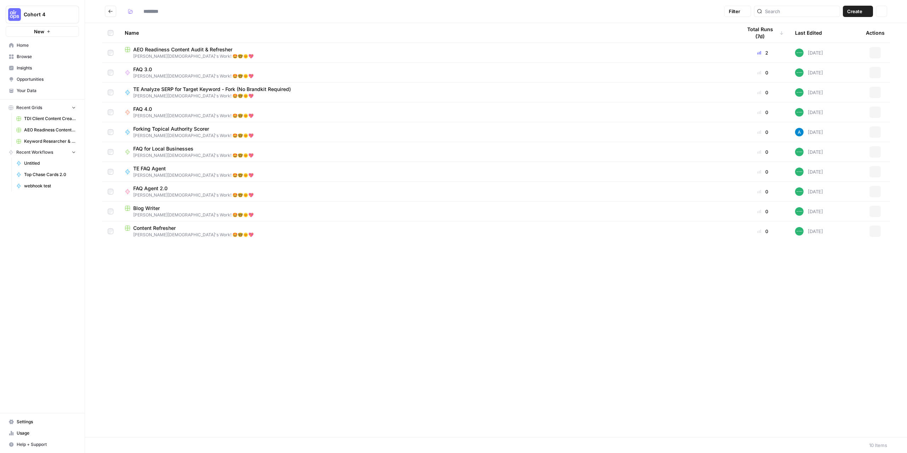
click at [12, 12] on img "Workspace: Cohort 4" at bounding box center [14, 14] width 13 height 13
type input "**********"
click at [33, 77] on span "Team Empathy" at bounding box center [69, 75] width 94 height 7
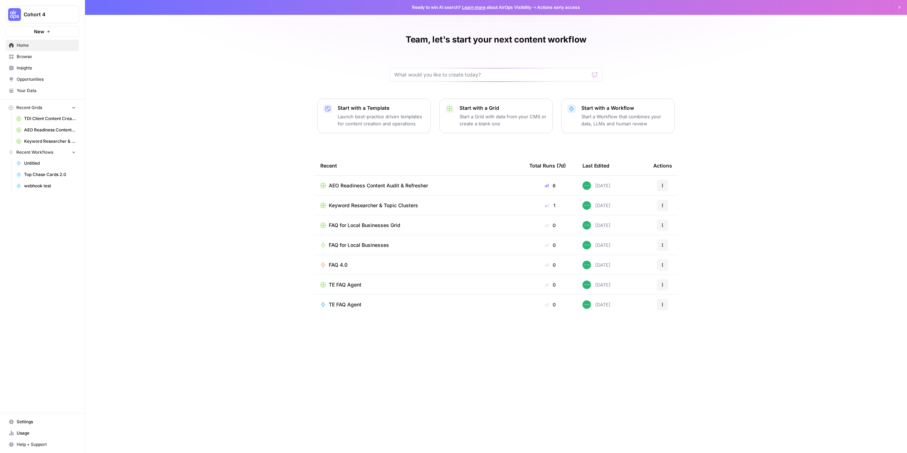
click at [30, 53] on link "Browse" at bounding box center [42, 56] width 73 height 11
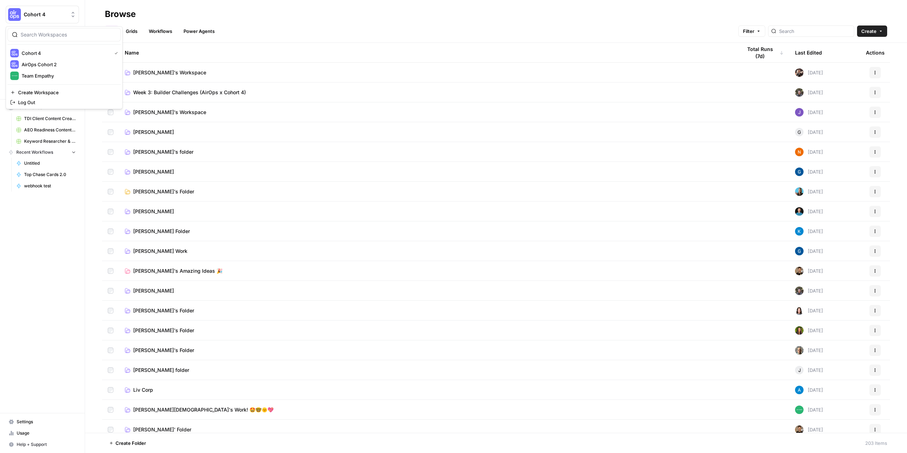
click at [61, 15] on span "Cohort 4" at bounding box center [45, 14] width 43 height 7
click at [43, 79] on span "Team Empathy" at bounding box center [69, 75] width 94 height 7
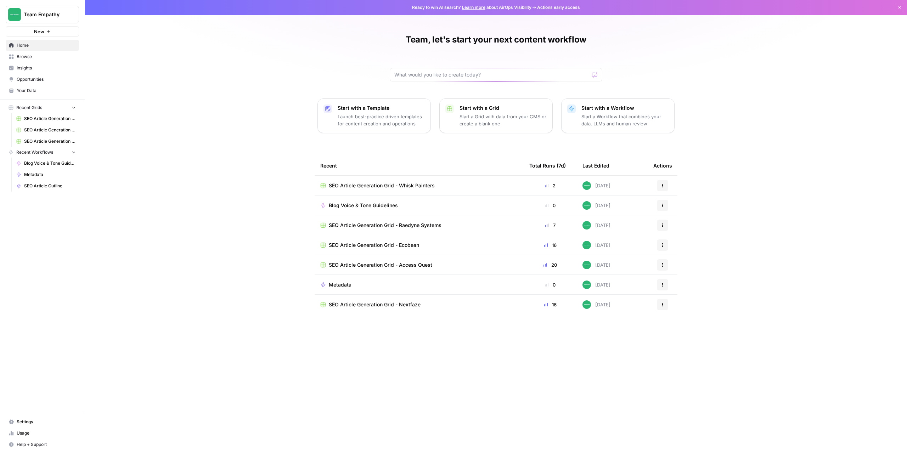
click at [27, 60] on link "Browse" at bounding box center [42, 56] width 73 height 11
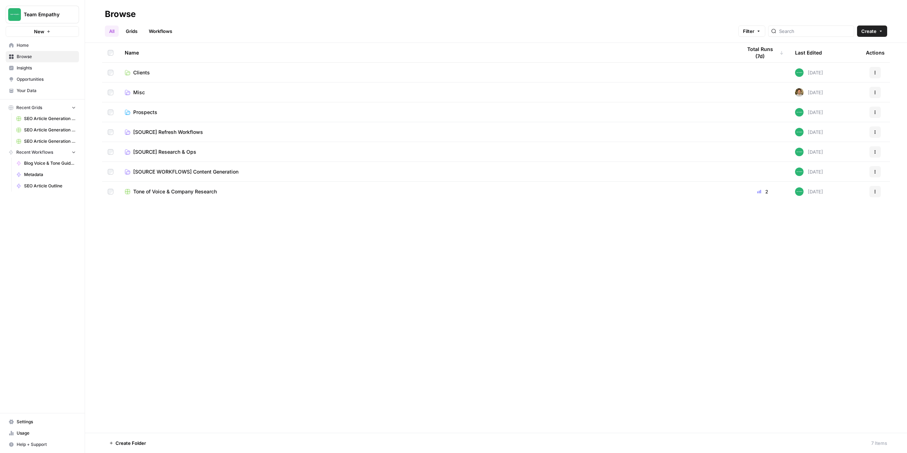
click at [147, 113] on span "Prospects" at bounding box center [145, 112] width 24 height 7
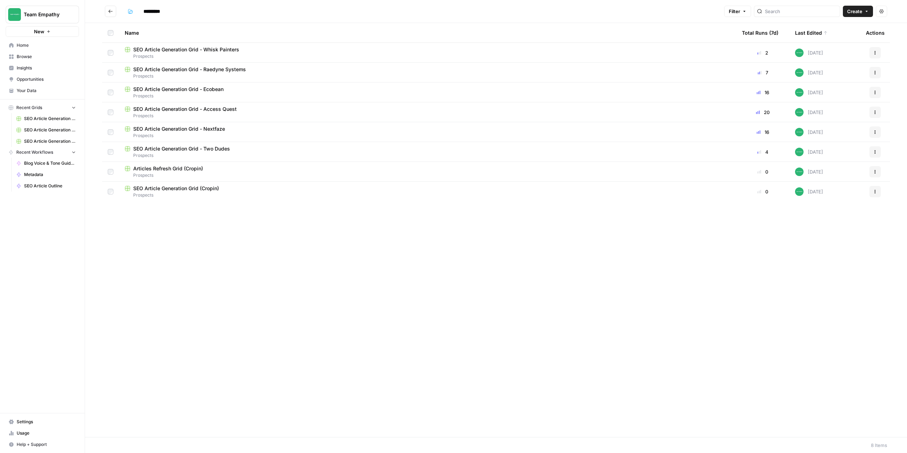
click at [206, 51] on span "SEO Article Generation Grid - Whisk Painters" at bounding box center [186, 49] width 106 height 7
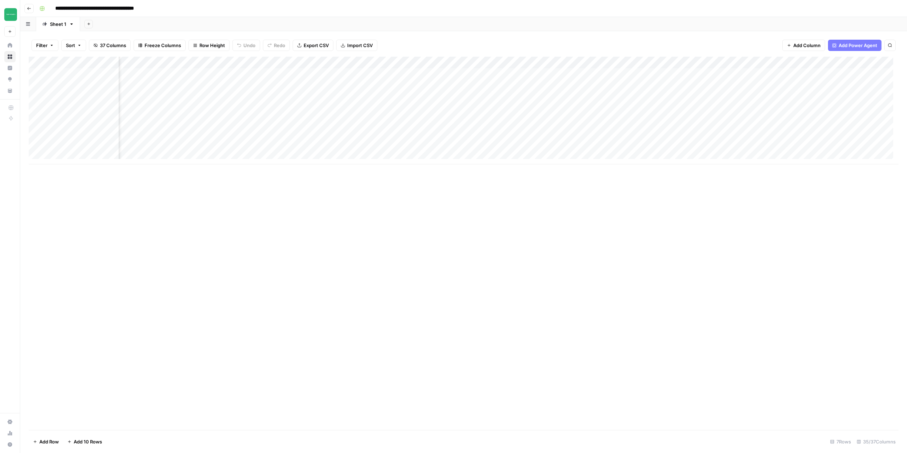
scroll to position [0, 151]
click at [559, 76] on div "Add Column" at bounding box center [464, 111] width 870 height 108
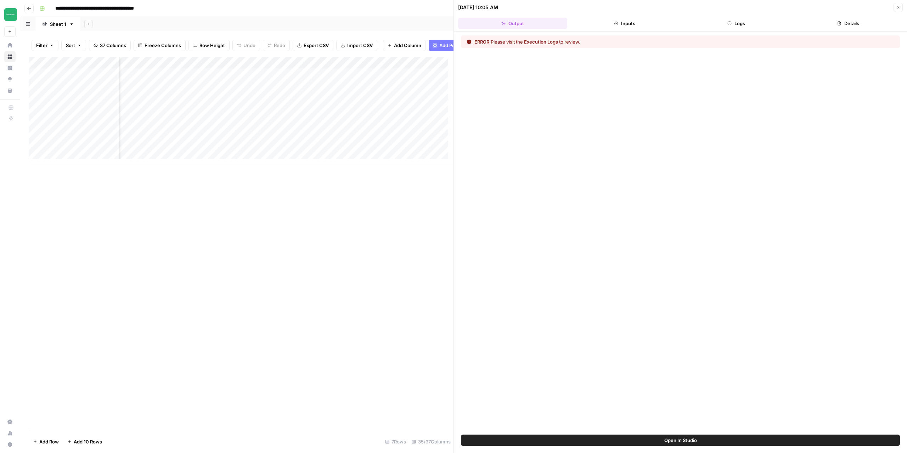
click at [544, 44] on button "Execution Logs" at bounding box center [541, 41] width 34 height 7
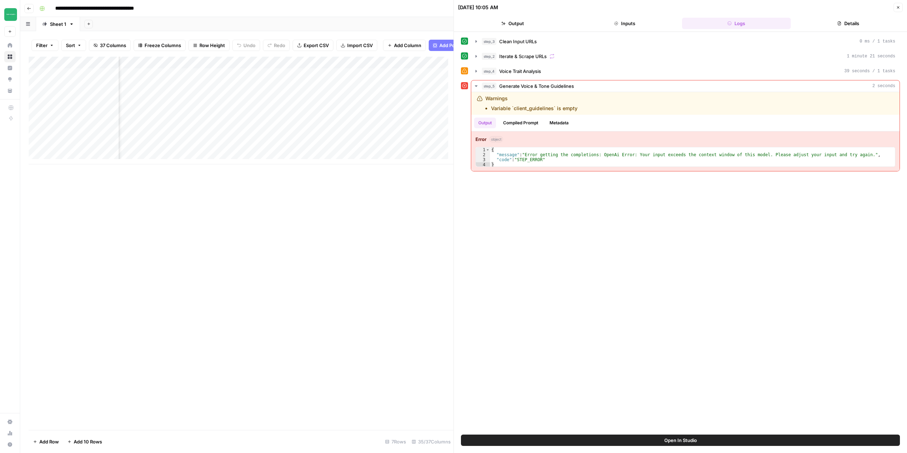
click at [896, 7] on button "Close" at bounding box center [898, 7] width 9 height 9
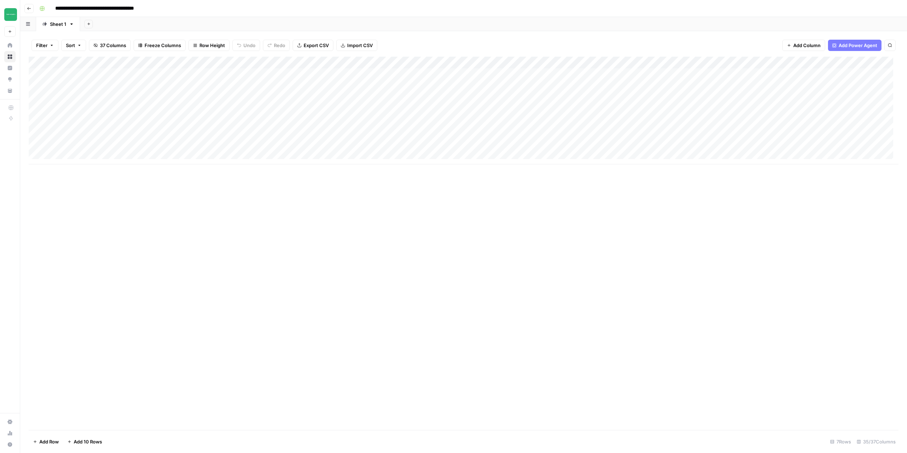
click at [28, 7] on icon "button" at bounding box center [29, 8] width 4 height 4
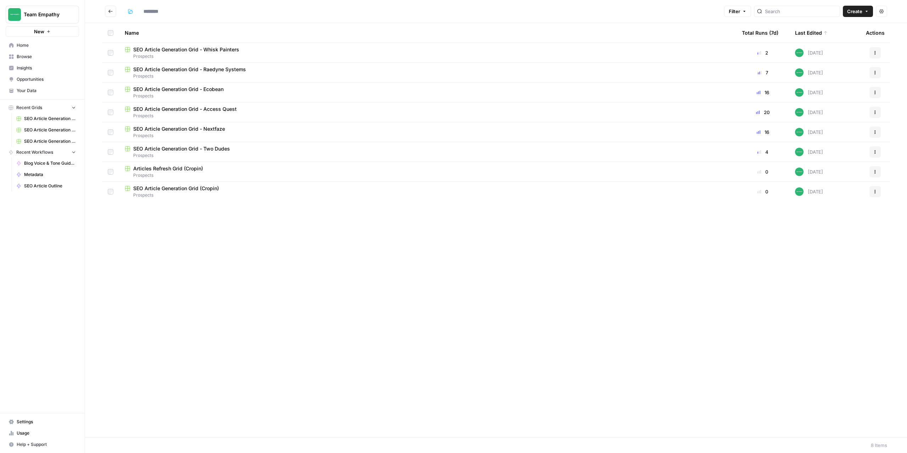
type input "*********"
click at [113, 11] on button "Go back" at bounding box center [110, 11] width 11 height 11
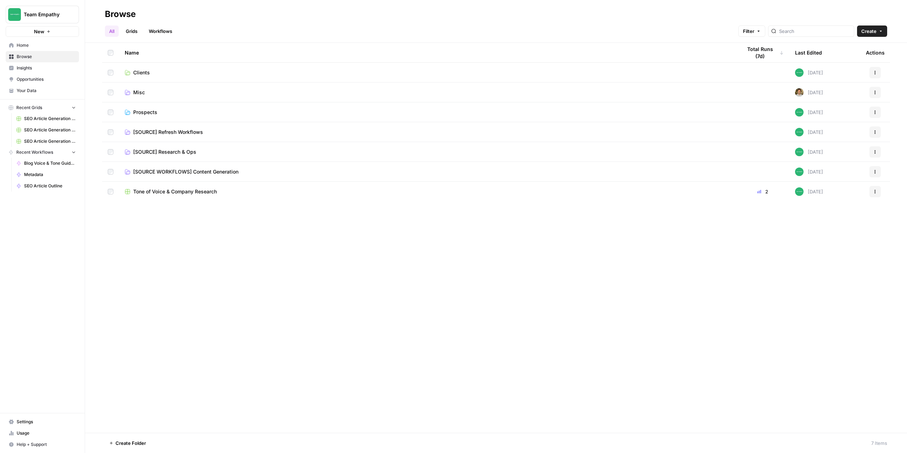
click at [173, 150] on span "[SOURCE] Research & Ops" at bounding box center [164, 151] width 63 height 7
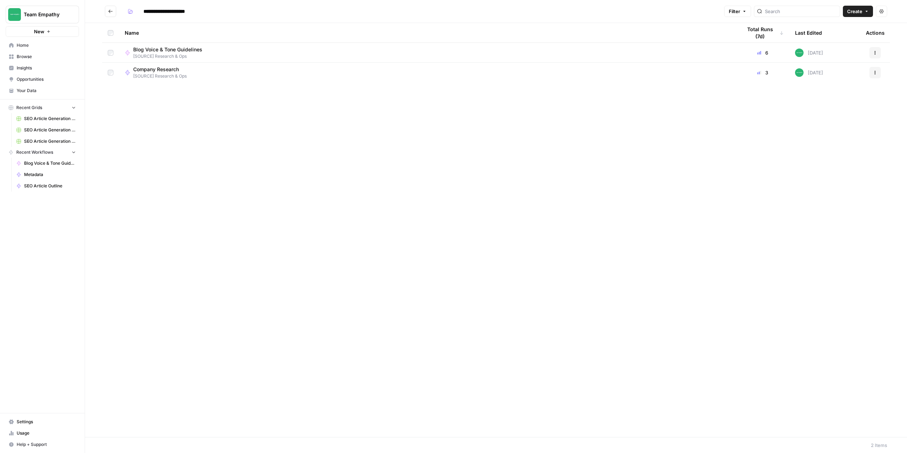
click at [109, 10] on icon "Go back" at bounding box center [110, 11] width 5 height 5
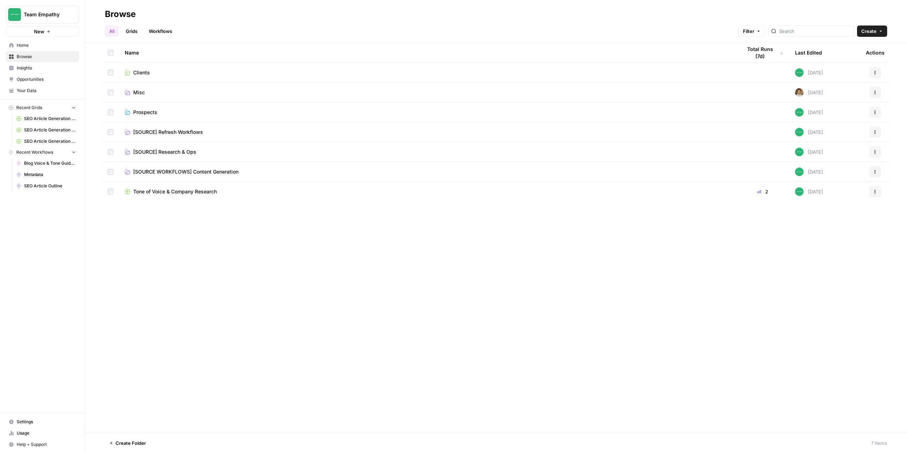
click at [178, 195] on span "Tone of Voice & Company Research" at bounding box center [175, 191] width 84 height 7
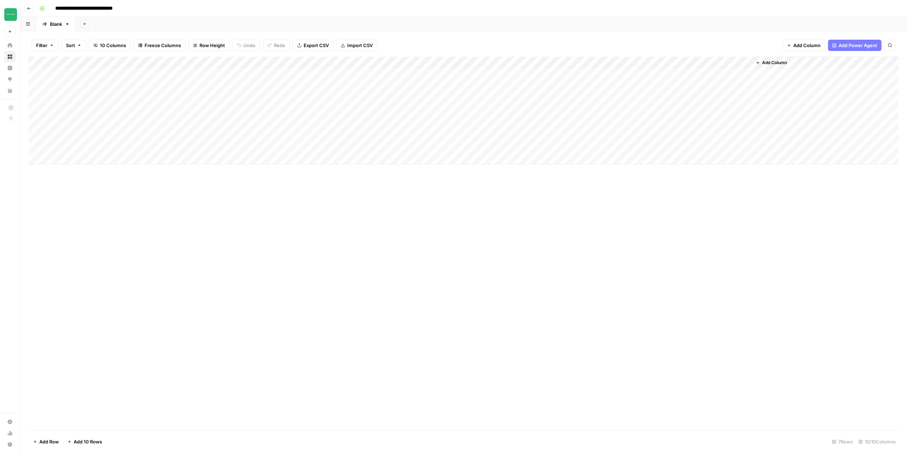
click at [73, 161] on div "Add Column" at bounding box center [464, 111] width 870 height 108
paste textarea "**********"
type textarea "**********"
click at [182, 264] on div "Add Column" at bounding box center [464, 244] width 870 height 374
click at [148, 156] on div "Add Column" at bounding box center [464, 117] width 870 height 120
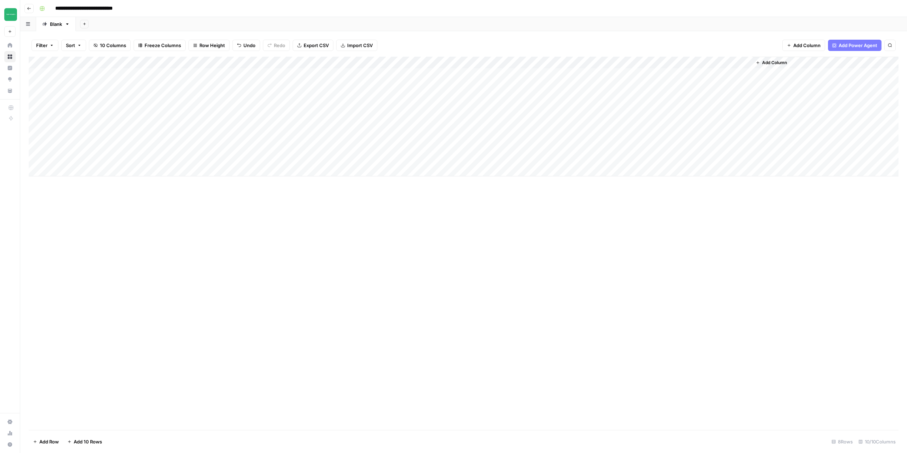
click at [148, 156] on div "Add Column" at bounding box center [464, 117] width 870 height 120
type textarea "**********"
click at [195, 244] on div "Add Column" at bounding box center [464, 244] width 870 height 374
click at [673, 63] on div "Add Column" at bounding box center [464, 117] width 870 height 120
click at [627, 123] on span "Configure Inputs" at bounding box center [635, 122] width 62 height 7
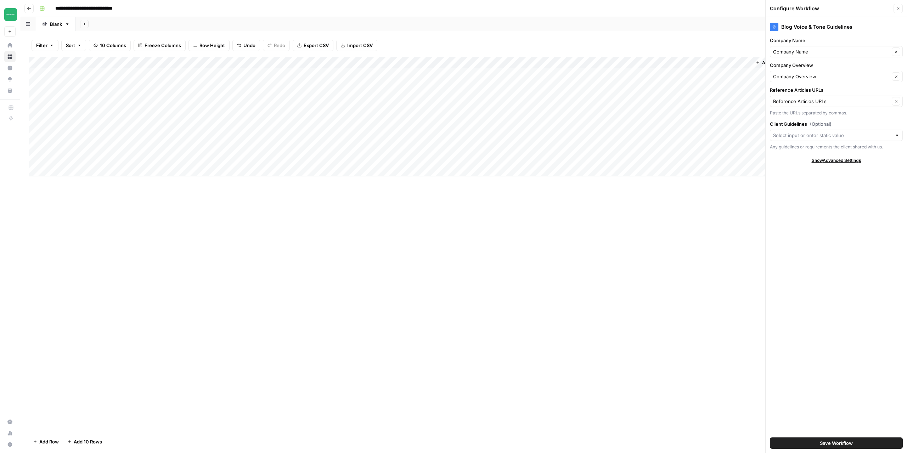
click at [33, 10] on button "Go back" at bounding box center [28, 8] width 9 height 9
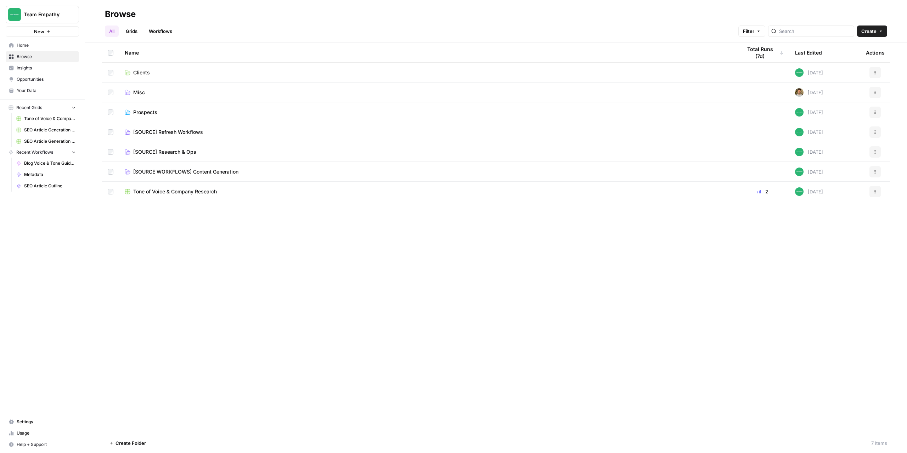
click at [130, 112] on icon at bounding box center [127, 112] width 5 height 5
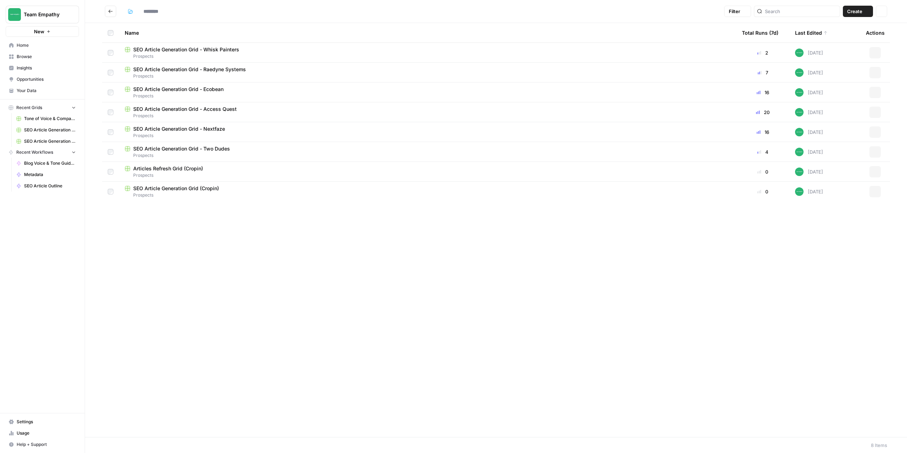
type input "*********"
click at [181, 45] on td "SEO Article Generation Grid - Whisk Painters Prospects" at bounding box center [427, 52] width 617 height 19
click at [182, 50] on span "SEO Article Generation Grid - Whisk Painters" at bounding box center [186, 49] width 106 height 7
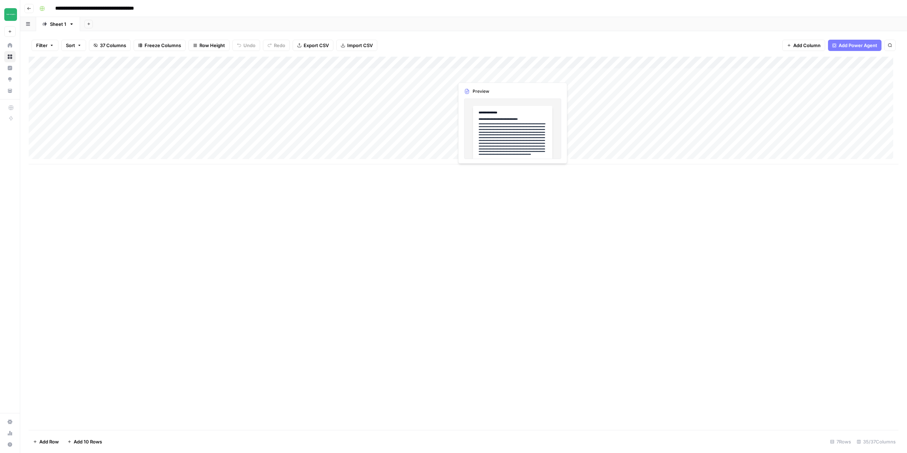
click at [484, 77] on div "Add Column" at bounding box center [464, 111] width 870 height 108
drag, startPoint x: 496, startPoint y: 75, endPoint x: 543, endPoint y: 74, distance: 46.8
click at [543, 74] on div "Add Column" at bounding box center [464, 111] width 870 height 108
click at [30, 9] on icon "button" at bounding box center [29, 8] width 4 height 4
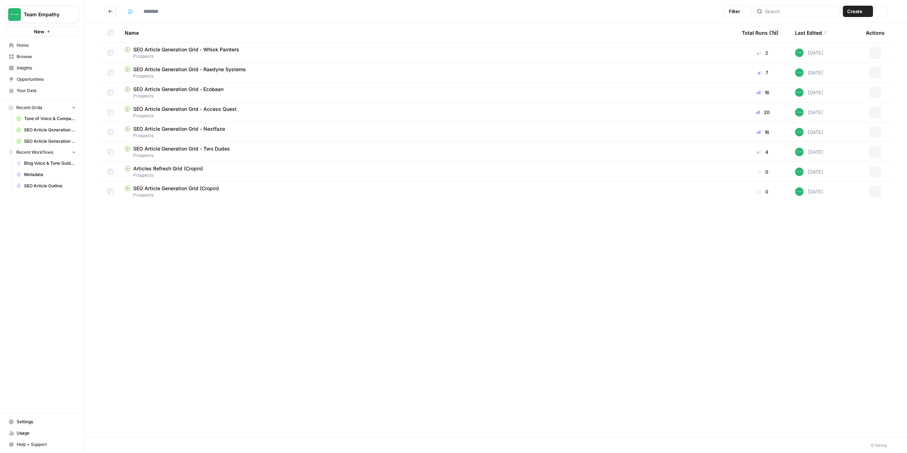
type input "*********"
click at [109, 14] on button "Go back" at bounding box center [110, 11] width 11 height 11
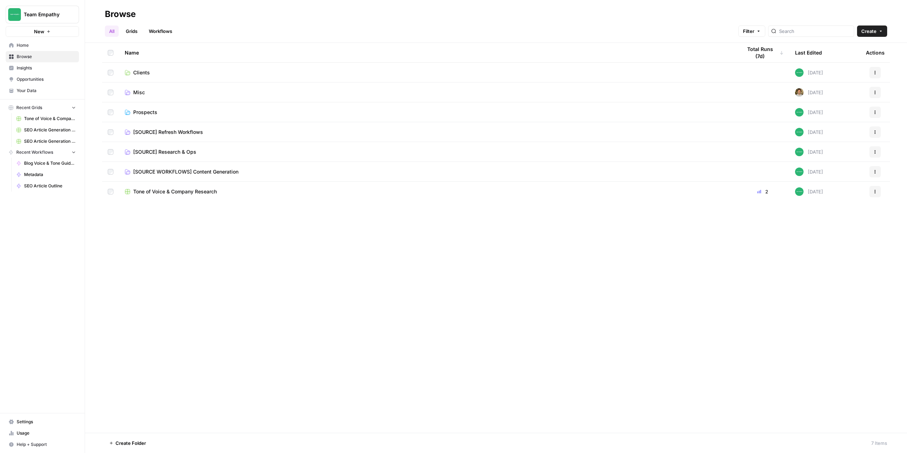
click at [180, 199] on td "Tone of Voice & Company Research" at bounding box center [427, 192] width 617 height 20
click at [179, 193] on span "Tone of Voice & Company Research" at bounding box center [175, 191] width 84 height 7
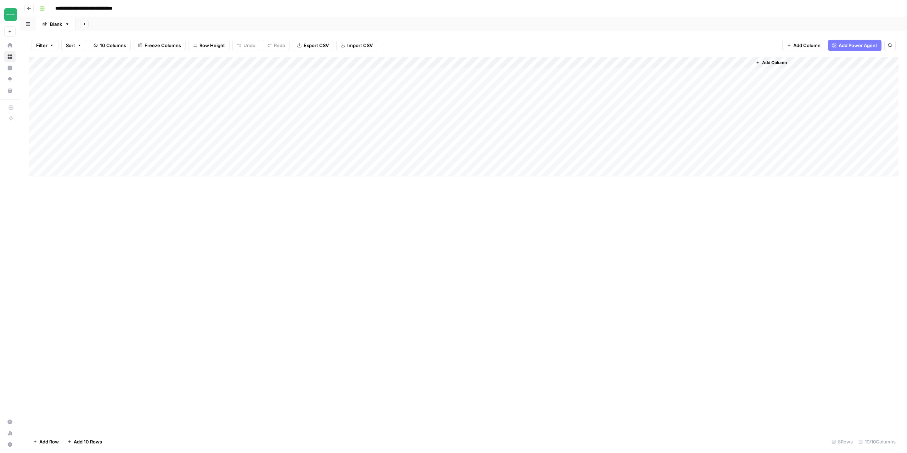
click at [459, 157] on div "Add Column" at bounding box center [464, 117] width 870 height 120
click at [709, 300] on div "Add Column" at bounding box center [464, 244] width 870 height 374
click at [674, 62] on div "Add Column" at bounding box center [464, 117] width 870 height 120
click at [637, 122] on span "Configure Inputs" at bounding box center [635, 122] width 62 height 7
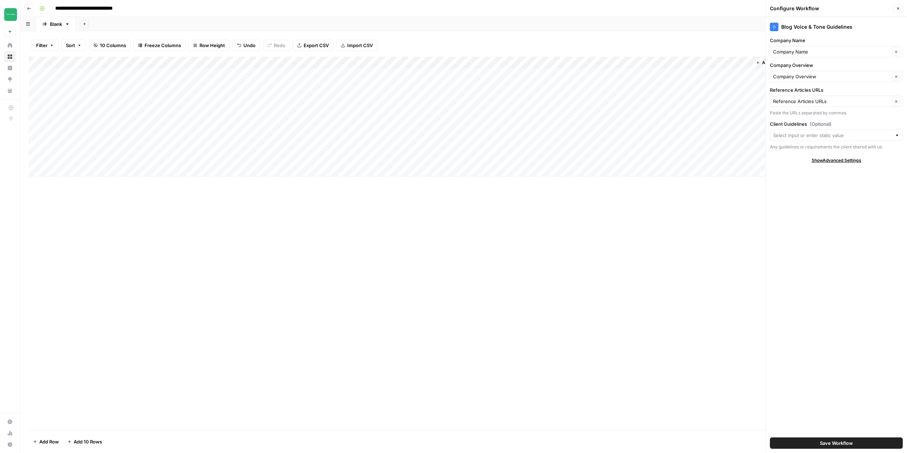
click at [639, 159] on div "Add Column" at bounding box center [464, 117] width 870 height 120
click at [672, 63] on div "Add Column" at bounding box center [464, 117] width 870 height 120
click at [617, 130] on span "Edit Workflow" at bounding box center [635, 132] width 62 height 7
drag, startPoint x: 898, startPoint y: 9, endPoint x: 883, endPoint y: 39, distance: 33.4
click at [898, 9] on icon "button" at bounding box center [898, 8] width 4 height 4
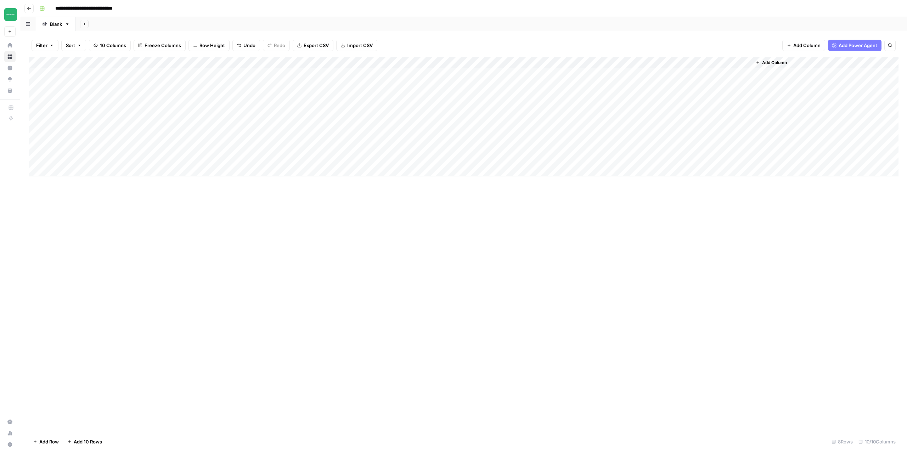
click at [768, 302] on div "Add Column" at bounding box center [464, 244] width 870 height 374
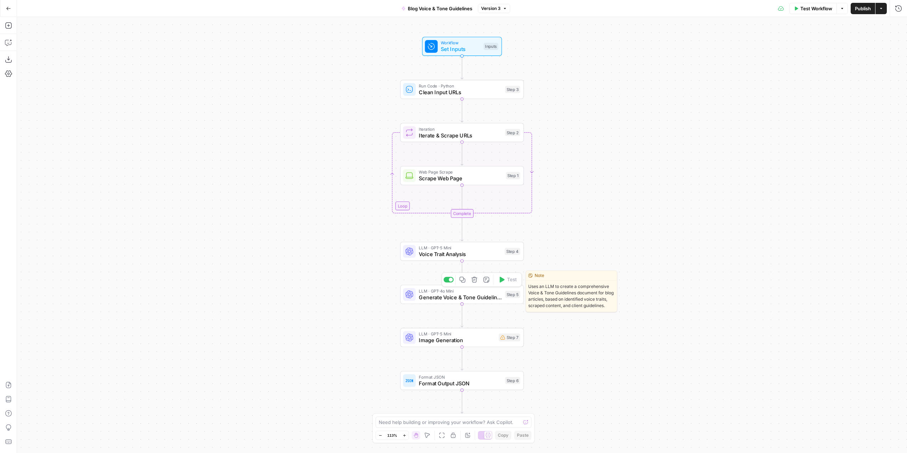
click at [470, 299] on span "Generate Voice & Tone Guidelines" at bounding box center [460, 297] width 83 height 8
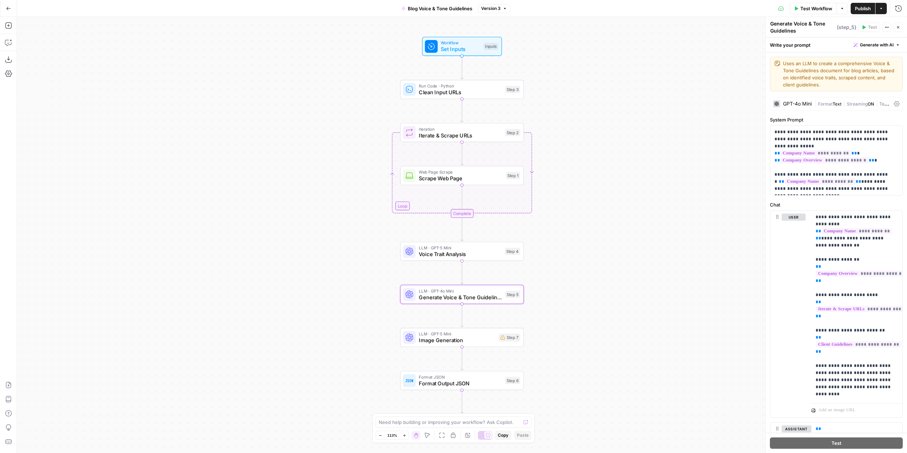
click at [797, 101] on div "GPT-4o Mini" at bounding box center [792, 103] width 39 height 7
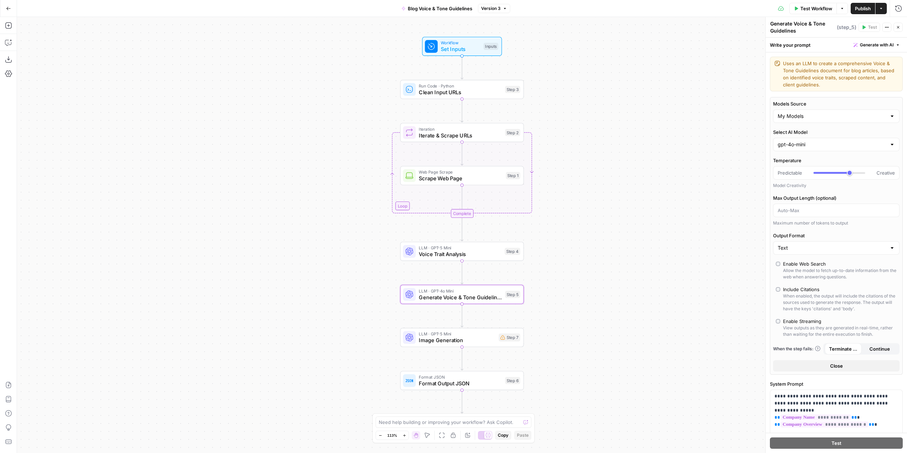
click at [815, 150] on div "gpt-4o-mini" at bounding box center [836, 144] width 127 height 13
click at [816, 208] on span "gpt-5-mini" at bounding box center [832, 211] width 106 height 7
type input "gpt-5-mini"
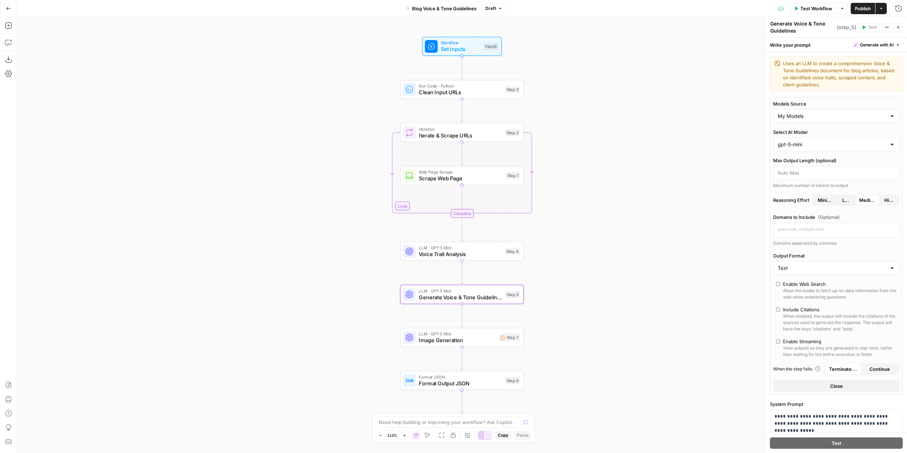
click at [863, 5] on span "Publish" at bounding box center [863, 8] width 16 height 7
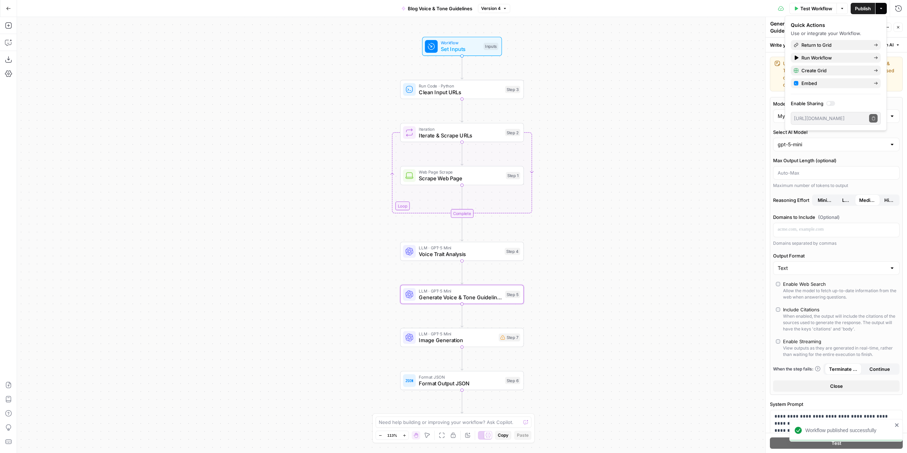
click at [663, 180] on div "Workflow Set Inputs Inputs Run Code · Python Clean Input URLs Step 3 Loop Itera…" at bounding box center [462, 235] width 890 height 436
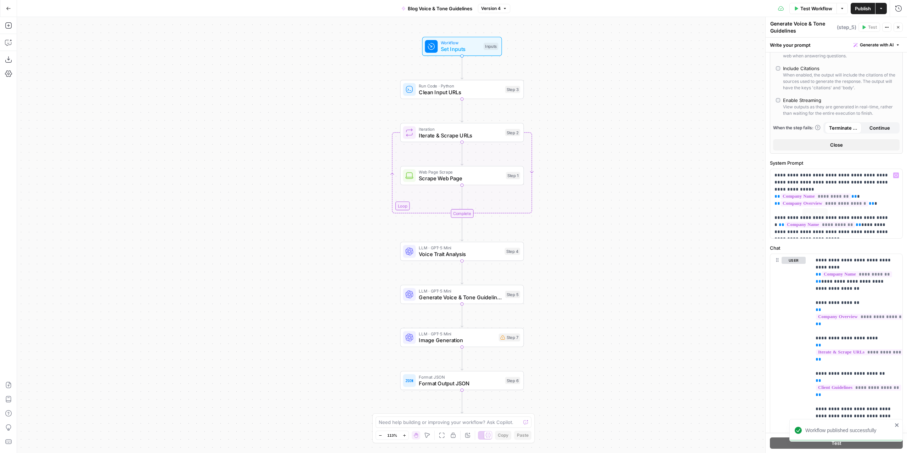
scroll to position [71, 0]
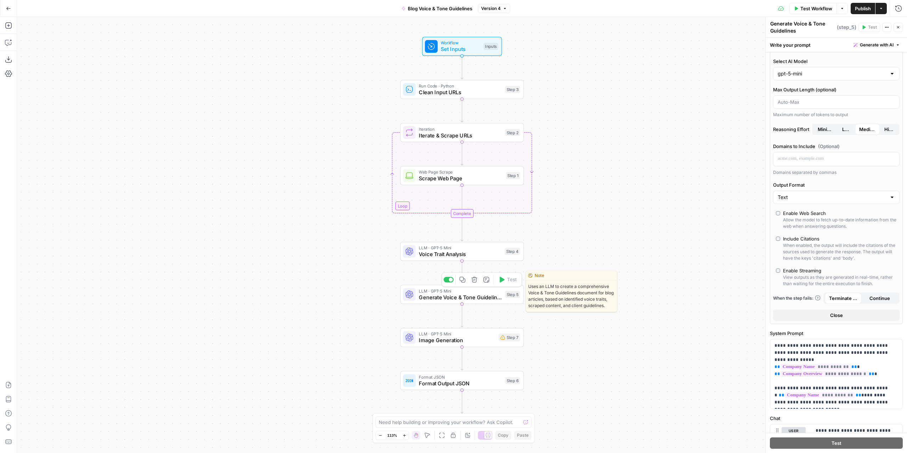
click at [459, 295] on span "Generate Voice & Tone Guidelines" at bounding box center [460, 297] width 83 height 8
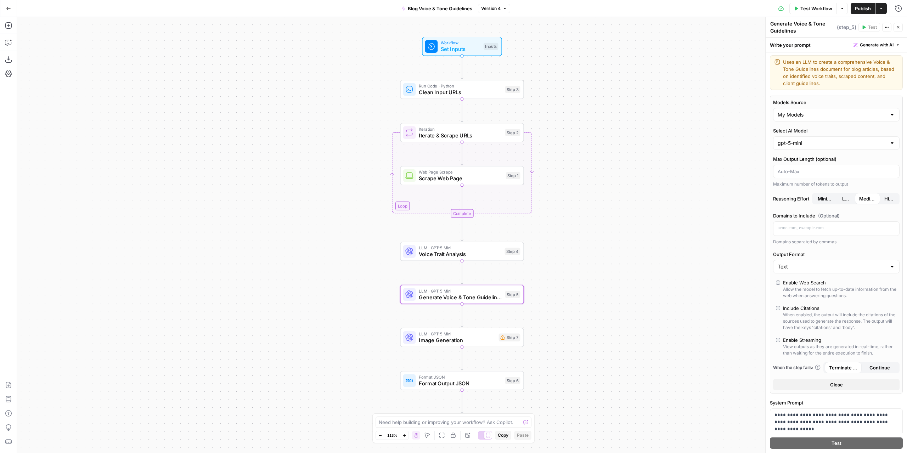
scroll to position [0, 0]
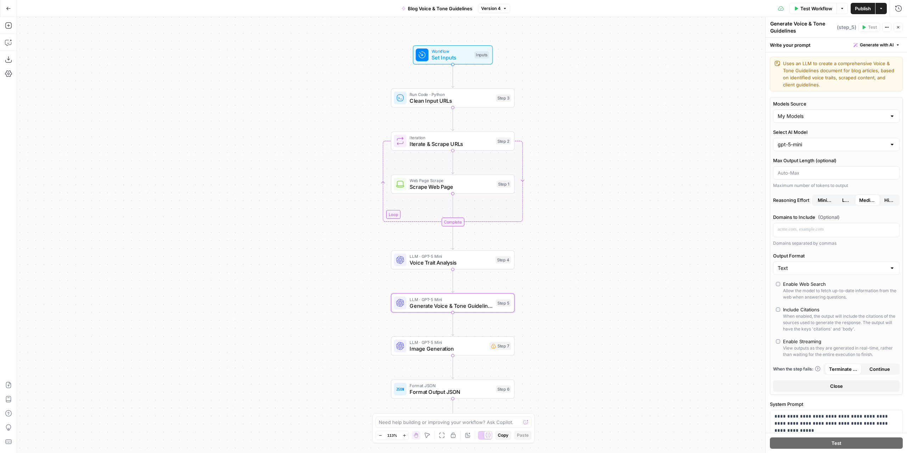
drag, startPoint x: 603, startPoint y: 161, endPoint x: 599, endPoint y: 184, distance: 24.1
click at [599, 184] on div "Workflow Set Inputs Inputs Run Code · Python Clean Input URLs Step 3 Loop Itera…" at bounding box center [462, 235] width 890 height 436
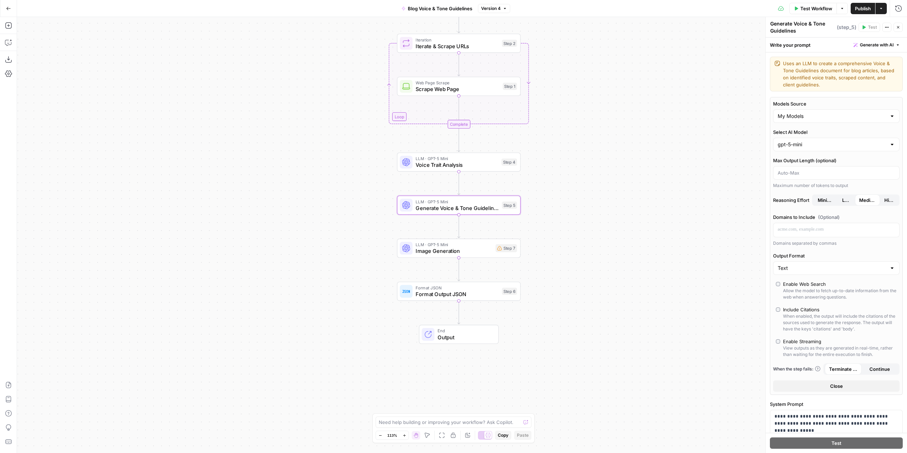
drag, startPoint x: 578, startPoint y: 257, endPoint x: 583, endPoint y: 158, distance: 98.6
click at [583, 158] on div "Workflow Set Inputs Inputs Run Code · Python Clean Input URLs Step 3 Loop Itera…" at bounding box center [462, 235] width 890 height 436
click at [459, 161] on span "Voice Trait Analysis" at bounding box center [457, 165] width 83 height 8
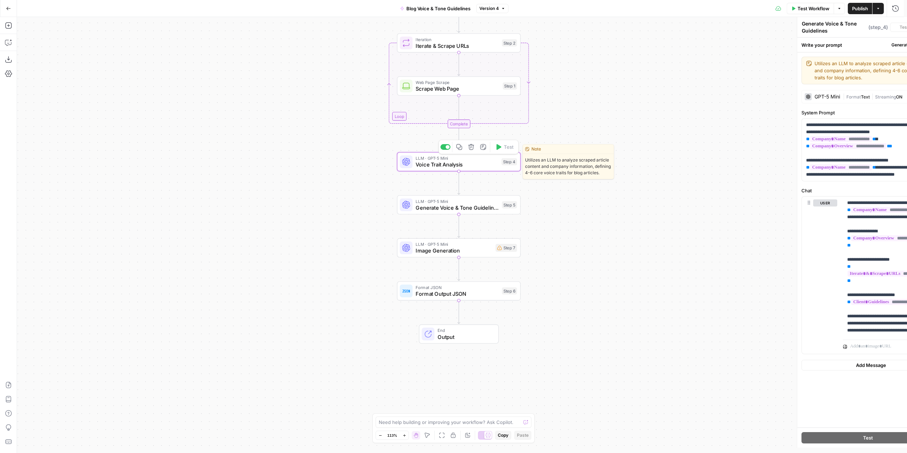
type textarea "Voice Trait Analysis"
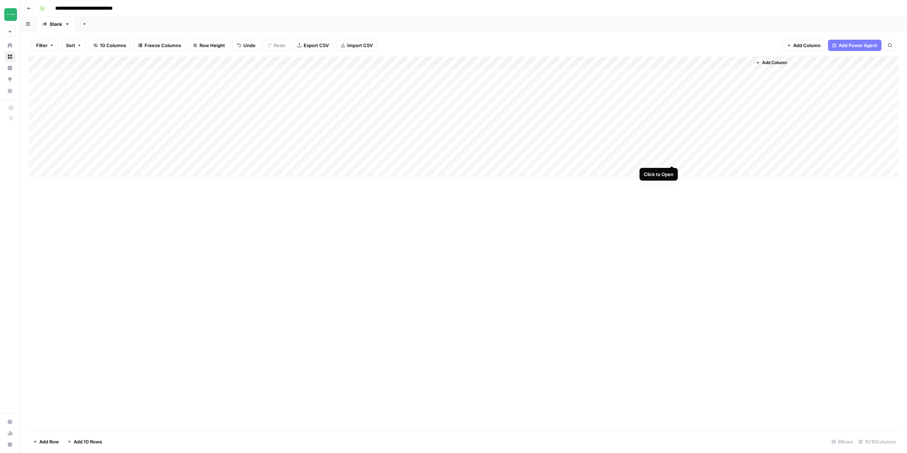
click at [673, 157] on div "Add Column" at bounding box center [464, 117] width 870 height 120
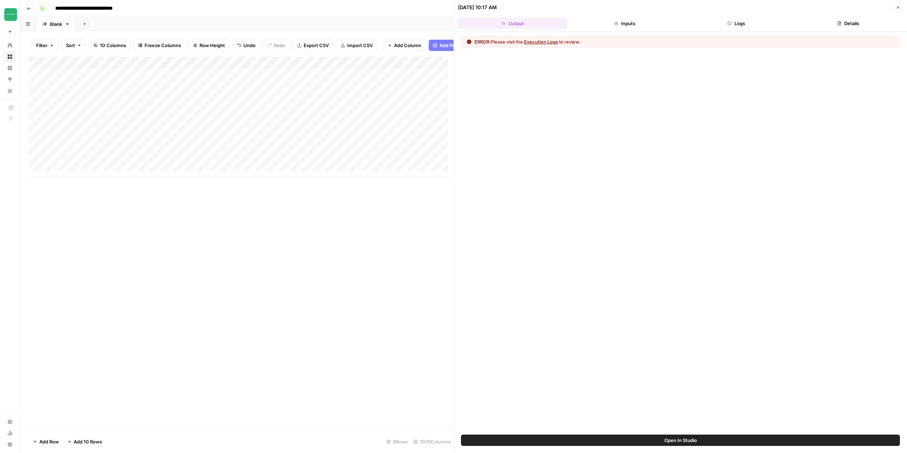
click at [540, 41] on button "Execution Logs" at bounding box center [541, 41] width 34 height 7
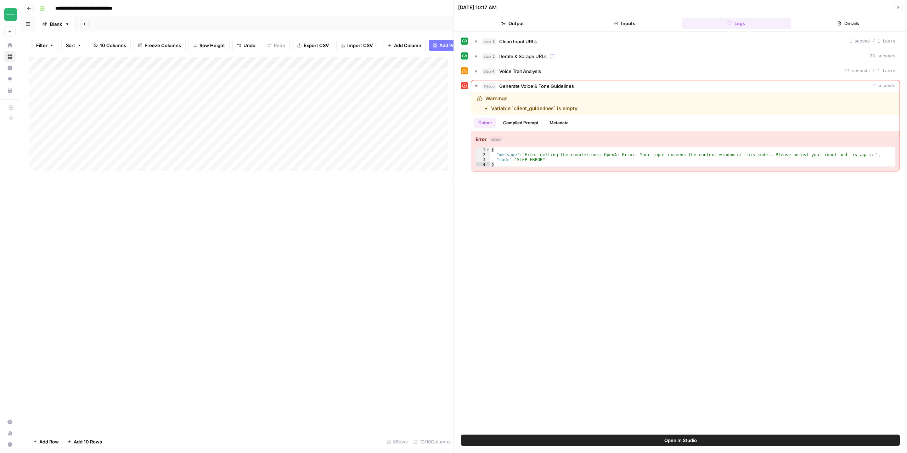
drag, startPoint x: 243, startPoint y: 251, endPoint x: 197, endPoint y: 321, distance: 83.6
click at [243, 251] on div "Add Column" at bounding box center [241, 244] width 425 height 374
click at [403, 69] on div "Add Column" at bounding box center [241, 117] width 425 height 120
click at [360, 131] on span "Configure Inputs" at bounding box center [364, 127] width 62 height 7
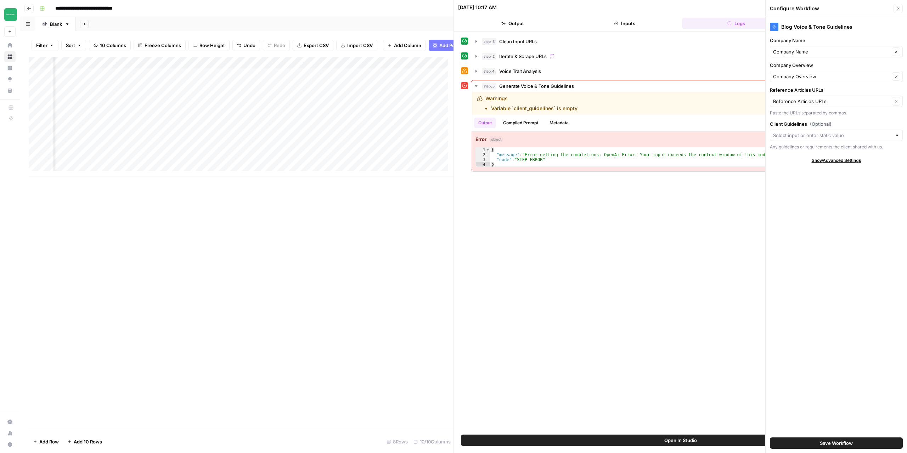
click at [900, 10] on icon "button" at bounding box center [898, 8] width 4 height 4
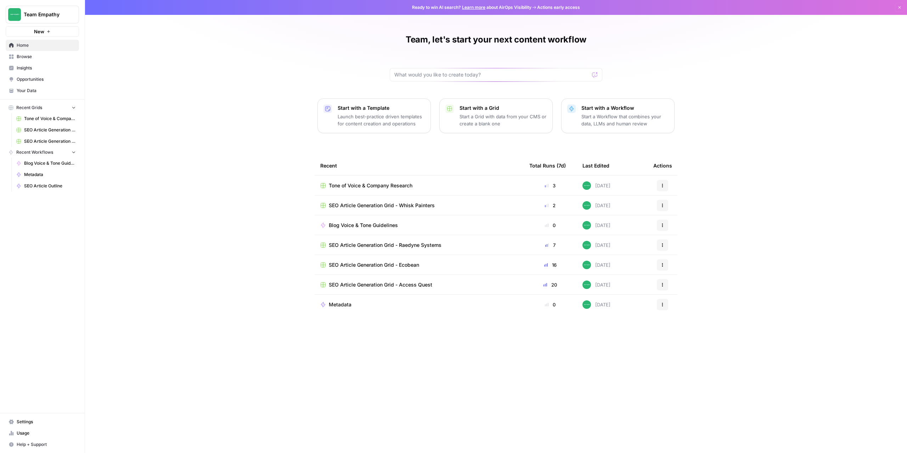
click at [27, 59] on span "Browse" at bounding box center [46, 57] width 59 height 6
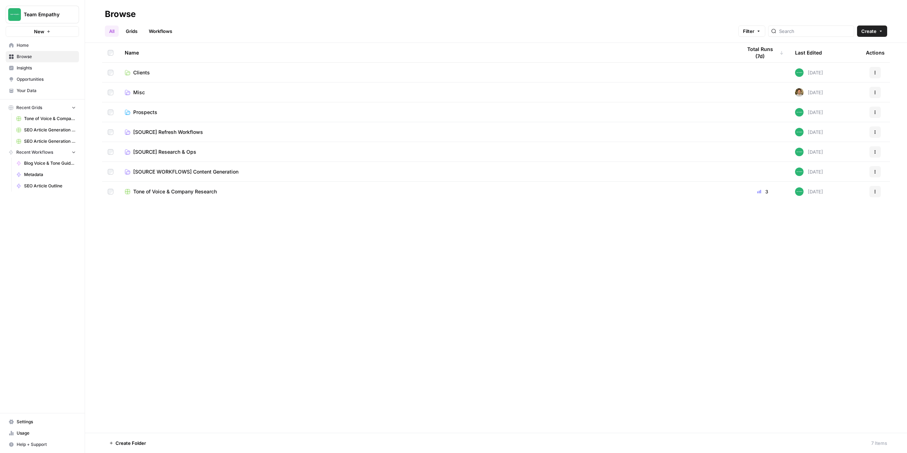
click at [142, 112] on span "Prospects" at bounding box center [145, 112] width 24 height 7
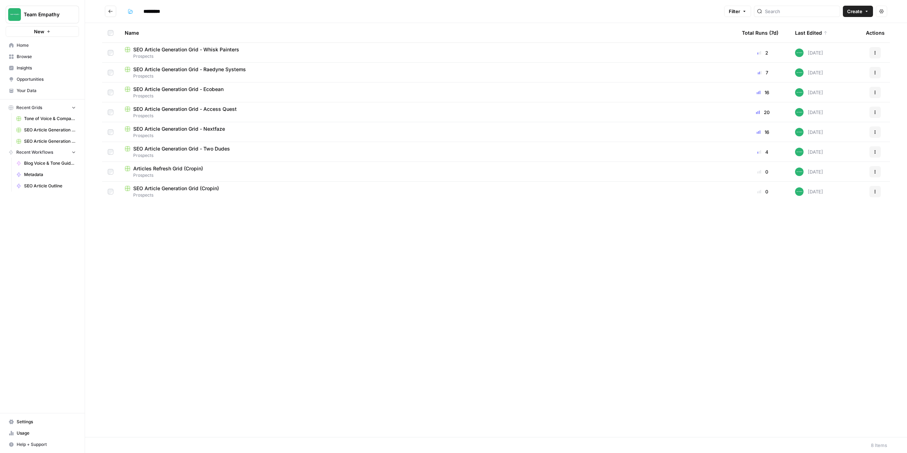
click at [173, 50] on span "SEO Article Generation Grid - Whisk Painters" at bounding box center [186, 49] width 106 height 7
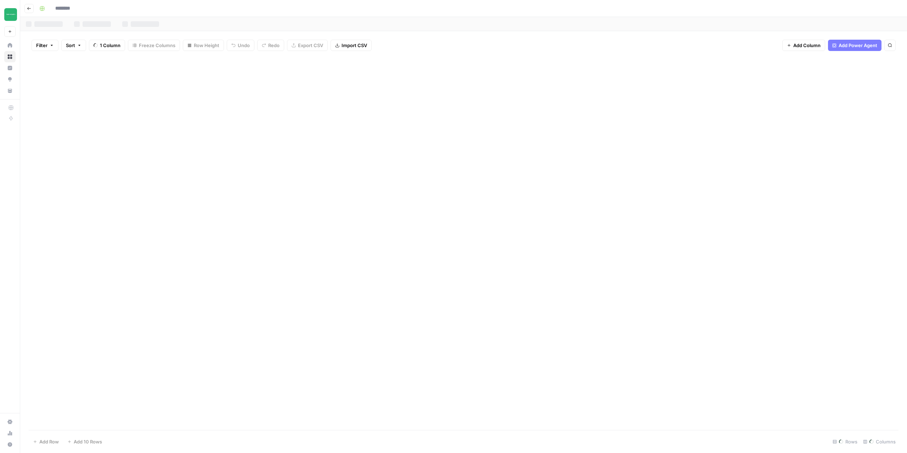
type input "**********"
click at [481, 74] on div "Add Column" at bounding box center [464, 111] width 870 height 108
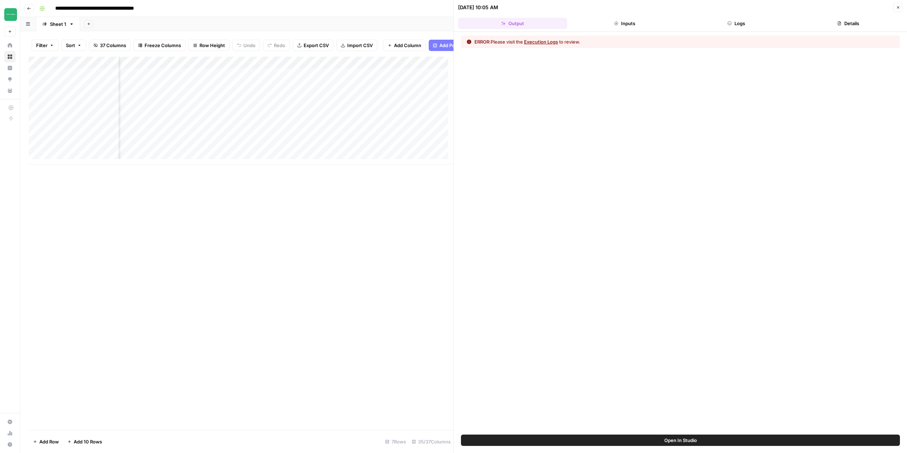
click at [545, 40] on button "Execution Logs" at bounding box center [541, 41] width 34 height 7
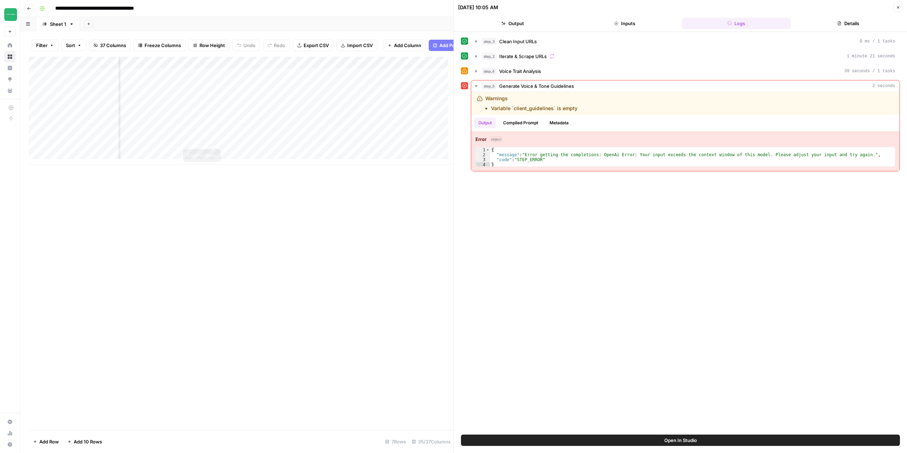
click at [336, 80] on div "Add Column" at bounding box center [241, 111] width 425 height 108
drag, startPoint x: 318, startPoint y: 114, endPoint x: 345, endPoint y: 86, distance: 38.8
click at [345, 86] on textarea "**********" at bounding box center [366, 97] width 142 height 45
drag, startPoint x: 371, startPoint y: 231, endPoint x: 368, endPoint y: 217, distance: 13.7
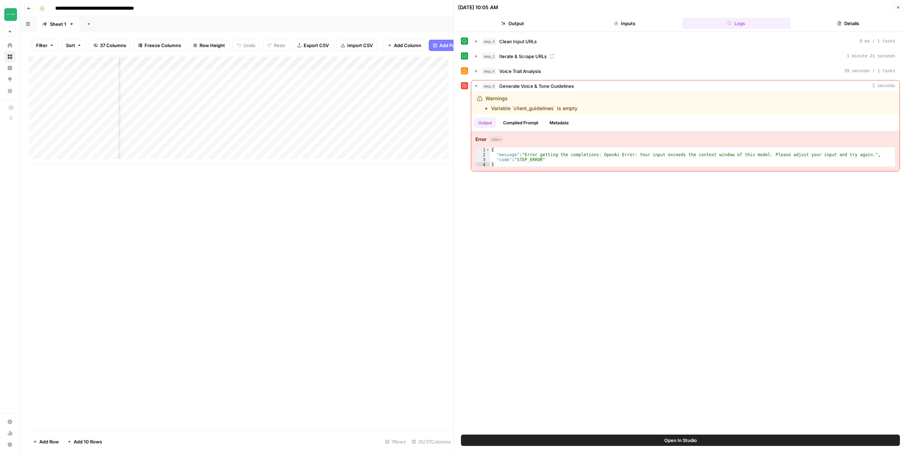
click at [371, 231] on div "Add Column" at bounding box center [241, 244] width 425 height 374
click at [360, 80] on div "Add Column" at bounding box center [241, 111] width 425 height 108
type textarea "**********"
drag, startPoint x: 319, startPoint y: 118, endPoint x: 293, endPoint y: 69, distance: 55.0
click at [293, 69] on body "**********" at bounding box center [453, 226] width 907 height 453
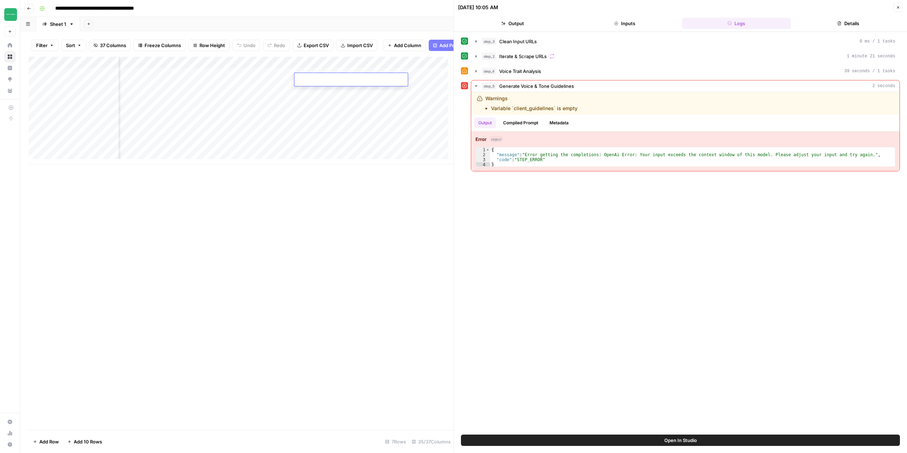
drag, startPoint x: 358, startPoint y: 214, endPoint x: 382, endPoint y: 184, distance: 38.4
click at [359, 214] on div "Add Column" at bounding box center [241, 244] width 425 height 374
click at [435, 68] on div "Add Column" at bounding box center [241, 111] width 425 height 108
click at [426, 126] on span "Configure Inputs" at bounding box center [442, 127] width 62 height 7
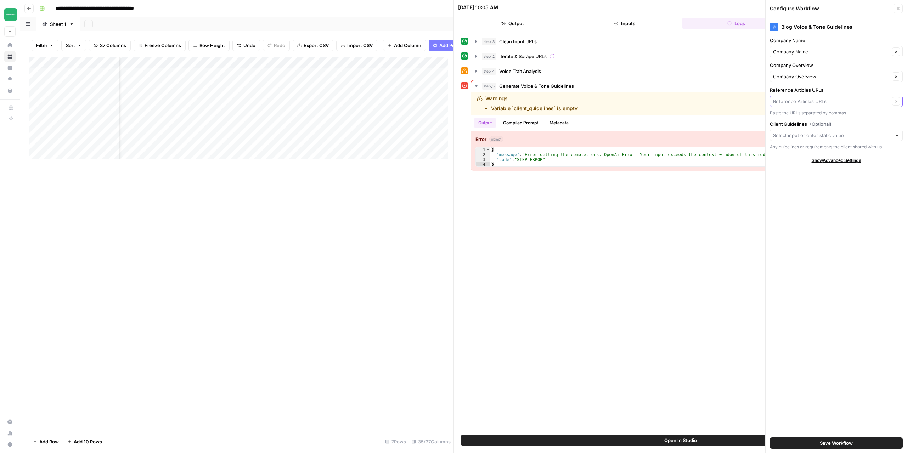
click at [835, 102] on input "Reference Articles URLs" at bounding box center [831, 101] width 117 height 7
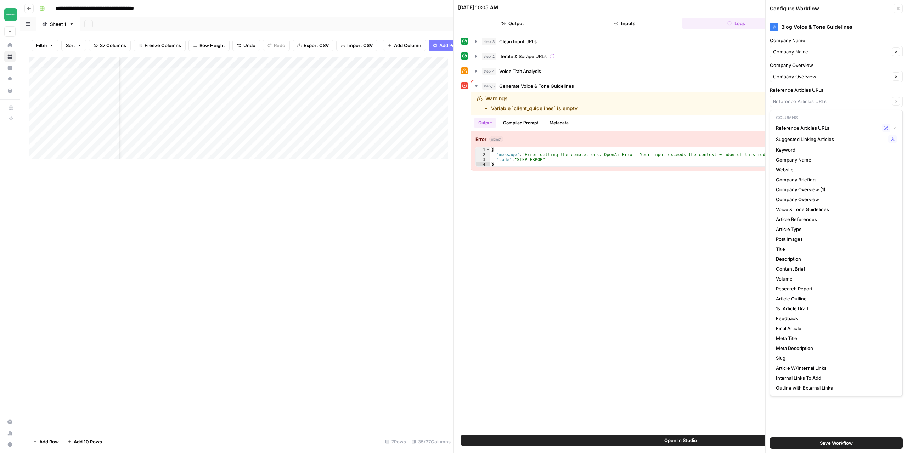
type input "Reference Articles URLs"
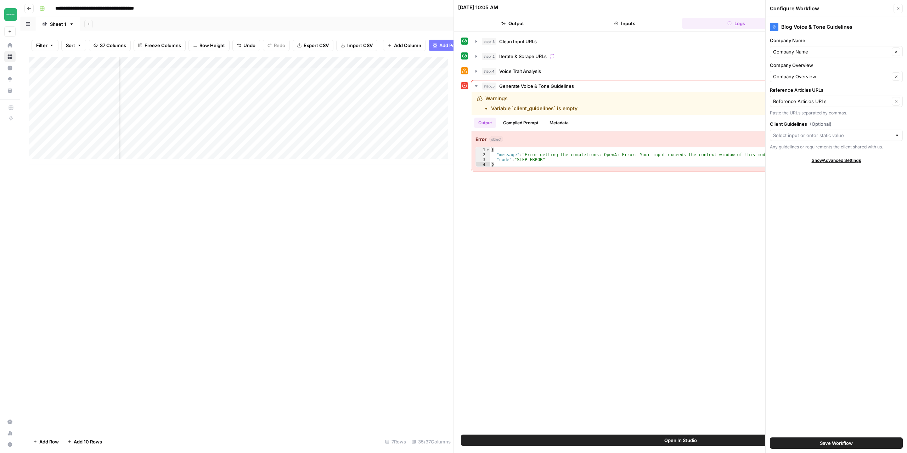
click at [320, 133] on div "Add Column" at bounding box center [241, 111] width 425 height 108
click at [334, 79] on div "Add Column" at bounding box center [241, 111] width 425 height 108
click at [360, 75] on div "Add Column" at bounding box center [241, 111] width 425 height 108
click at [335, 113] on textarea "**********" at bounding box center [366, 97] width 142 height 45
drag, startPoint x: 324, startPoint y: 115, endPoint x: 347, endPoint y: 90, distance: 33.9
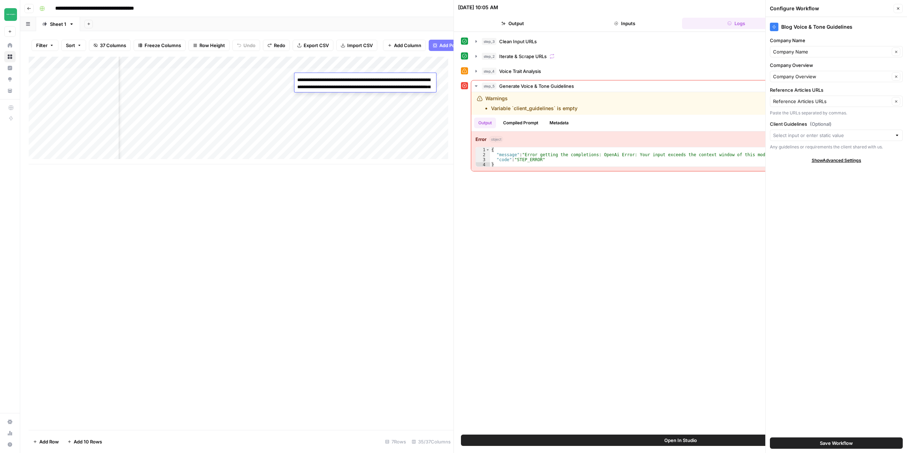
click at [347, 90] on textarea "**********" at bounding box center [366, 97] width 142 height 45
drag, startPoint x: 329, startPoint y: 84, endPoint x: 295, endPoint y: 79, distance: 33.7
click at [295, 79] on textarea "**********" at bounding box center [366, 83] width 142 height 17
click at [355, 86] on textarea "**********" at bounding box center [366, 83] width 142 height 17
click at [349, 107] on textarea "**********" at bounding box center [366, 97] width 142 height 45
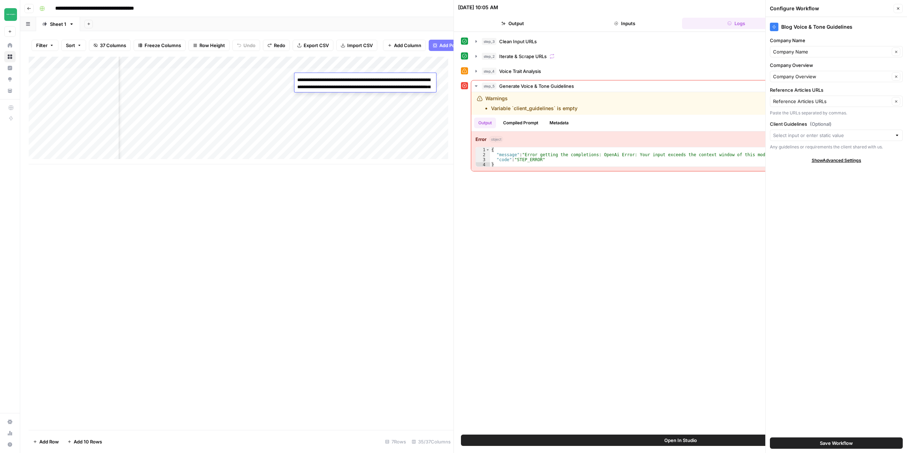
drag, startPoint x: 324, startPoint y: 114, endPoint x: 297, endPoint y: 95, distance: 32.8
click at [297, 95] on textarea "**********" at bounding box center [366, 97] width 142 height 45
type textarea "**********"
click at [392, 222] on div "Add Column" at bounding box center [241, 244] width 425 height 374
click at [289, 79] on div "Add Column" at bounding box center [241, 111] width 425 height 108
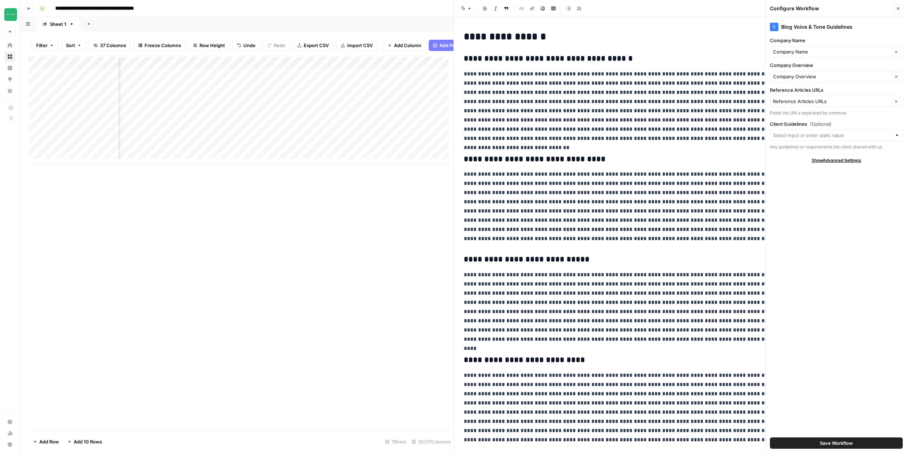
click at [898, 10] on icon "button" at bounding box center [898, 8] width 4 height 4
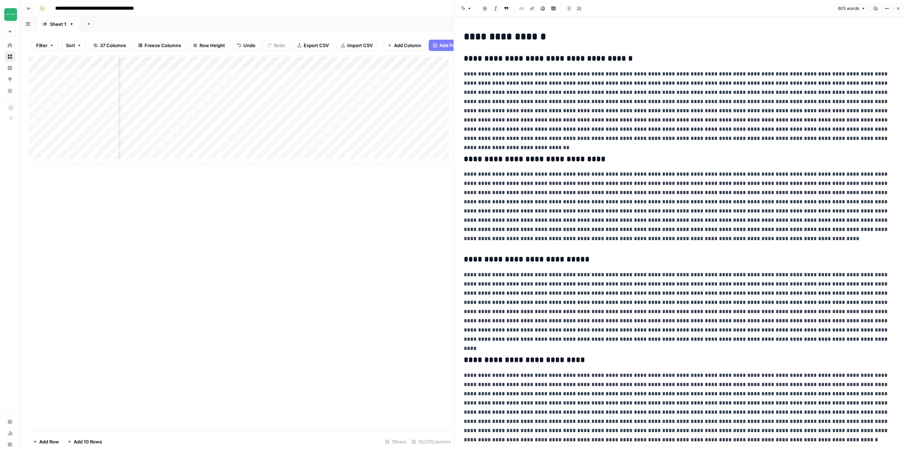
click at [902, 7] on button "Close" at bounding box center [898, 8] width 9 height 9
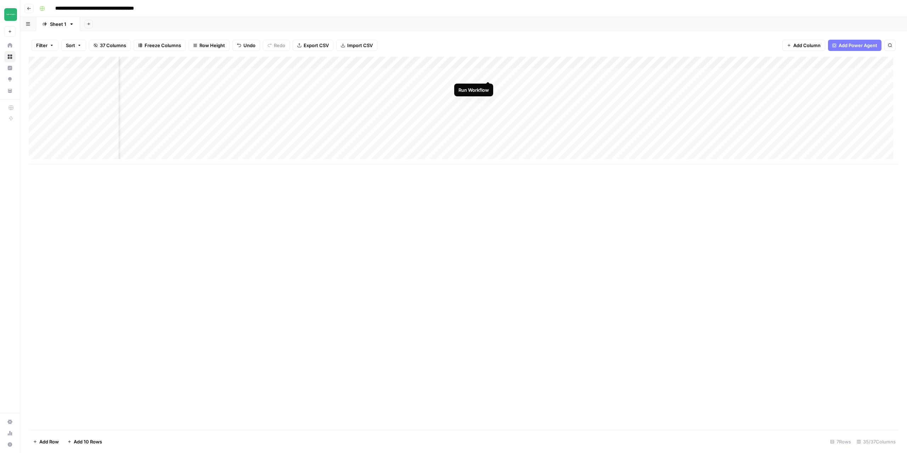
click at [487, 74] on div "Add Column" at bounding box center [464, 111] width 870 height 108
click at [480, 75] on div "Add Column" at bounding box center [464, 111] width 870 height 108
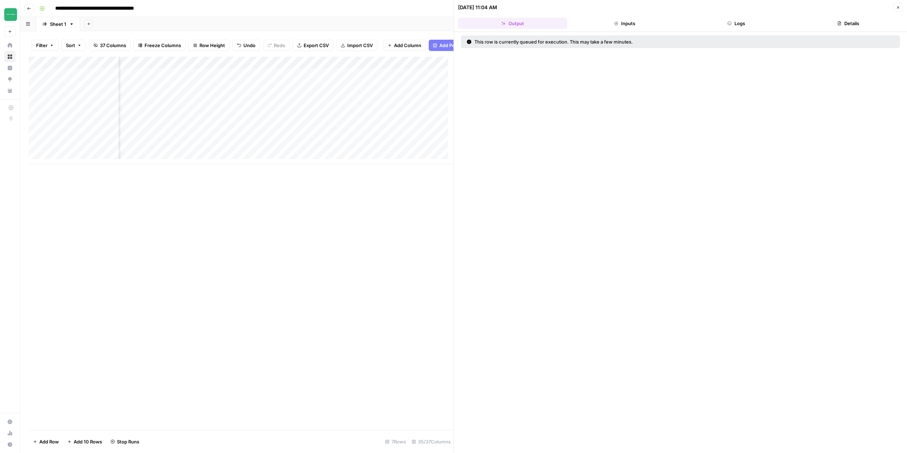
click at [729, 19] on button "Logs" at bounding box center [736, 23] width 109 height 11
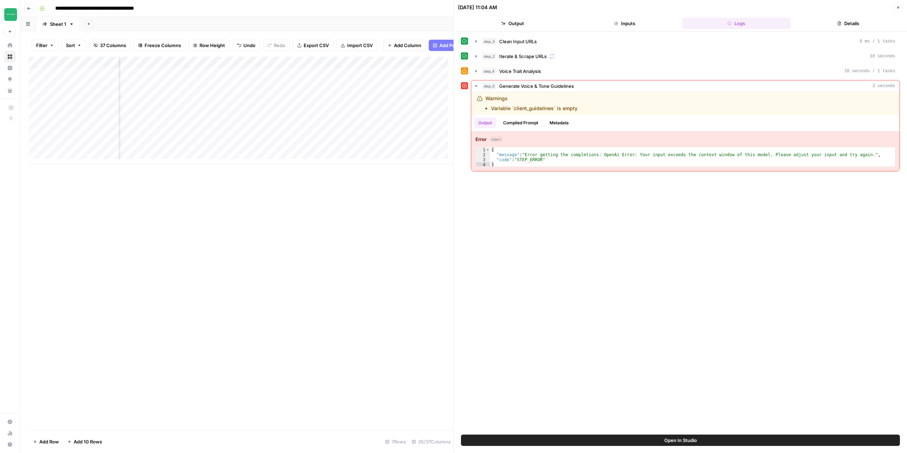
scroll to position [0, 363]
click at [349, 67] on div "Add Column" at bounding box center [241, 111] width 425 height 108
click at [292, 126] on span "Configure Inputs" at bounding box center [311, 127] width 62 height 7
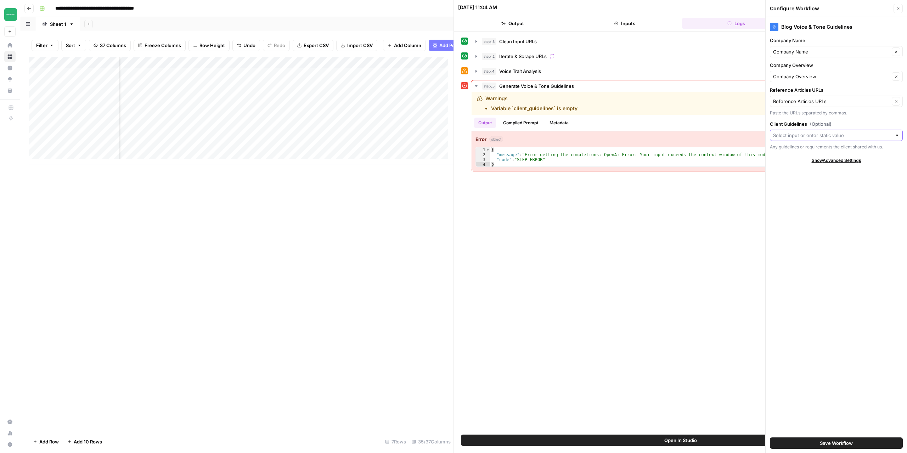
click at [885, 135] on input "Client Guidelines (Optional)" at bounding box center [832, 135] width 119 height 7
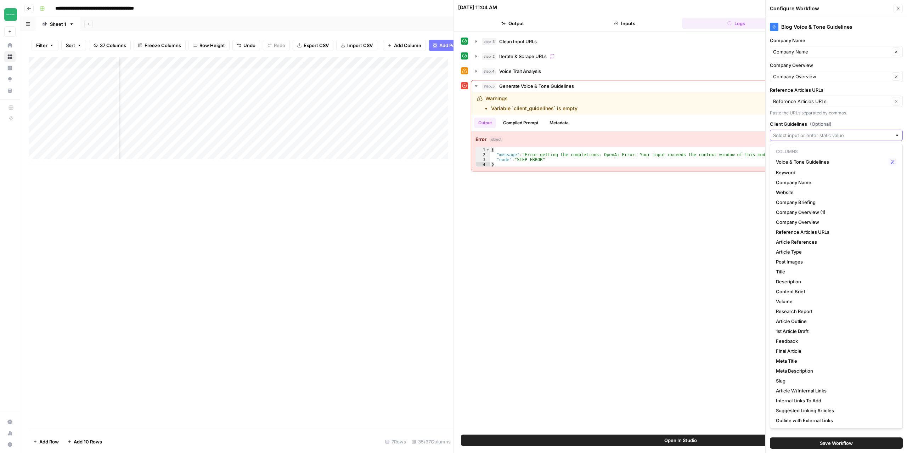
click at [885, 135] on input "Client Guidelines (Optional)" at bounding box center [832, 135] width 119 height 7
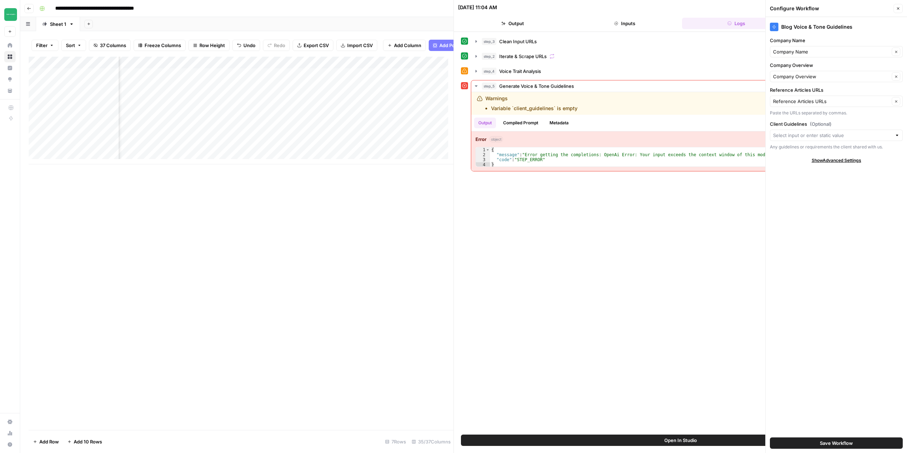
click at [716, 259] on div "step_3 Clean Input URLs 0 ms / 1 tasks step_2 Iterate & Scrape URLs 18 seconds …" at bounding box center [680, 233] width 439 height 396
click at [903, 10] on header "Configure Workflow Close" at bounding box center [836, 8] width 141 height 17
click at [895, 6] on button "Close" at bounding box center [898, 8] width 9 height 9
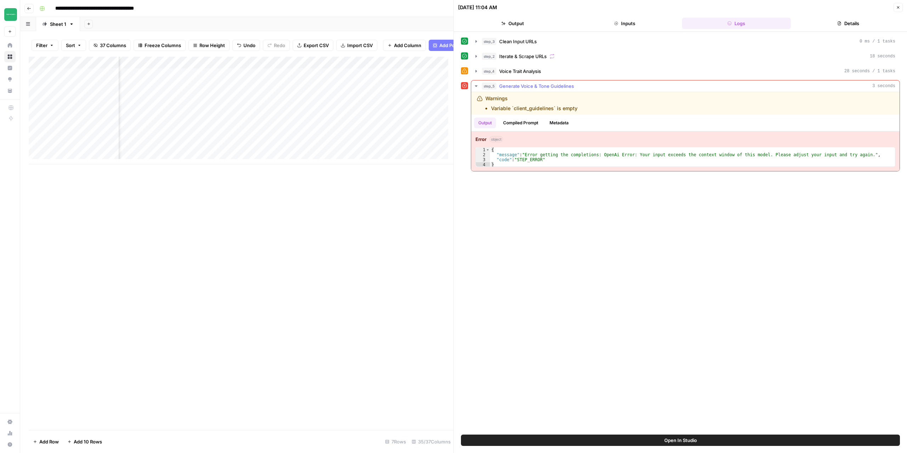
click at [521, 120] on button "Compiled Prompt" at bounding box center [521, 123] width 44 height 11
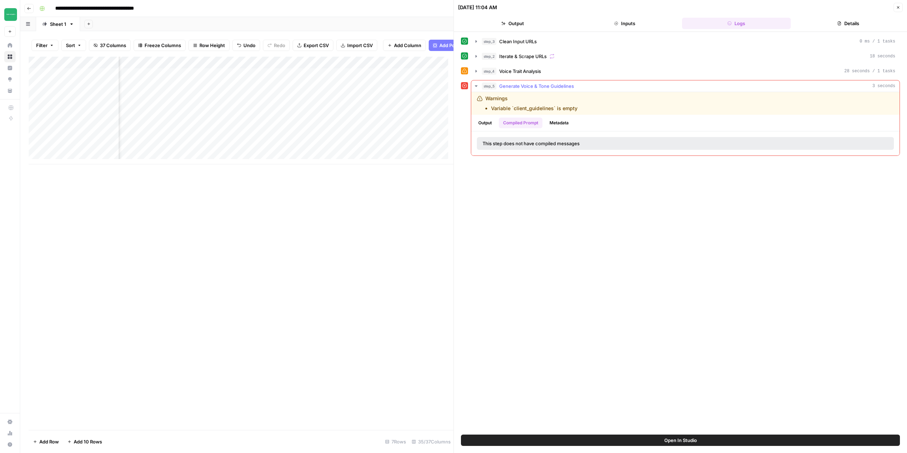
click at [569, 123] on button "Metadata" at bounding box center [559, 123] width 28 height 11
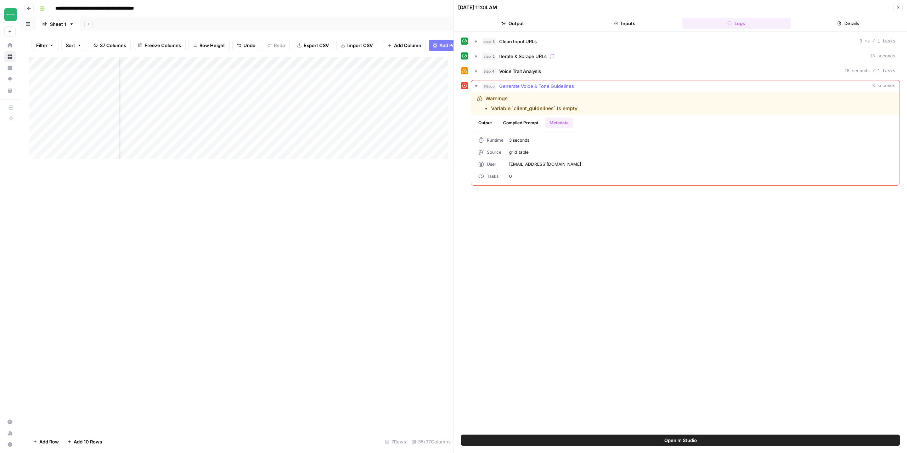
click at [493, 128] on button "Output" at bounding box center [485, 123] width 22 height 11
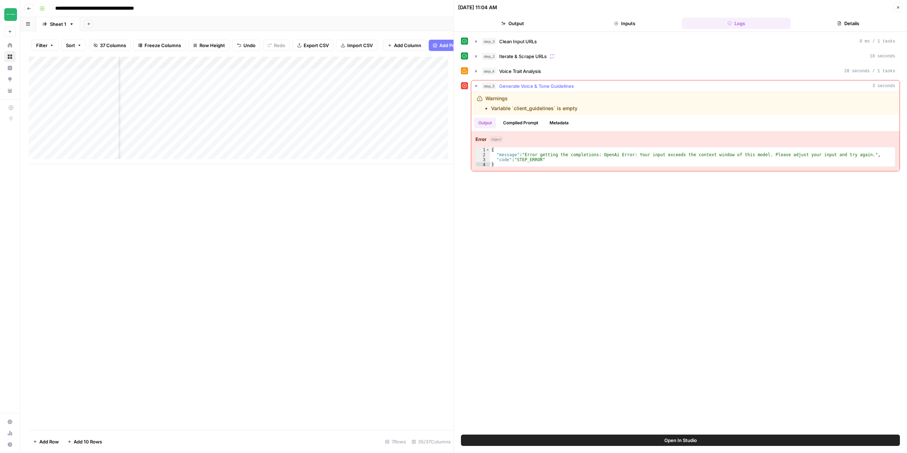
click at [570, 124] on button "Metadata" at bounding box center [559, 123] width 28 height 11
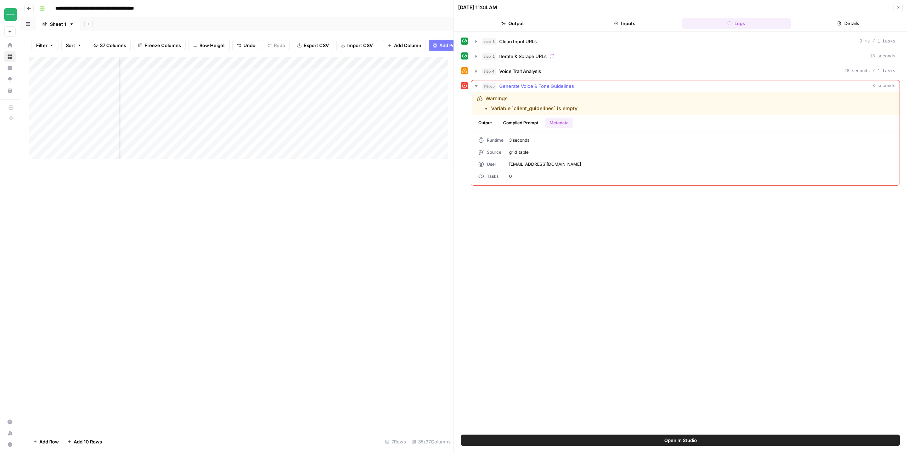
click at [489, 123] on button "Output" at bounding box center [485, 123] width 22 height 11
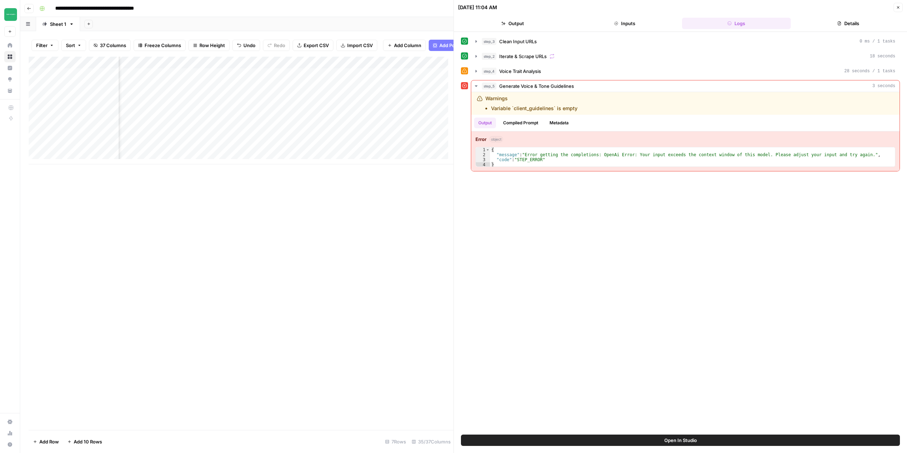
scroll to position [0, 133]
click at [898, 10] on button "Close" at bounding box center [898, 7] width 9 height 9
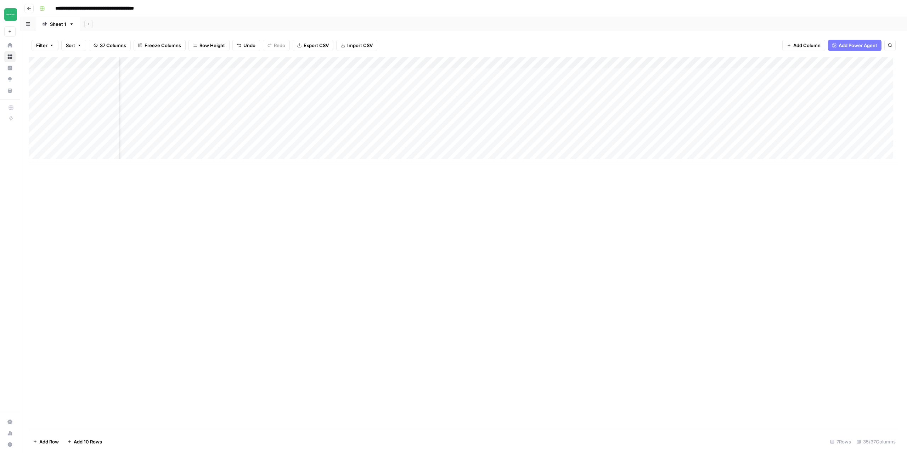
click at [386, 75] on div "Add Column" at bounding box center [464, 111] width 870 height 108
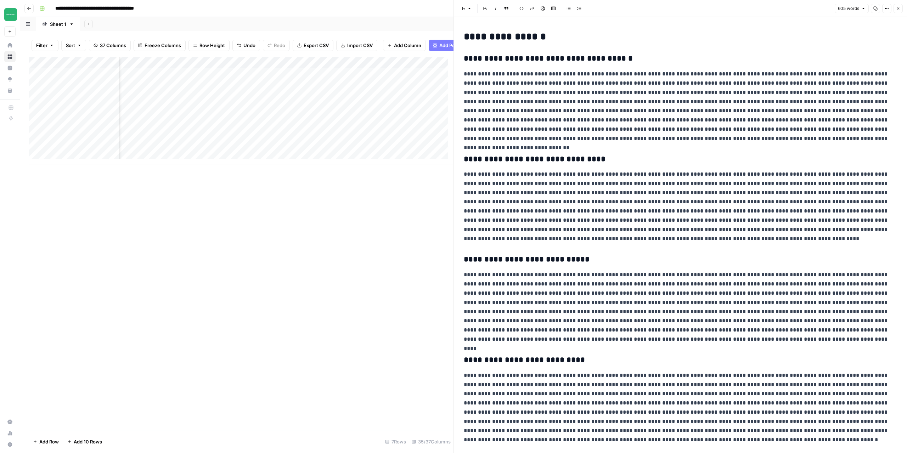
click at [901, 10] on button "Close" at bounding box center [898, 8] width 9 height 9
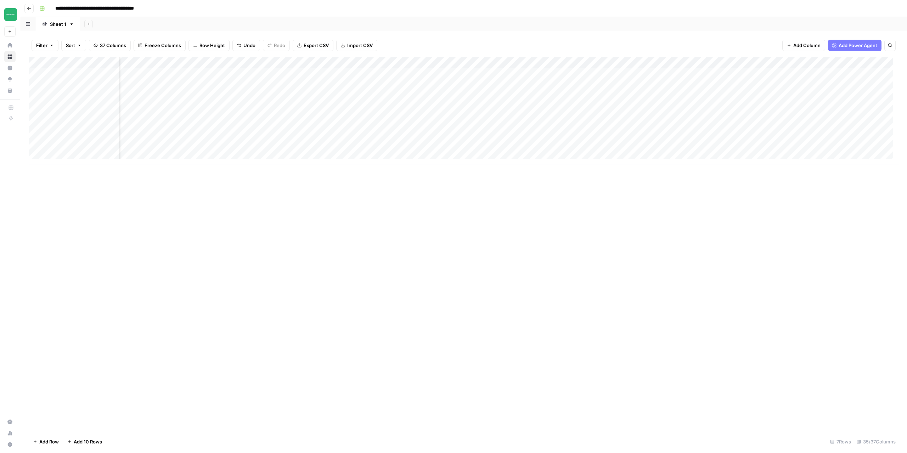
click at [314, 78] on div "Add Column" at bounding box center [464, 111] width 870 height 108
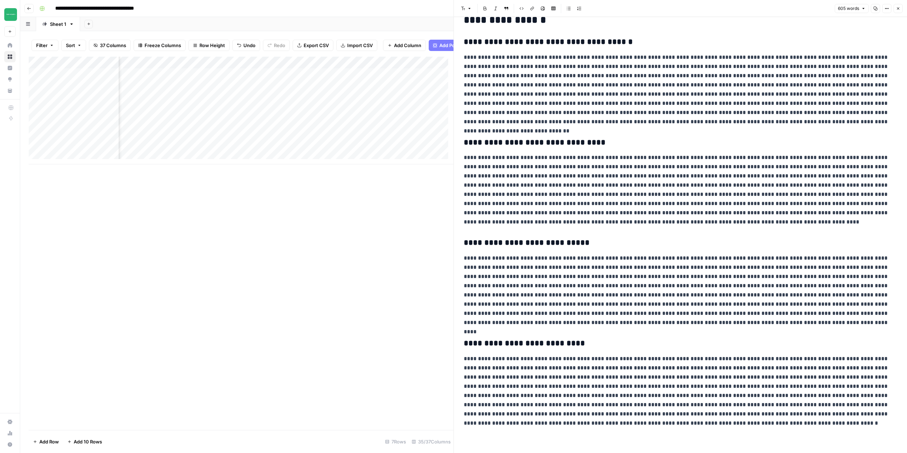
scroll to position [17, 0]
click at [896, 6] on button "Close" at bounding box center [898, 8] width 9 height 9
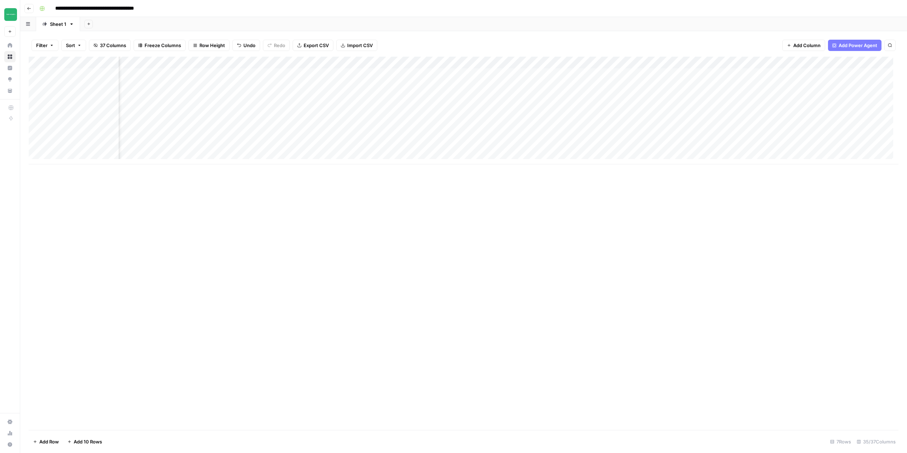
click at [371, 73] on div "Add Column" at bounding box center [464, 111] width 870 height 108
click at [343, 85] on div "Add Column" at bounding box center [464, 111] width 870 height 108
drag, startPoint x: 327, startPoint y: 164, endPoint x: 253, endPoint y: 162, distance: 74.1
click at [253, 162] on div "Add Column" at bounding box center [464, 244] width 870 height 374
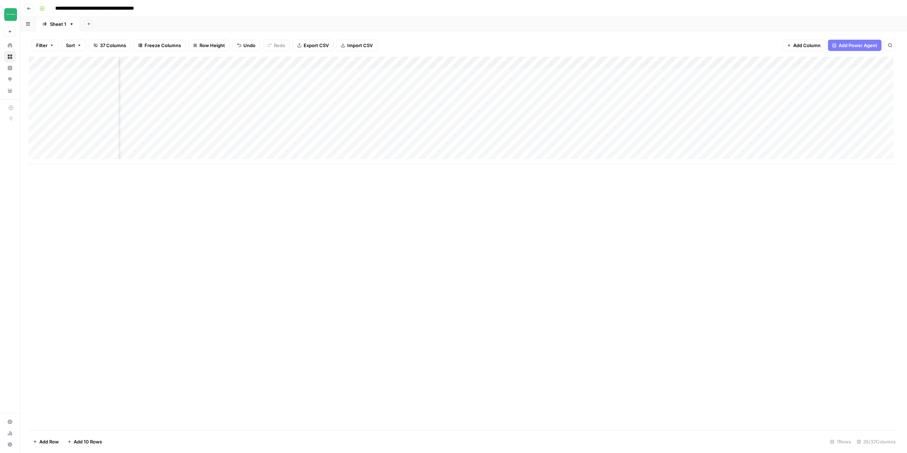
scroll to position [0, 0]
drag, startPoint x: 92, startPoint y: 76, endPoint x: 211, endPoint y: 75, distance: 119.4
click at [211, 75] on div "Add Column" at bounding box center [464, 111] width 870 height 108
drag, startPoint x: 144, startPoint y: 123, endPoint x: 145, endPoint y: 119, distance: 4.4
click at [144, 123] on div "Add Column" at bounding box center [464, 111] width 870 height 108
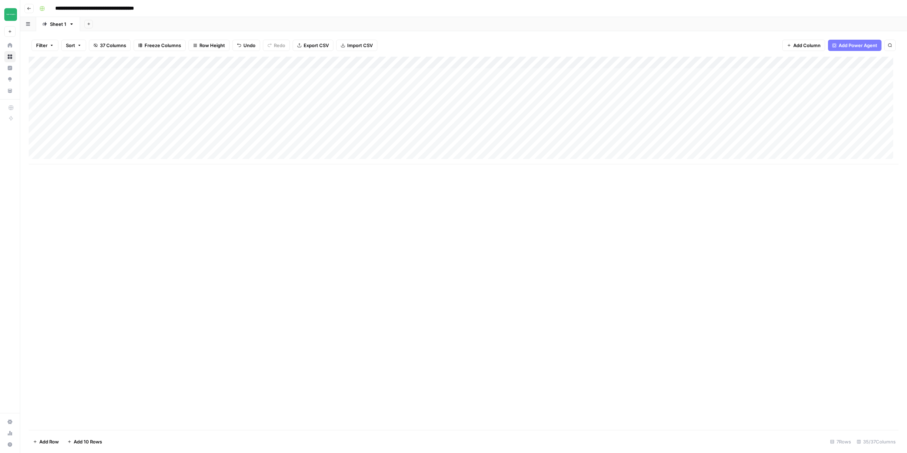
drag, startPoint x: 161, startPoint y: 73, endPoint x: 204, endPoint y: 74, distance: 44.0
click at [204, 74] on div "Add Column" at bounding box center [464, 111] width 870 height 108
copy div
click at [151, 90] on div "Add Column" at bounding box center [464, 111] width 870 height 108
click at [711, 63] on div "Add Column" at bounding box center [464, 111] width 870 height 108
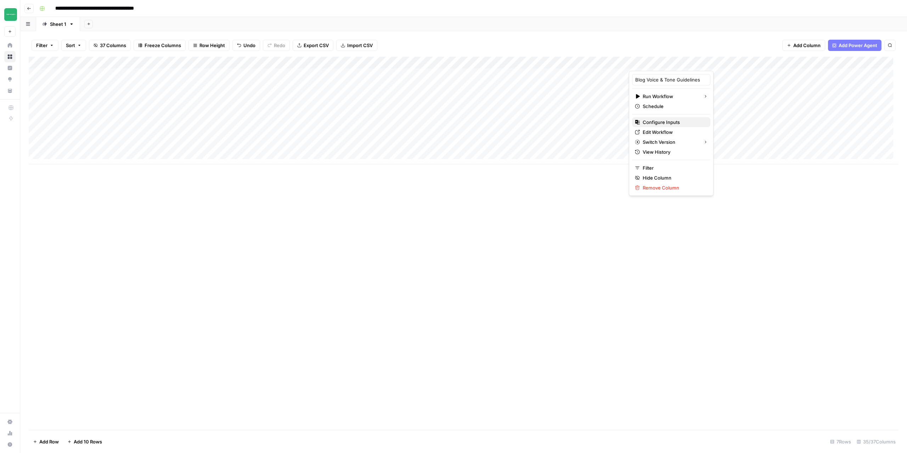
click at [659, 122] on span "Configure Inputs" at bounding box center [674, 122] width 62 height 7
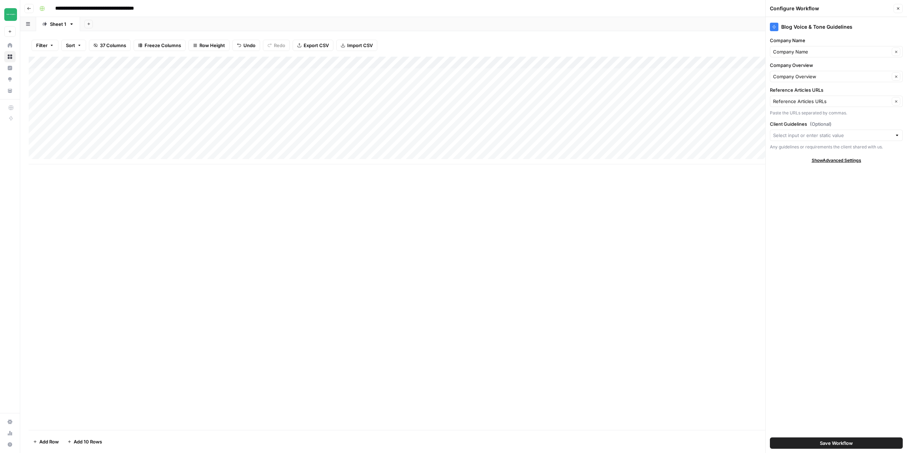
click at [678, 86] on div "Add Column" at bounding box center [464, 111] width 870 height 108
click at [567, 83] on div "Add Column" at bounding box center [464, 111] width 870 height 108
click at [679, 87] on div "Add Column" at bounding box center [464, 111] width 870 height 108
click at [899, 10] on icon "button" at bounding box center [898, 8] width 4 height 4
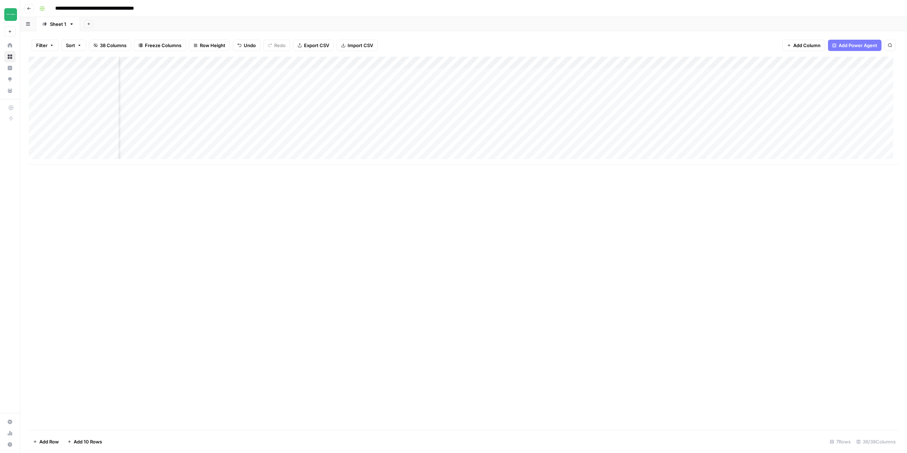
scroll to position [0, 226]
click at [561, 86] on div "Add Column" at bounding box center [464, 111] width 870 height 108
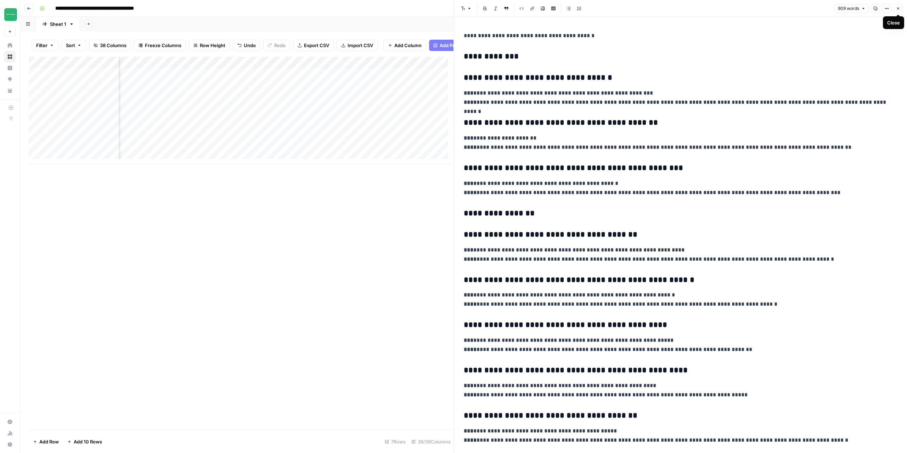
click at [897, 8] on icon "button" at bounding box center [898, 8] width 4 height 4
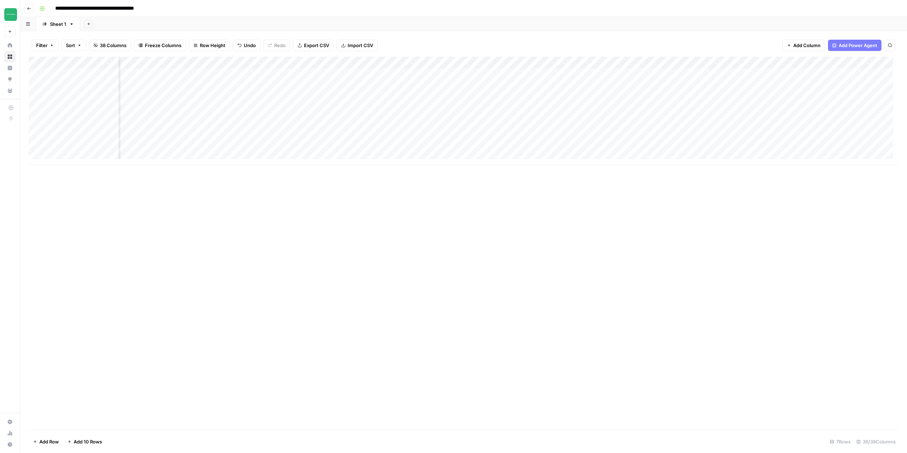
click at [363, 88] on div "Add Column" at bounding box center [464, 111] width 870 height 108
click at [362, 73] on div "Add Column" at bounding box center [464, 111] width 870 height 108
click at [493, 74] on div "Add Column" at bounding box center [464, 111] width 870 height 108
click at [497, 74] on div "Add Column" at bounding box center [464, 111] width 870 height 108
click at [532, 89] on div "Add Column" at bounding box center [464, 111] width 870 height 108
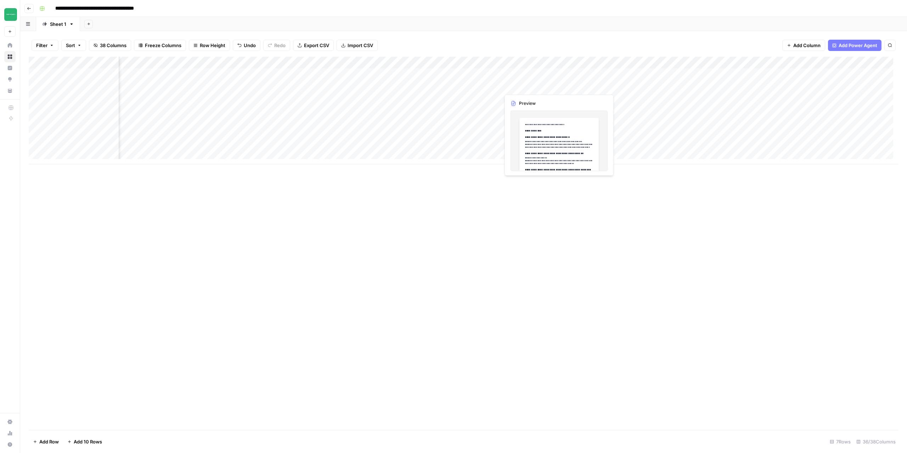
click at [531, 74] on div "Add Column" at bounding box center [464, 111] width 870 height 108
click at [405, 76] on div "Add Column" at bounding box center [464, 111] width 870 height 108
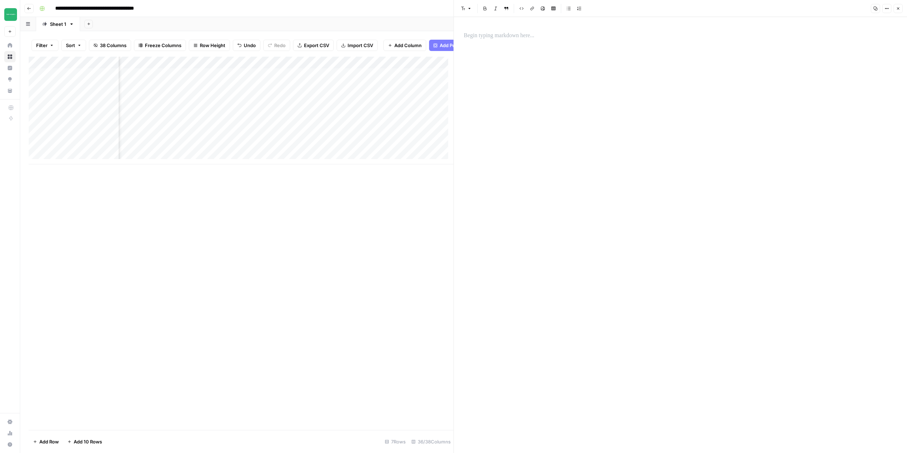
click at [900, 10] on icon "button" at bounding box center [898, 8] width 4 height 4
click at [405, 74] on div "Add Column" at bounding box center [464, 111] width 870 height 108
click at [414, 91] on div "Add Column" at bounding box center [241, 111] width 425 height 108
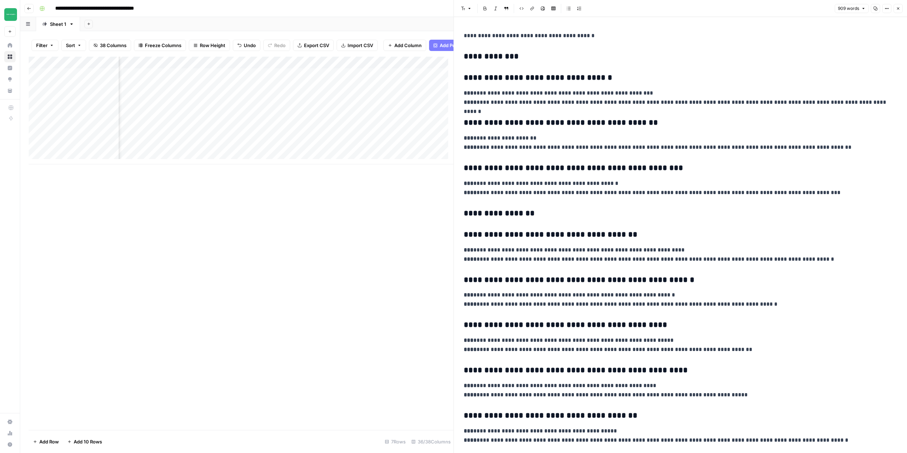
copy div "**********"
click at [654, 38] on p "**********" at bounding box center [678, 35] width 428 height 9
click at [607, 35] on p "**********" at bounding box center [678, 35] width 428 height 9
drag, startPoint x: 604, startPoint y: 35, endPoint x: 452, endPoint y: 37, distance: 152.0
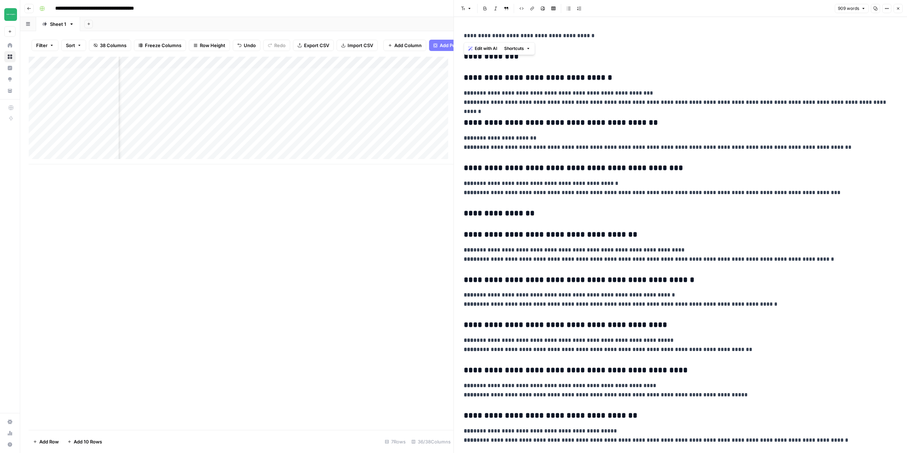
click at [454, 37] on div "**********" at bounding box center [681, 226] width 454 height 453
click at [464, 56] on h3 "**********" at bounding box center [678, 57] width 428 height 10
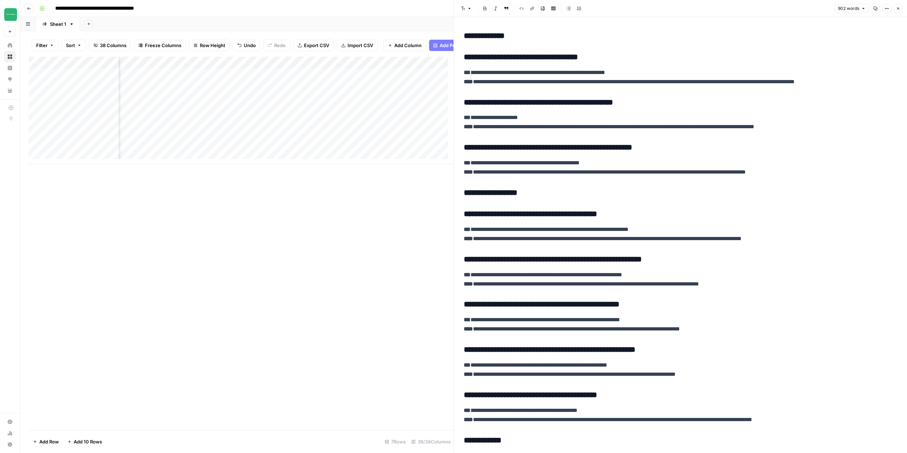
click at [416, 69] on div "Add Column" at bounding box center [241, 111] width 425 height 108
click at [340, 212] on div "Add Column" at bounding box center [241, 244] width 425 height 374
click at [898, 10] on icon "button" at bounding box center [898, 8] width 4 height 4
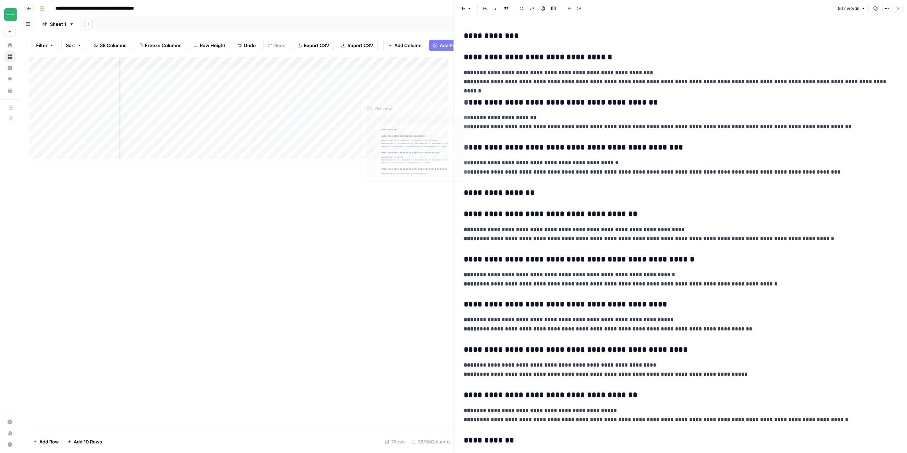
click at [386, 92] on div "Add Column" at bounding box center [241, 111] width 425 height 108
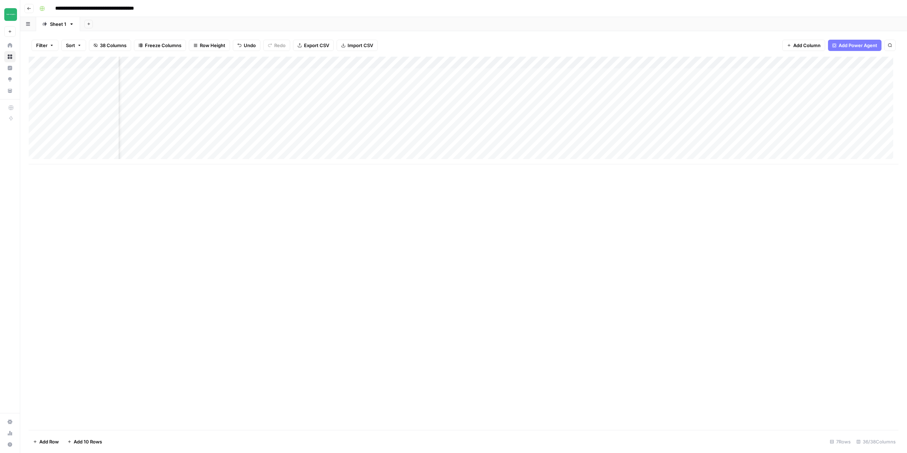
click at [388, 86] on div "Add Column" at bounding box center [464, 111] width 870 height 108
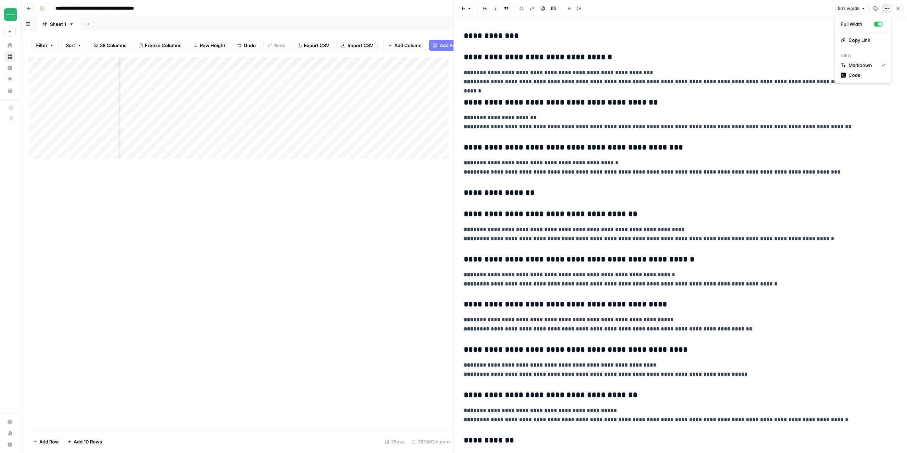
click at [887, 11] on button "Options" at bounding box center [886, 8] width 9 height 9
click at [489, 37] on h3 "**********" at bounding box center [678, 36] width 428 height 10
copy div "**********"
click at [369, 264] on div "Add Column" at bounding box center [241, 244] width 425 height 374
click at [442, 90] on div "Add Column" at bounding box center [241, 111] width 425 height 108
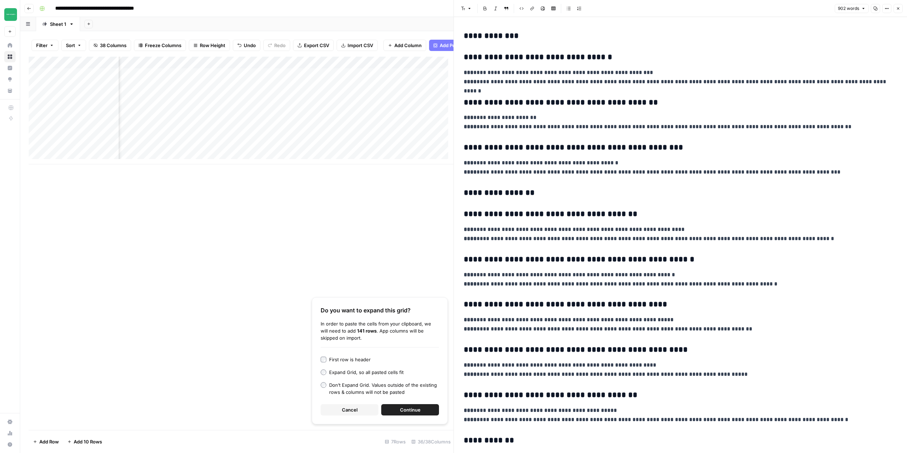
click at [435, 80] on div "Add Column" at bounding box center [241, 111] width 425 height 108
click at [354, 408] on span "Cancel" at bounding box center [350, 410] width 16 height 7
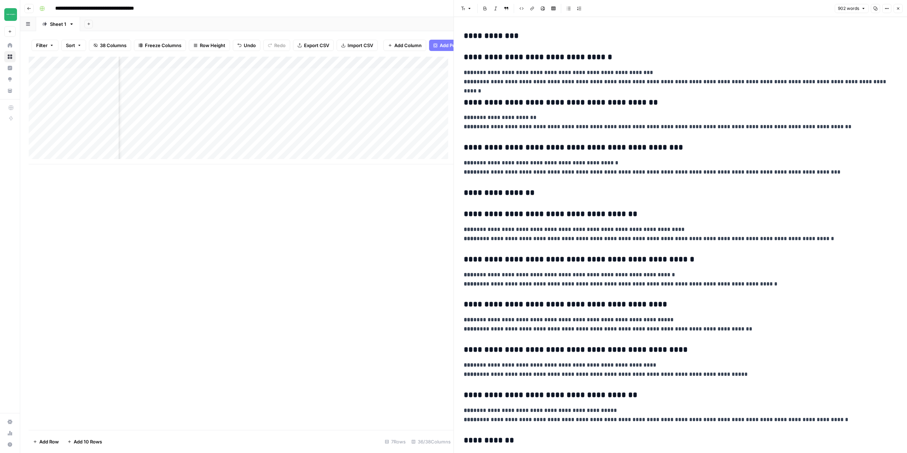
click at [899, 10] on icon "button" at bounding box center [898, 8] width 4 height 4
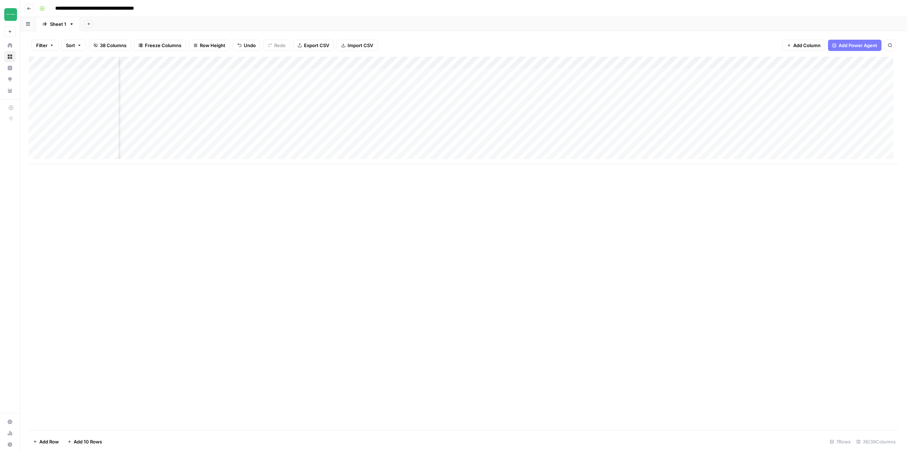
click at [495, 63] on div "Add Column" at bounding box center [464, 111] width 870 height 108
click at [514, 107] on span "Markdown" at bounding box center [518, 108] width 27 height 7
click at [455, 73] on div "Add Column" at bounding box center [464, 111] width 870 height 108
click at [543, 71] on div at bounding box center [681, 235] width 442 height 436
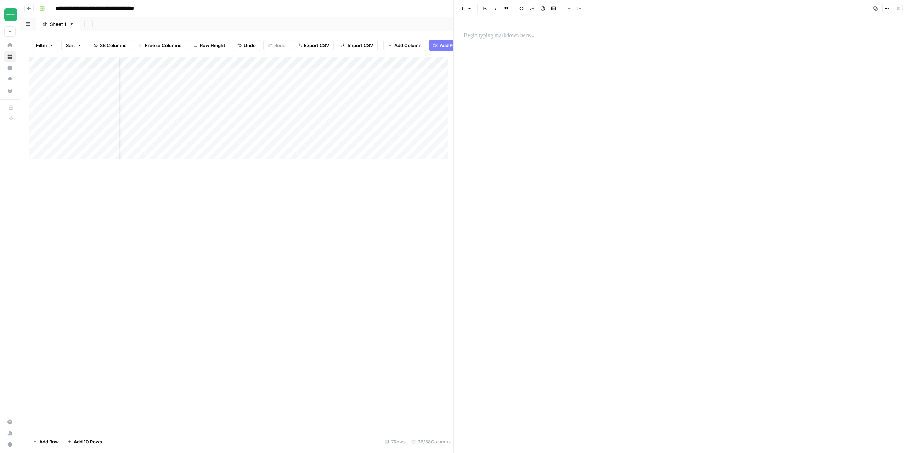
click at [514, 39] on p at bounding box center [680, 35] width 433 height 9
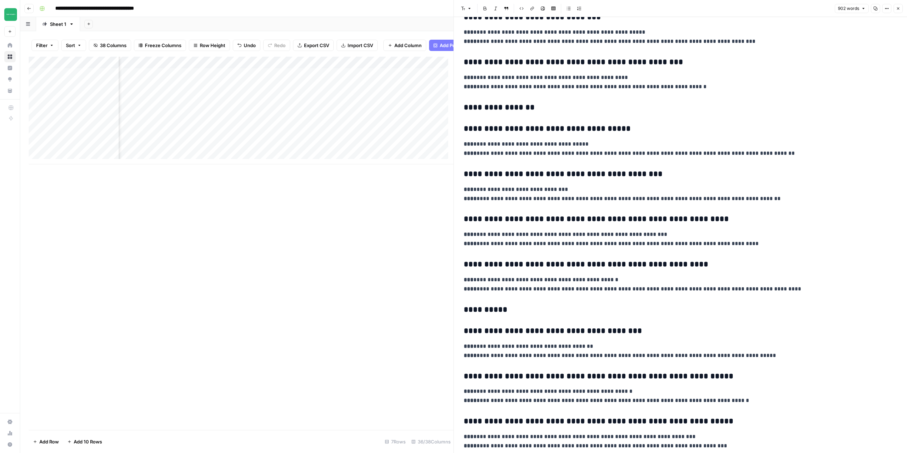
scroll to position [873, 0]
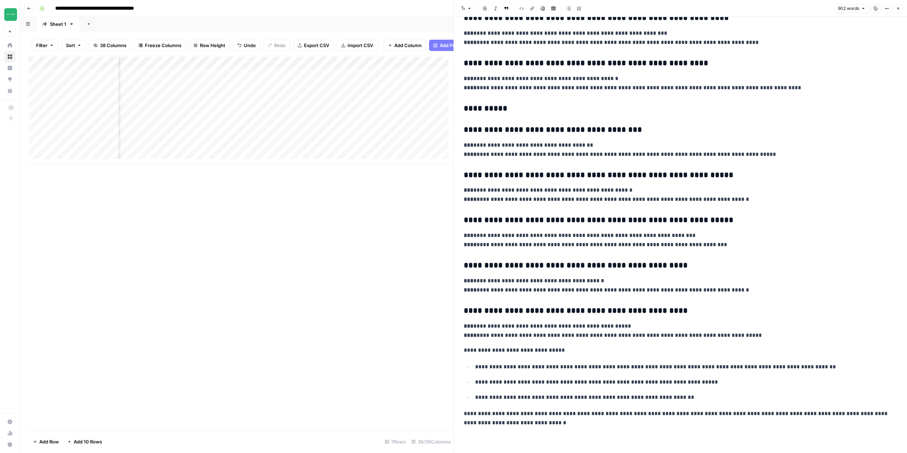
click at [899, 7] on icon "button" at bounding box center [898, 8] width 4 height 4
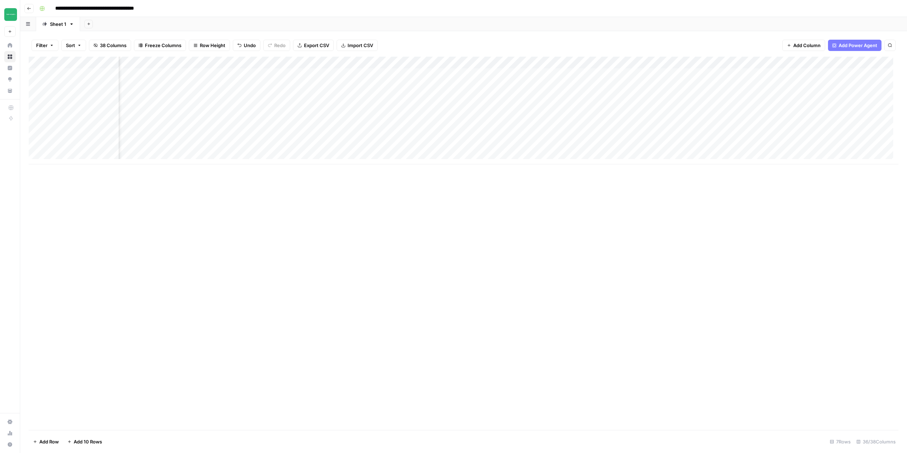
click at [459, 85] on div "Add Column" at bounding box center [464, 111] width 870 height 108
click at [486, 45] on div at bounding box center [681, 235] width 442 height 436
click at [489, 38] on p at bounding box center [680, 35] width 433 height 9
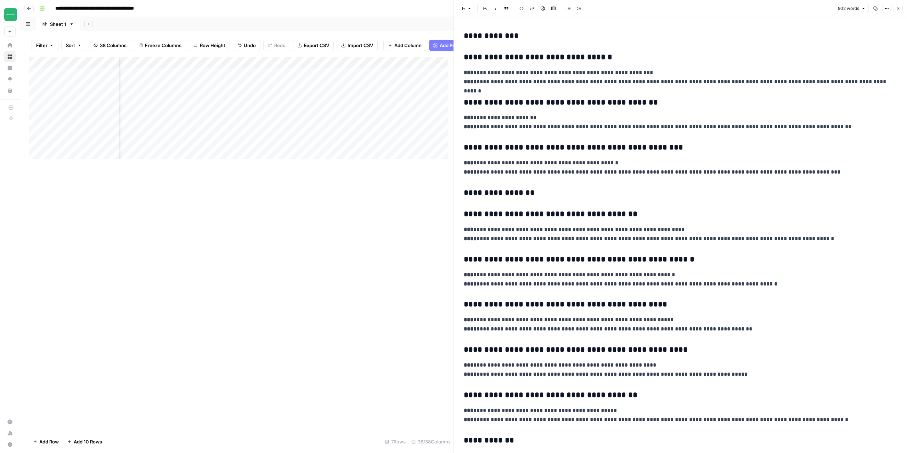
click at [902, 9] on button "Close" at bounding box center [898, 8] width 9 height 9
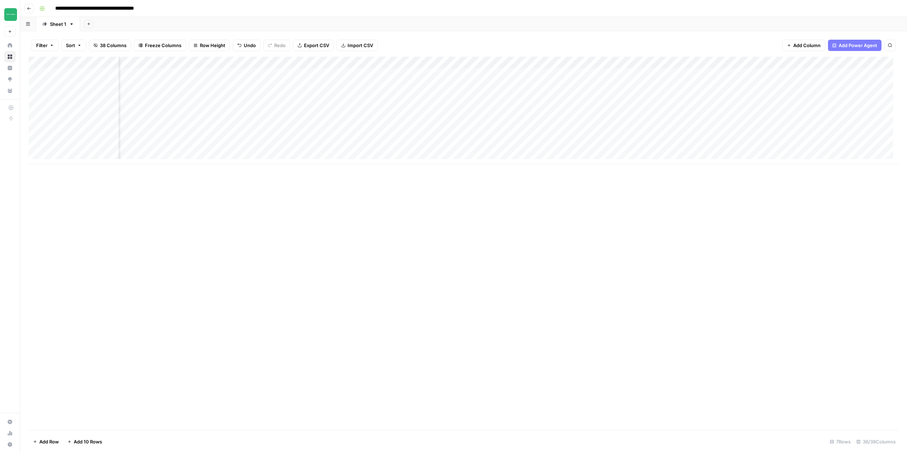
click at [467, 222] on div "Add Column" at bounding box center [464, 244] width 870 height 374
click at [749, 62] on div "Add Column" at bounding box center [464, 111] width 870 height 108
click at [720, 123] on span "Configure Inputs" at bounding box center [734, 122] width 62 height 7
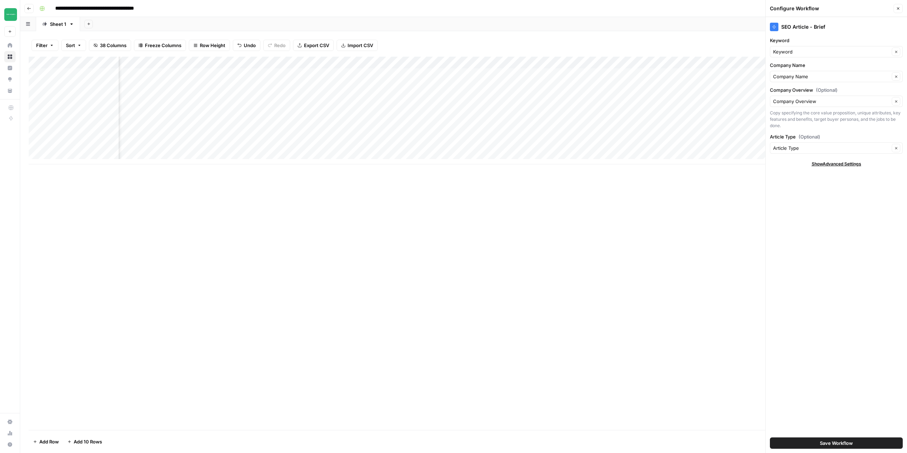
scroll to position [0, 718]
click at [607, 65] on div "Add Column" at bounding box center [464, 111] width 870 height 108
click at [578, 122] on span "Configure Inputs" at bounding box center [599, 122] width 62 height 7
click at [568, 63] on div "Add Column" at bounding box center [464, 111] width 870 height 108
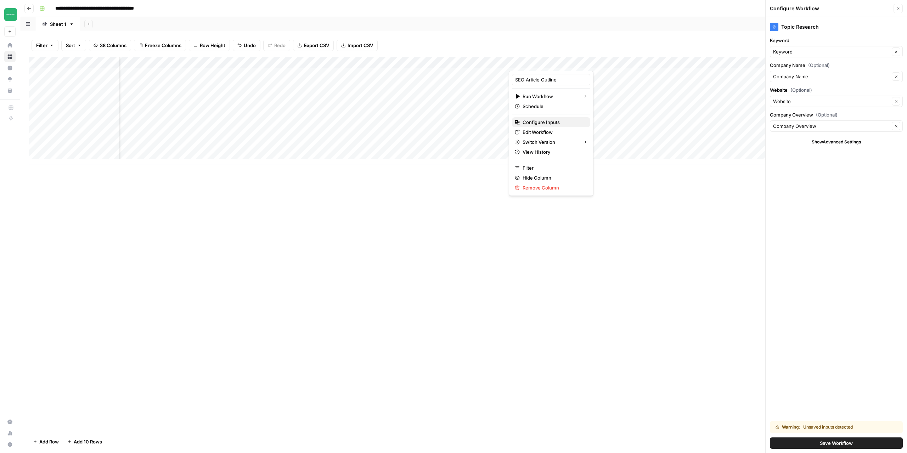
click at [544, 122] on span "Configure Inputs" at bounding box center [554, 122] width 62 height 7
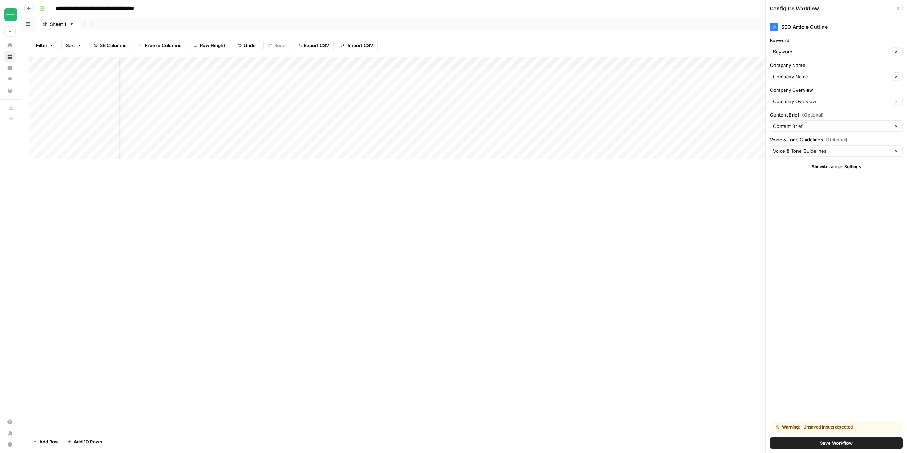
scroll to position [0, 1098]
click at [505, 63] on div "Add Column" at bounding box center [464, 111] width 870 height 108
click at [482, 122] on span "Configure Inputs" at bounding box center [489, 122] width 62 height 7
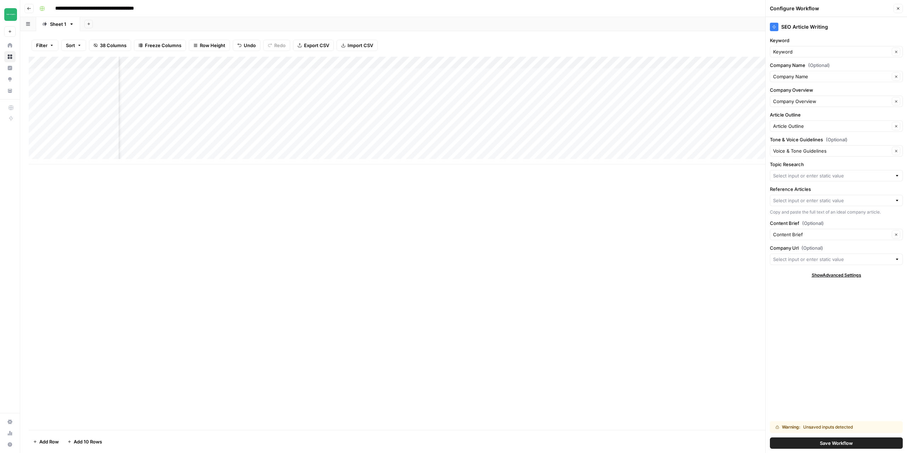
scroll to position [0, 1545]
click at [641, 62] on div "Add Column" at bounding box center [464, 111] width 870 height 108
click at [632, 120] on span "Configure Inputs" at bounding box center [636, 122] width 62 height 7
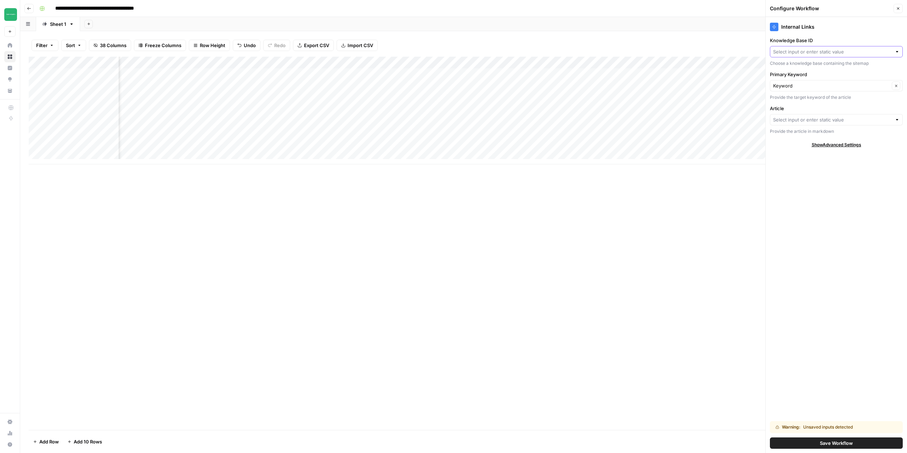
click at [871, 53] on input "Knowledge Base ID" at bounding box center [832, 51] width 119 height 7
click at [803, 134] on button "Whisk Renovators" at bounding box center [836, 138] width 127 height 10
type input "Whisk Renovators"
click at [830, 443] on span "Save Workflow" at bounding box center [836, 443] width 33 height 7
click at [862, 120] on input "Article" at bounding box center [832, 119] width 119 height 7
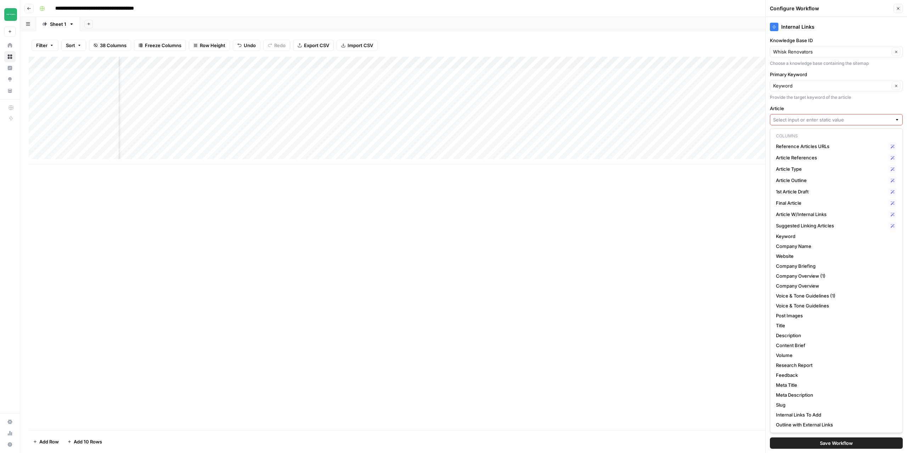
click at [862, 120] on input "Article" at bounding box center [832, 119] width 119 height 7
click at [793, 203] on span "Final Article" at bounding box center [831, 203] width 110 height 7
type input "Final Article"
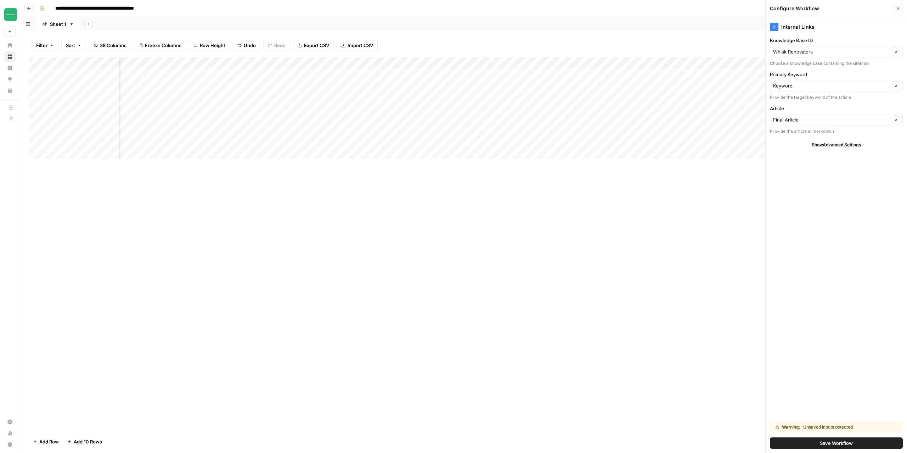
click at [829, 444] on span "Save Workflow" at bounding box center [836, 443] width 33 height 7
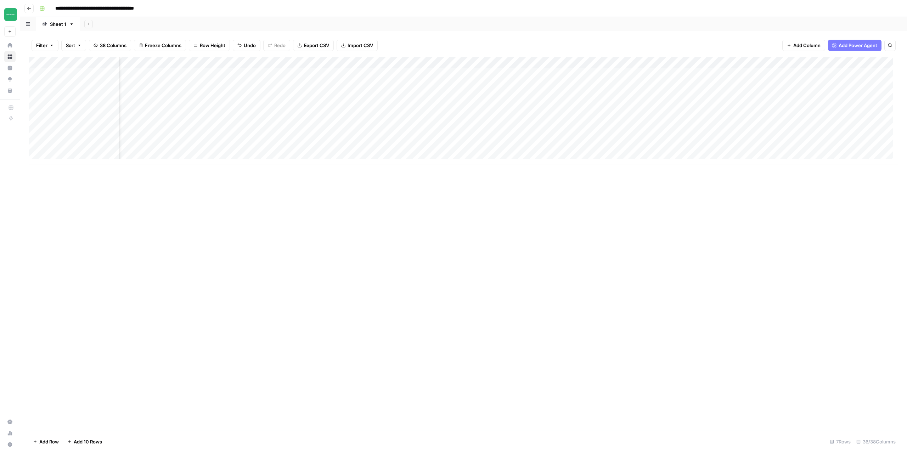
click at [640, 61] on div "Add Column" at bounding box center [464, 111] width 870 height 108
click at [629, 123] on span "Configure Inputs" at bounding box center [636, 122] width 62 height 7
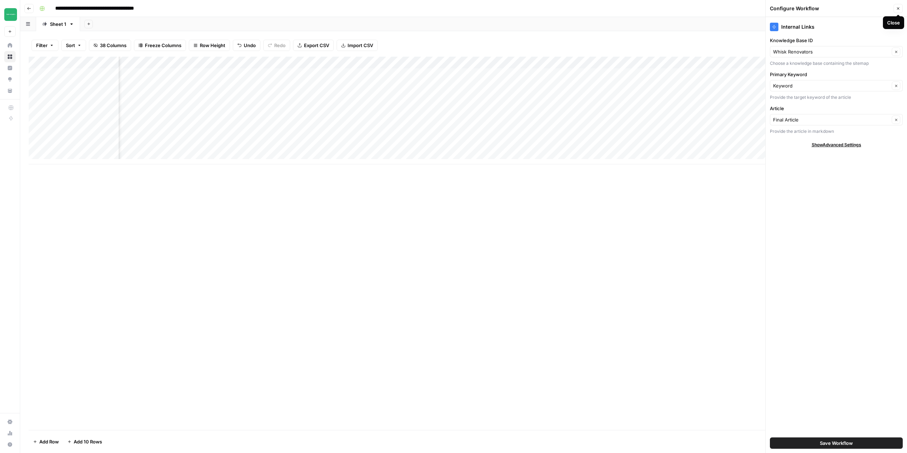
click at [900, 9] on icon "button" at bounding box center [898, 8] width 4 height 4
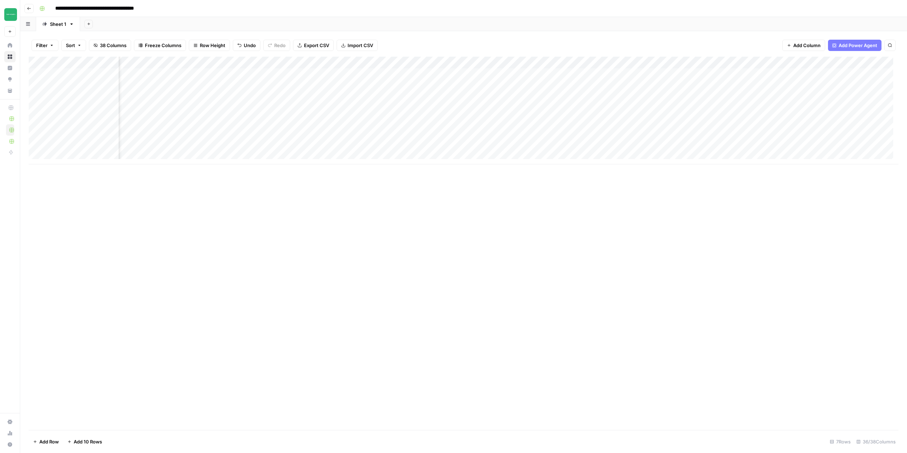
scroll to position [0, 607]
click at [523, 63] on div "Add Column" at bounding box center [464, 111] width 870 height 108
click at [560, 124] on span "Remaining Rows" at bounding box center [561, 123] width 45 height 7
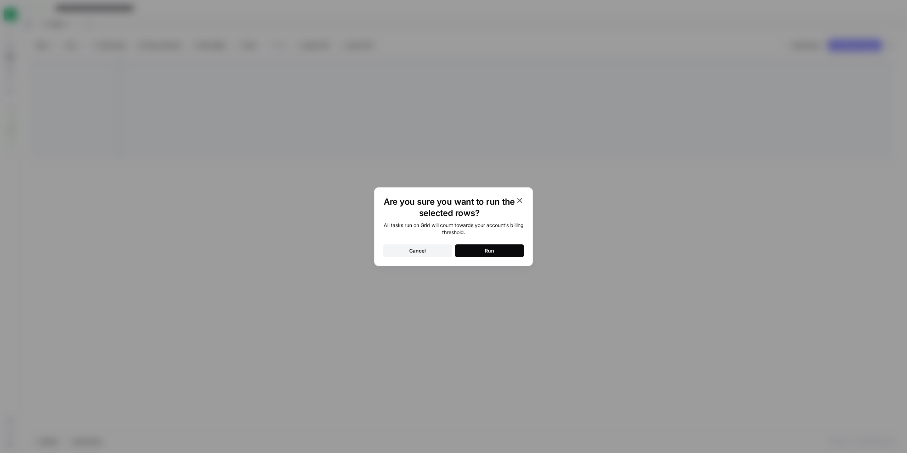
click at [500, 253] on button "Run" at bounding box center [489, 251] width 69 height 13
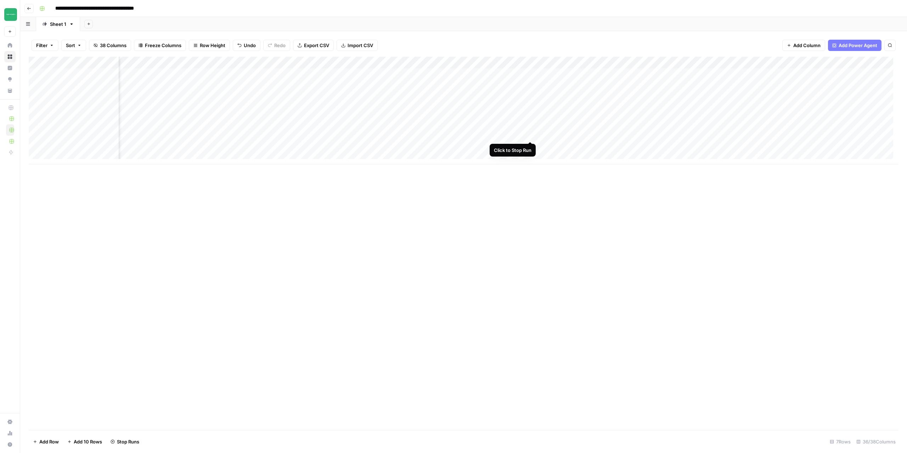
click at [531, 136] on div "Add Column" at bounding box center [464, 111] width 870 height 108
click at [530, 147] on div "Add Column" at bounding box center [464, 111] width 870 height 108
drag, startPoint x: 518, startPoint y: 209, endPoint x: 513, endPoint y: 201, distance: 9.5
click at [518, 209] on div "Add Column" at bounding box center [464, 244] width 870 height 374
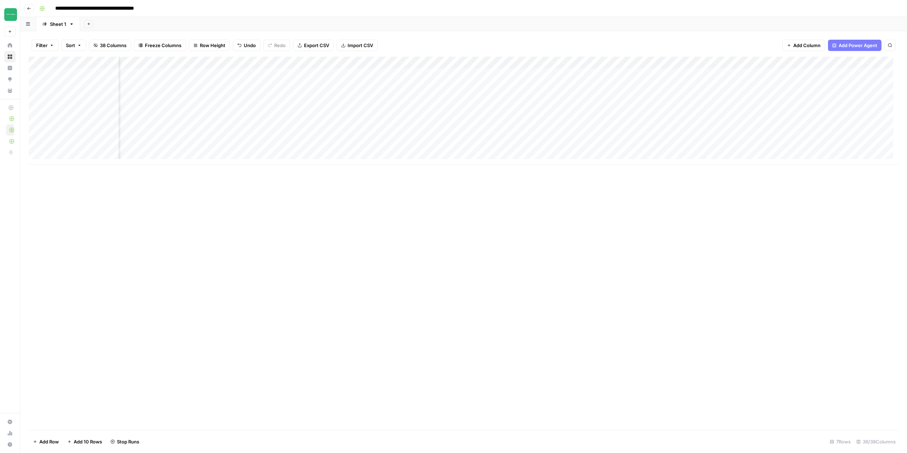
click at [290, 87] on div "Add Column" at bounding box center [464, 111] width 870 height 108
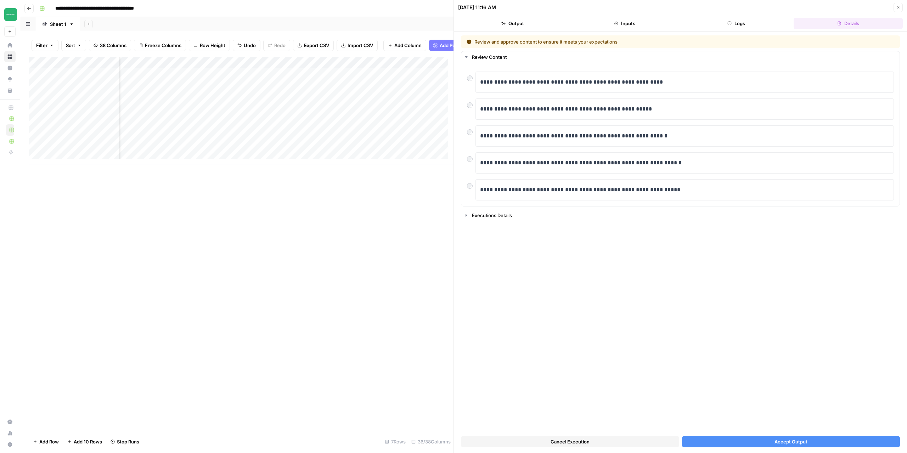
click at [780, 443] on span "Accept Output" at bounding box center [791, 441] width 33 height 7
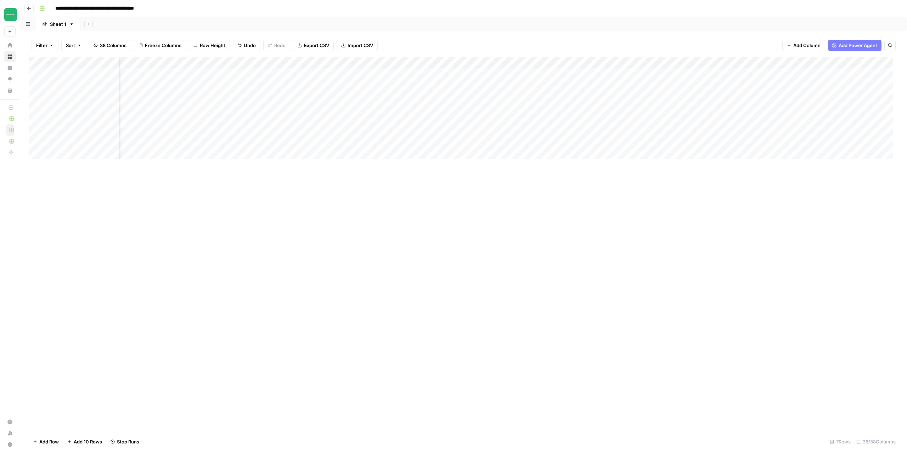
click at [284, 74] on div "Add Column" at bounding box center [464, 111] width 870 height 108
click at [291, 74] on div "Add Column" at bounding box center [464, 111] width 870 height 108
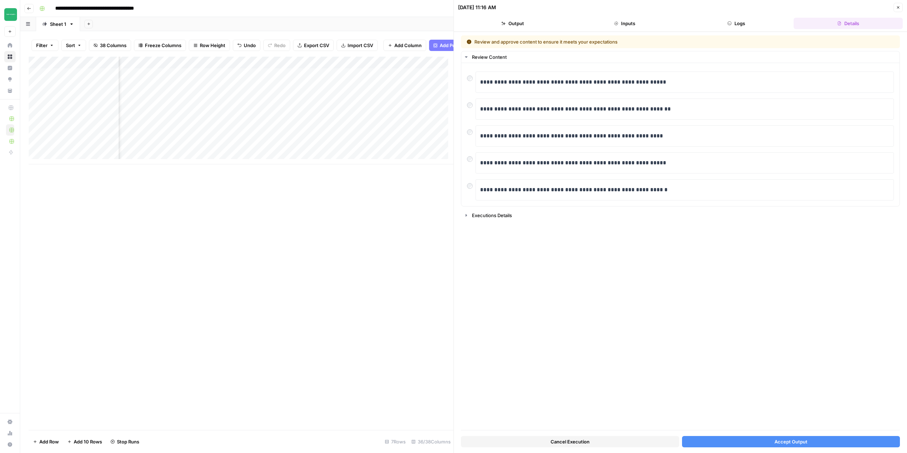
click at [762, 444] on button "Accept Output" at bounding box center [791, 441] width 218 height 11
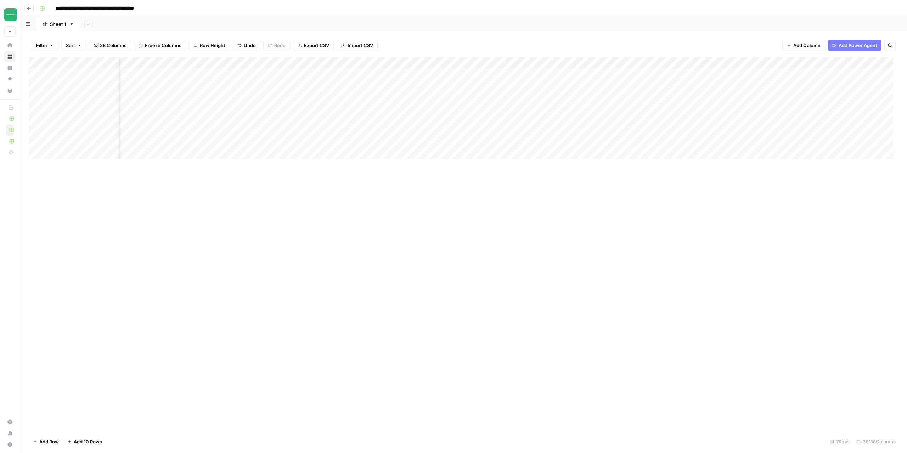
click at [29, 9] on icon "button" at bounding box center [29, 8] width 4 height 4
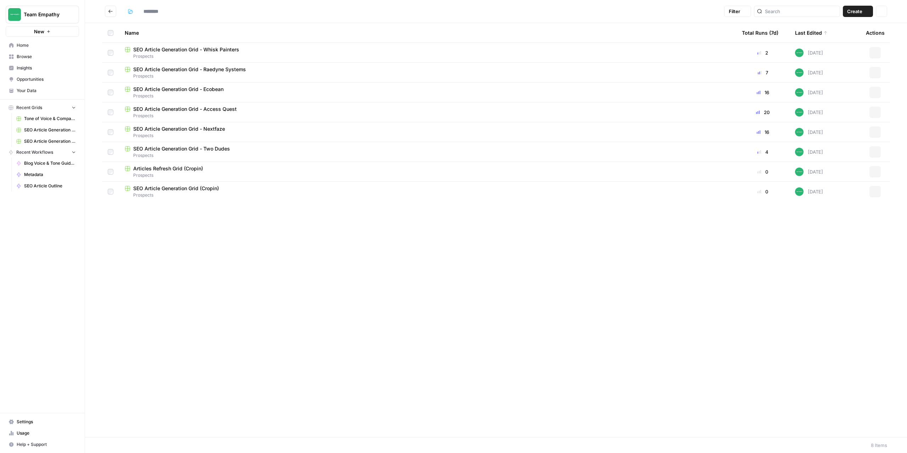
type input "*********"
click at [768, 365] on div "Name Total Runs (7d) Last Edited Actions SEO Article Generation Grid - Whisk Pa…" at bounding box center [496, 230] width 822 height 414
click at [218, 128] on span "SEO Article Generation Grid - Nextfaze" at bounding box center [179, 128] width 92 height 7
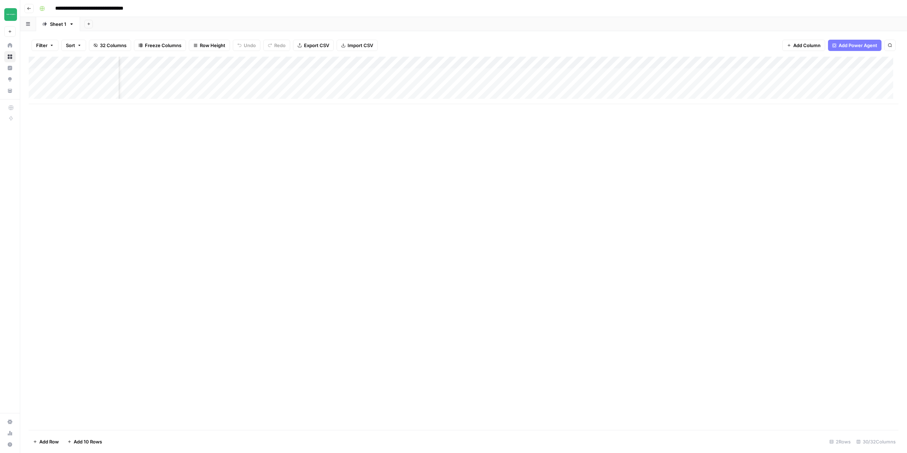
scroll to position [0, 1198]
click at [848, 74] on div "Add Column" at bounding box center [464, 80] width 870 height 47
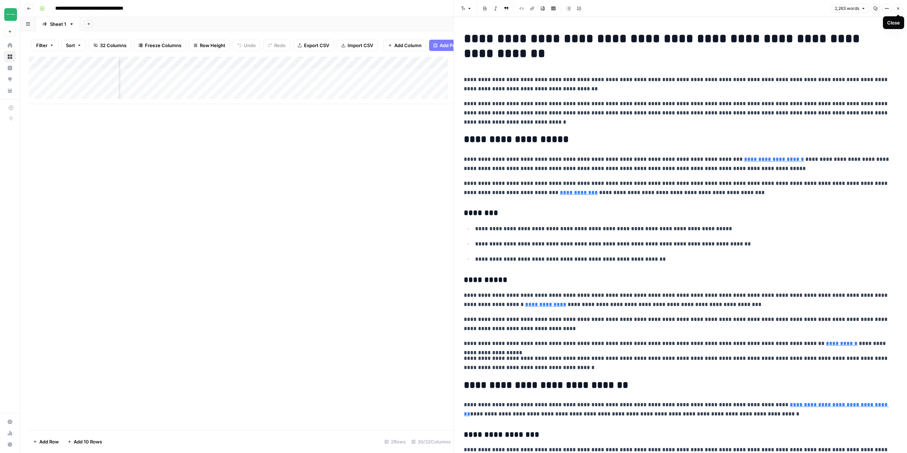
click at [899, 11] on button "Close" at bounding box center [898, 8] width 9 height 9
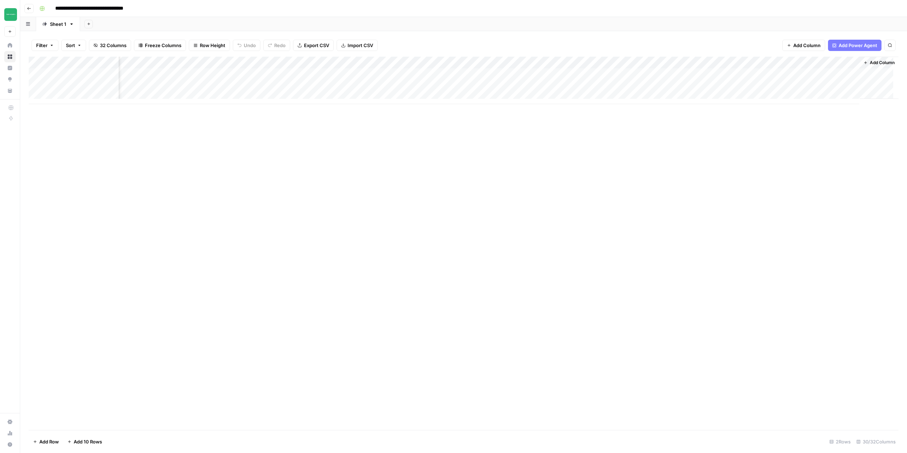
scroll to position [0, 1190]
click at [527, 62] on div "Add Column" at bounding box center [464, 80] width 870 height 47
click at [513, 122] on span "Configure Inputs" at bounding box center [524, 122] width 62 height 7
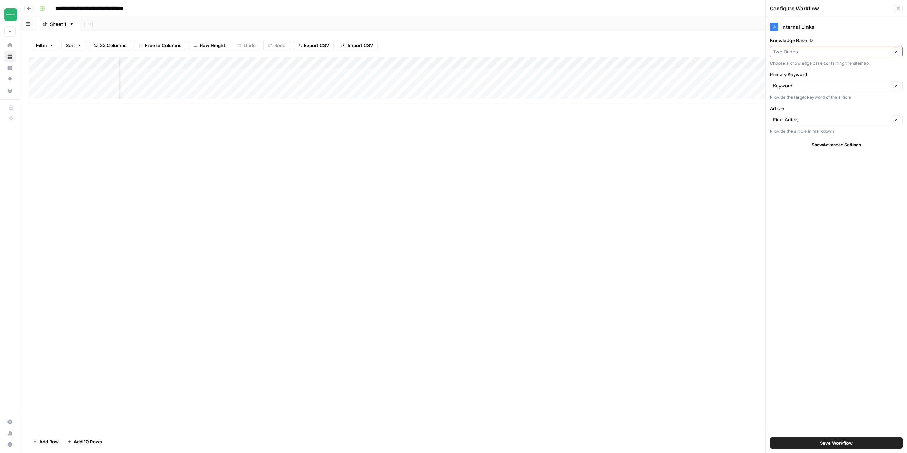
click at [827, 55] on input "Knowledge Base ID" at bounding box center [831, 51] width 117 height 7
click at [793, 88] on span "NextFaze" at bounding box center [835, 88] width 118 height 7
type input "NextFaze"
click at [842, 445] on span "Save Workflow" at bounding box center [836, 443] width 33 height 7
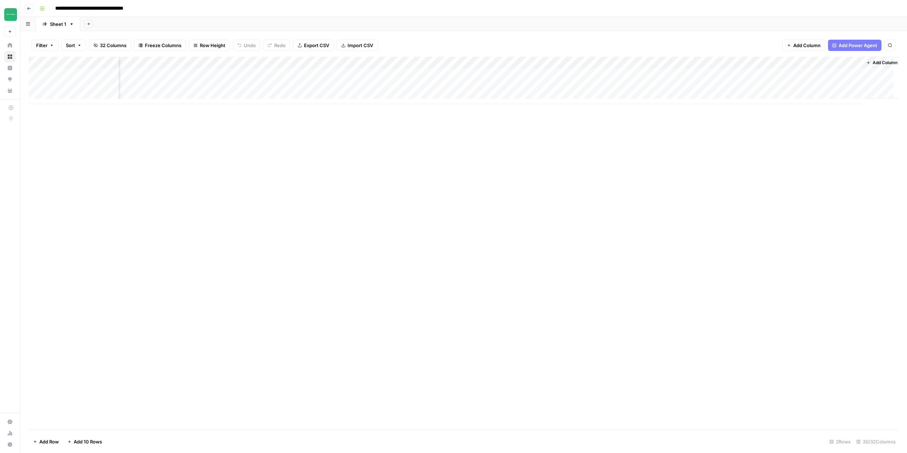
scroll to position [0, 1198]
click at [519, 63] on div "Add Column" at bounding box center [464, 80] width 870 height 47
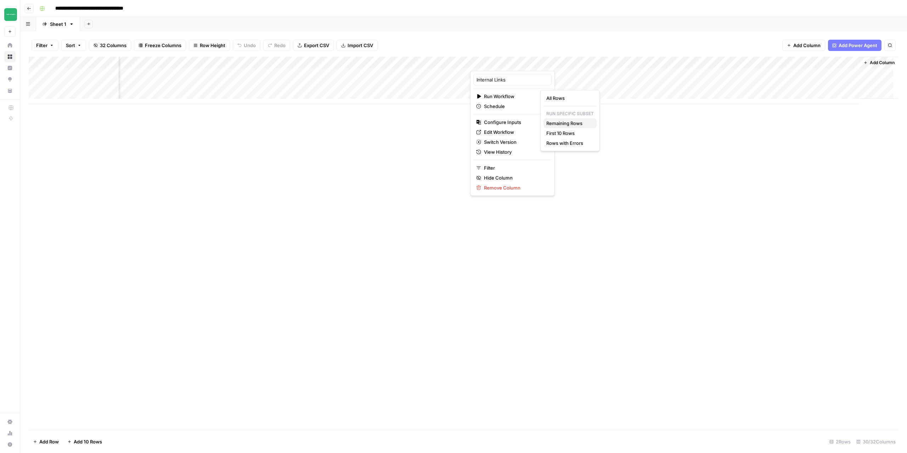
click at [566, 124] on span "Remaining Rows" at bounding box center [568, 123] width 45 height 7
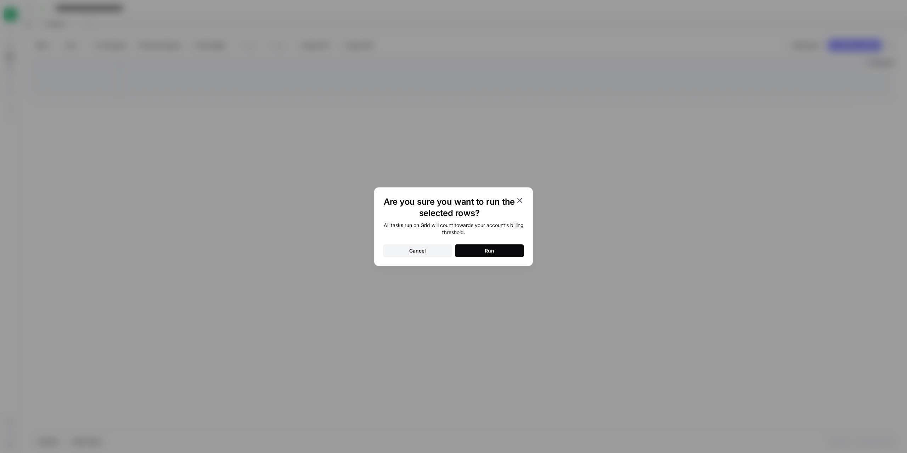
click at [495, 253] on button "Run" at bounding box center [489, 251] width 69 height 13
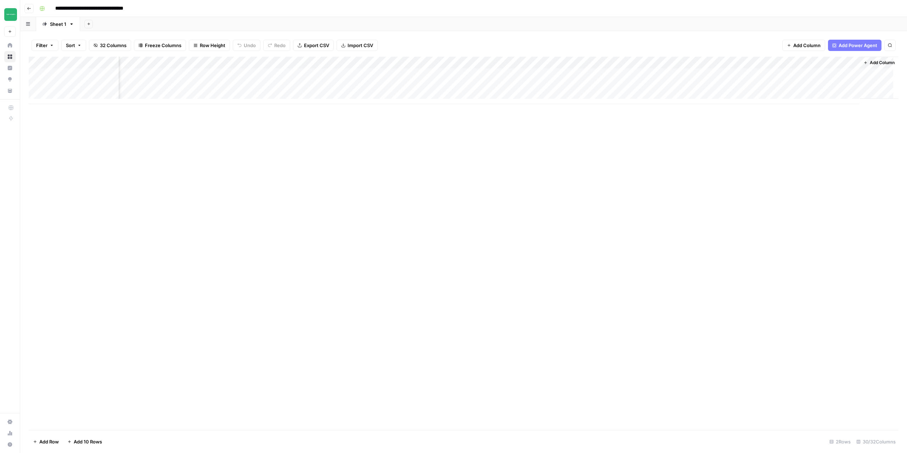
click at [519, 62] on div "Add Column" at bounding box center [464, 80] width 870 height 47
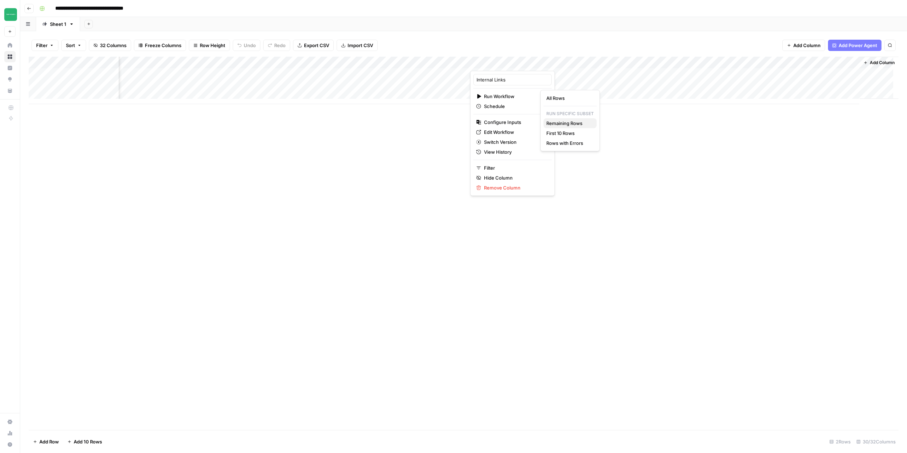
click at [573, 123] on span "Remaining Rows" at bounding box center [568, 123] width 45 height 7
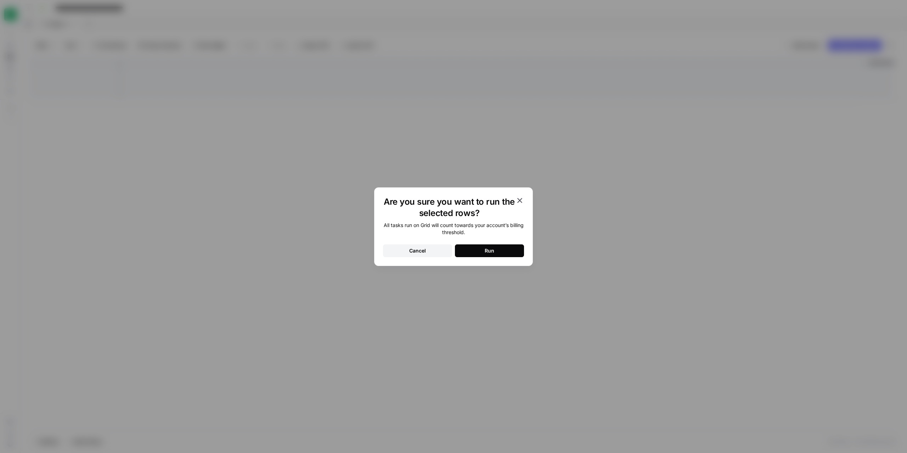
click at [493, 251] on div "Run" at bounding box center [490, 250] width 10 height 7
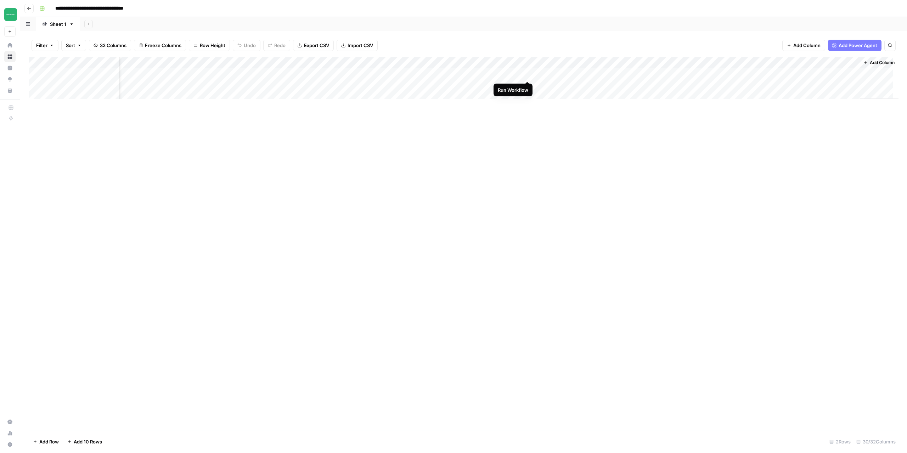
click at [528, 75] on div "Add Column" at bounding box center [464, 80] width 870 height 47
click at [526, 85] on div "Add Column" at bounding box center [464, 80] width 870 height 47
click at [31, 11] on button "Go back" at bounding box center [28, 8] width 9 height 9
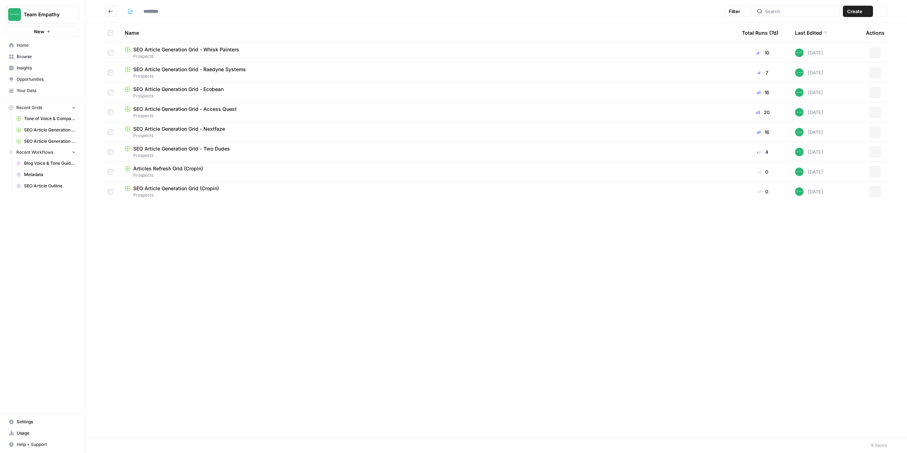
type input "*********"
click at [220, 91] on span "SEO Article Generation Grid - Raedyne Systems" at bounding box center [189, 89] width 113 height 7
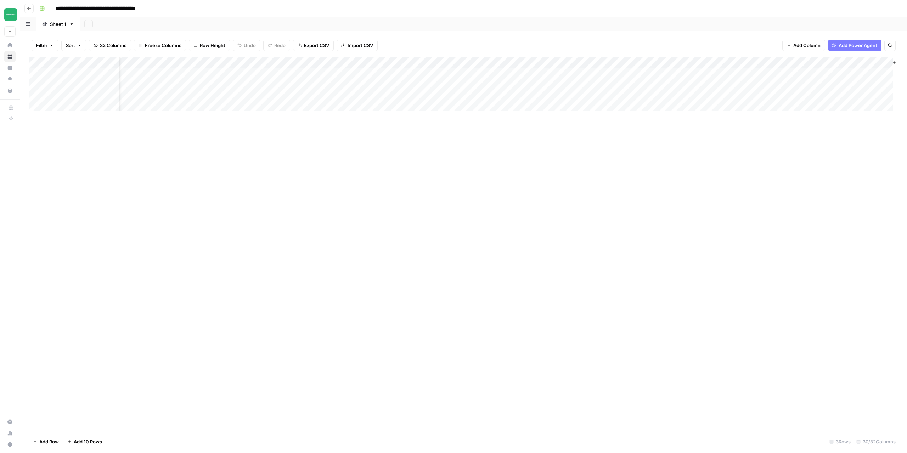
scroll to position [0, 1237]
click at [699, 74] on div "Add Column" at bounding box center [464, 87] width 870 height 60
click at [718, 72] on div "Add Column" at bounding box center [464, 87] width 870 height 60
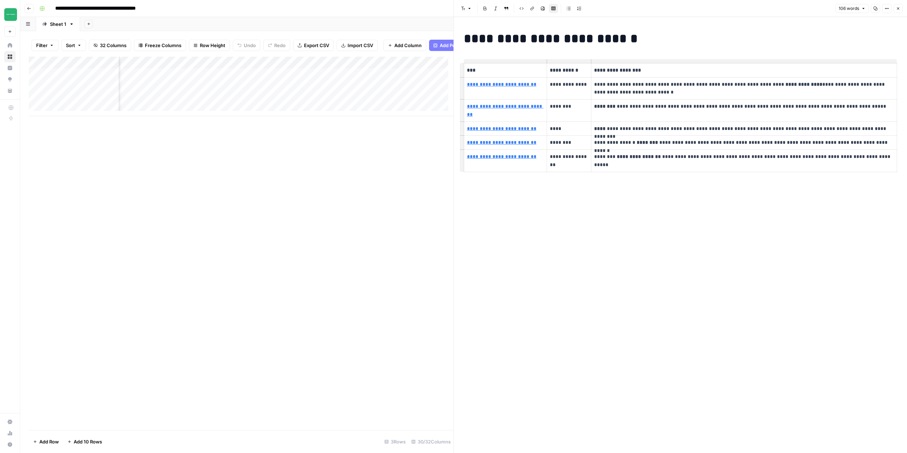
click at [898, 8] on icon "button" at bounding box center [898, 8] width 2 height 2
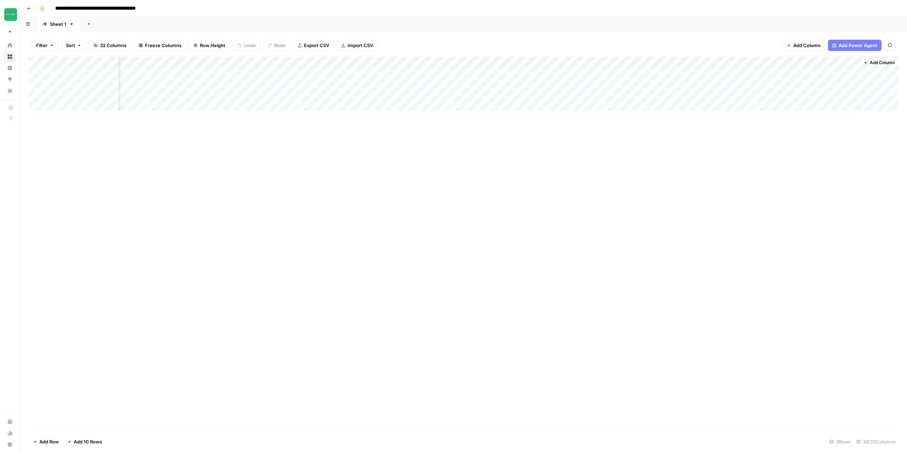
scroll to position [0, 1228]
click at [856, 73] on div "Add Column" at bounding box center [464, 87] width 870 height 60
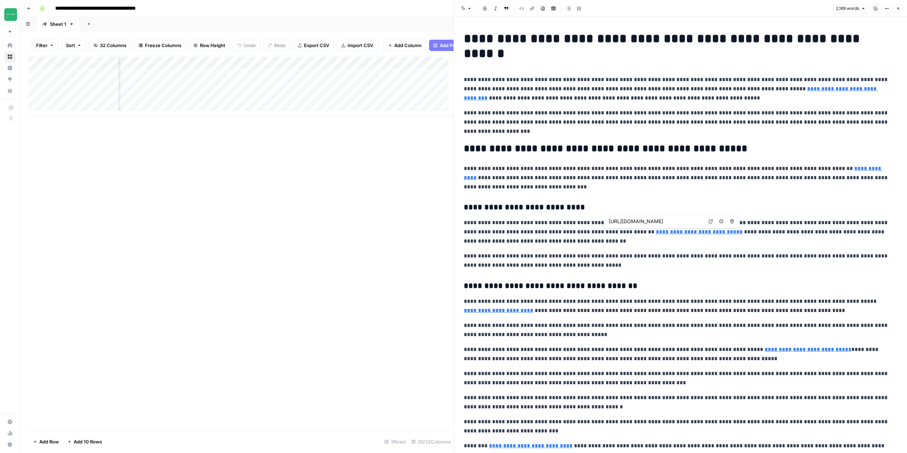
type input "[URL][DOMAIN_NAME]"
drag, startPoint x: 465, startPoint y: 38, endPoint x: 471, endPoint y: 38, distance: 6.0
click at [471, 38] on h1 "**********" at bounding box center [678, 46] width 428 height 30
copy div "**********"
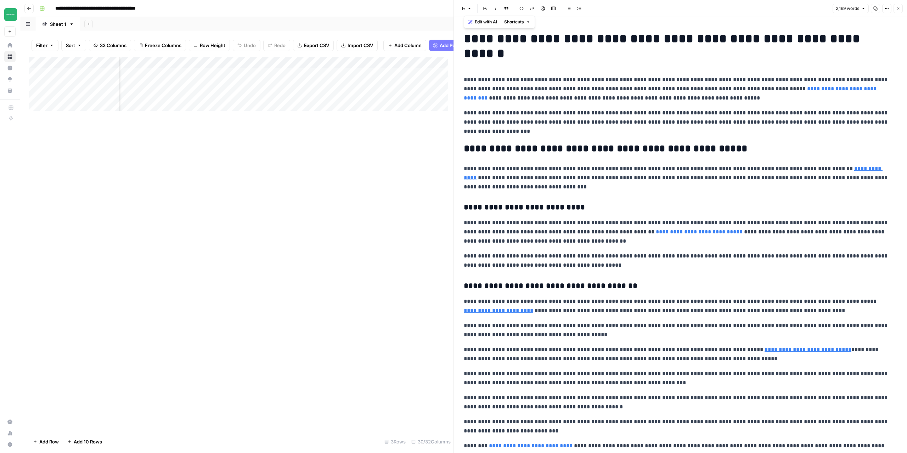
click at [303, 79] on div "Add Column" at bounding box center [241, 87] width 425 height 60
click at [303, 79] on textarea "**********" at bounding box center [324, 80] width 133 height 10
click at [87, 80] on div "Add Column" at bounding box center [241, 87] width 425 height 60
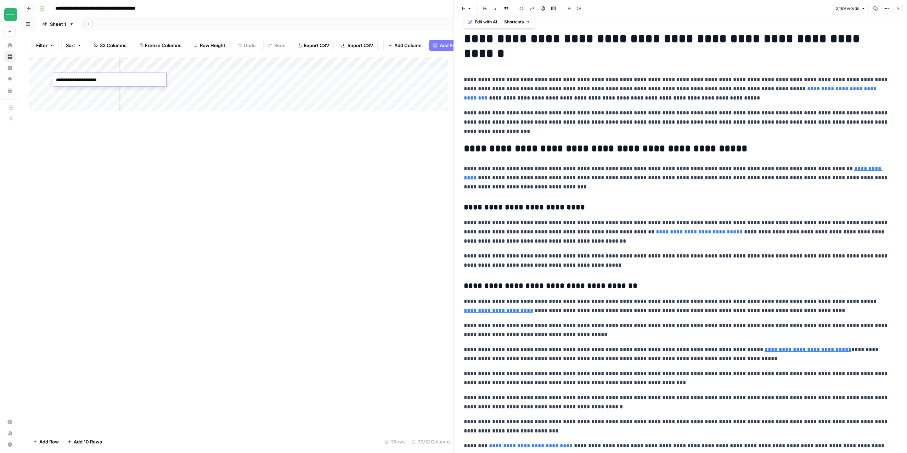
click at [87, 80] on textarea "**********" at bounding box center [109, 80] width 113 height 10
click at [346, 80] on div "Add Column" at bounding box center [241, 87] width 425 height 60
click at [346, 80] on textarea "**********" at bounding box center [393, 87] width 142 height 24
click at [400, 140] on div "Add Column" at bounding box center [241, 244] width 425 height 374
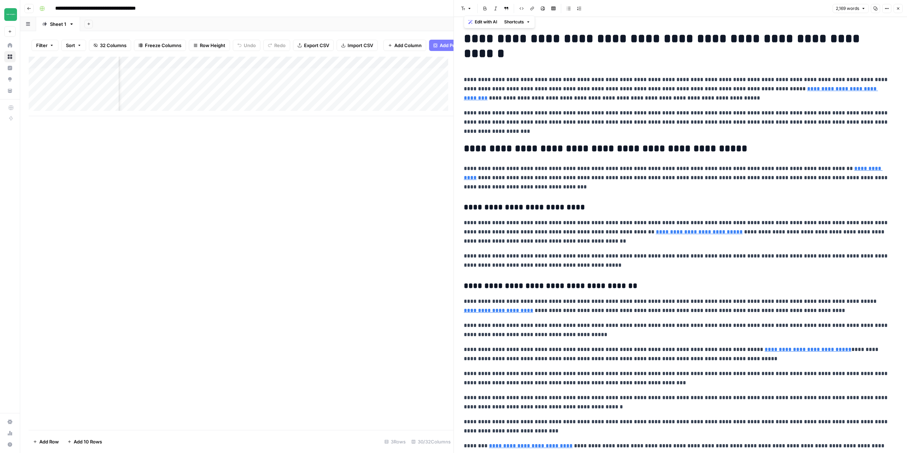
click at [408, 82] on div "Add Column" at bounding box center [241, 87] width 425 height 60
click at [430, 82] on div "Add Column" at bounding box center [241, 87] width 425 height 60
click at [430, 82] on textarea "**********" at bounding box center [442, 80] width 113 height 10
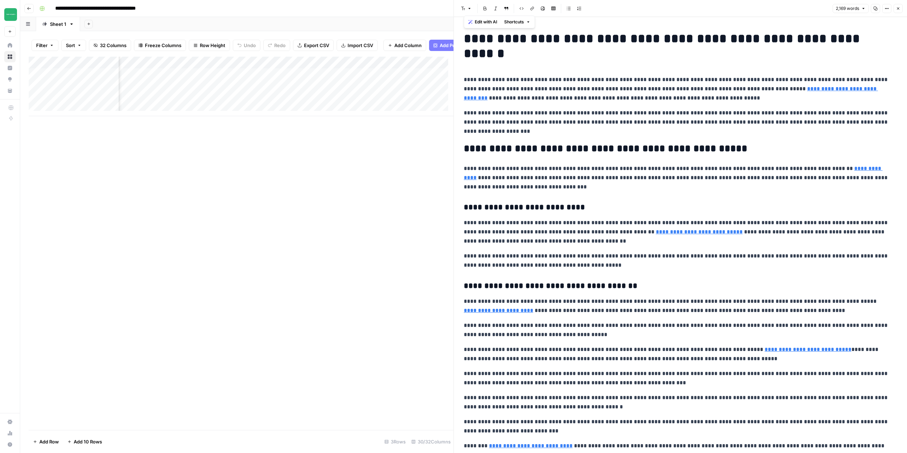
click at [339, 78] on div "Add Column" at bounding box center [241, 87] width 425 height 60
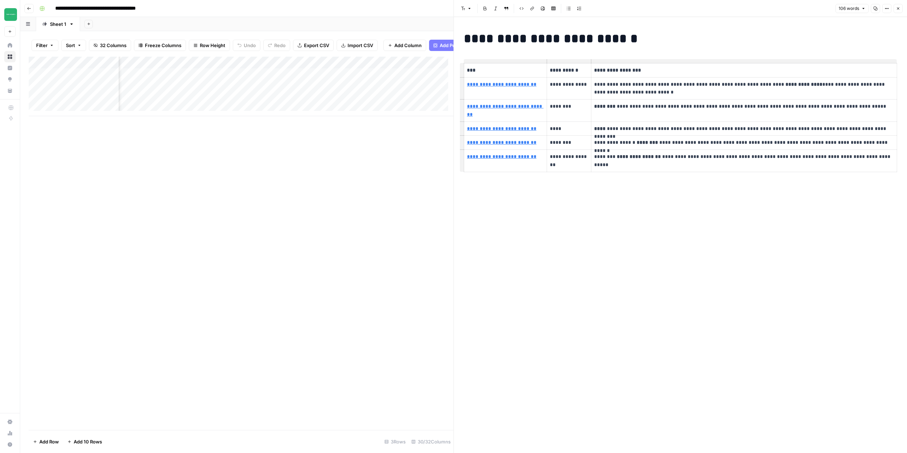
click at [521, 102] on td "**********" at bounding box center [505, 111] width 83 height 22
copy h1 "**********"
click at [899, 8] on icon "button" at bounding box center [898, 8] width 2 height 2
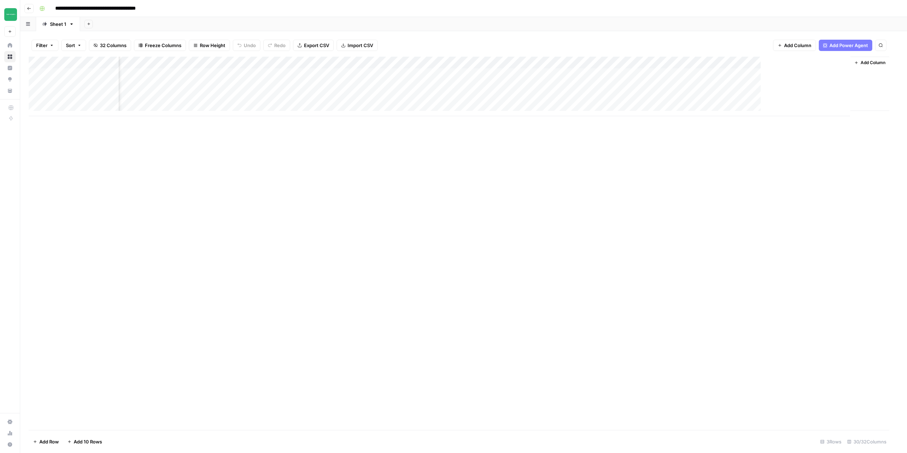
scroll to position [0, 1228]
click at [27, 6] on button "Go back" at bounding box center [28, 8] width 9 height 9
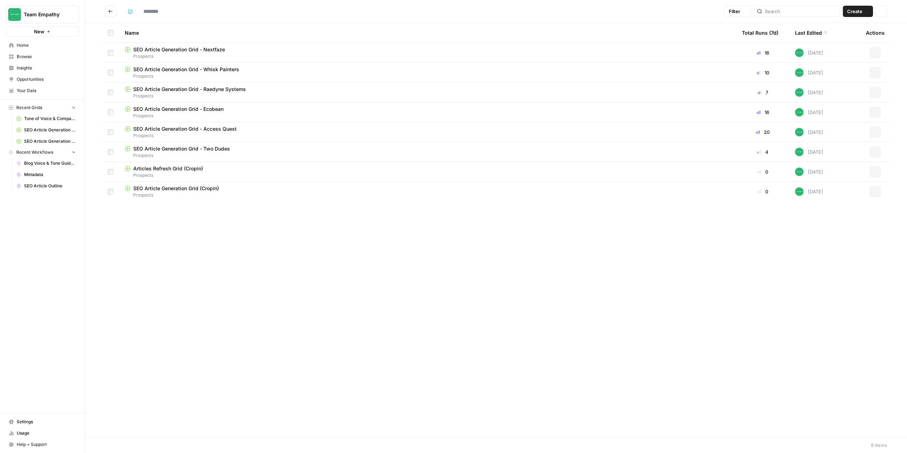
type input "*********"
click at [190, 70] on span "SEO Article Generation Grid - Whisk Painters" at bounding box center [186, 69] width 106 height 7
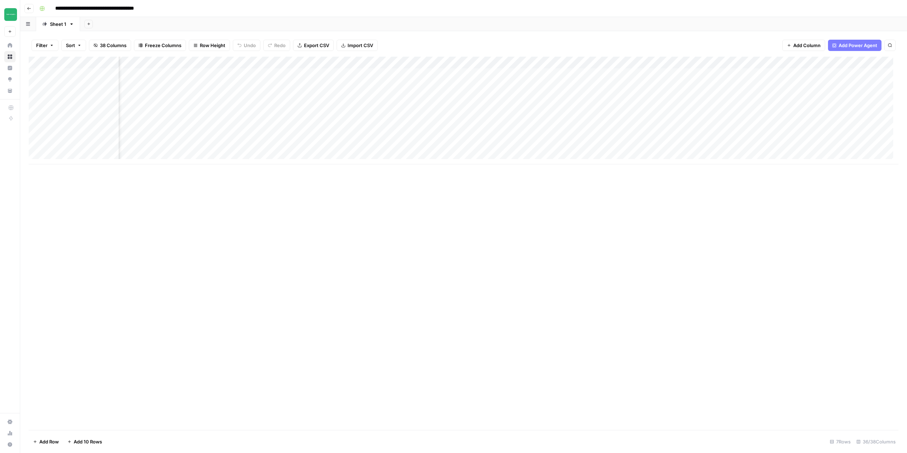
scroll to position [0, 868]
click at [457, 64] on div "Add Column" at bounding box center [464, 111] width 870 height 108
click at [346, 257] on div "Add Column" at bounding box center [464, 244] width 870 height 374
click at [456, 62] on div "Add Column" at bounding box center [464, 111] width 870 height 108
click at [343, 275] on div "Add Column" at bounding box center [464, 244] width 870 height 374
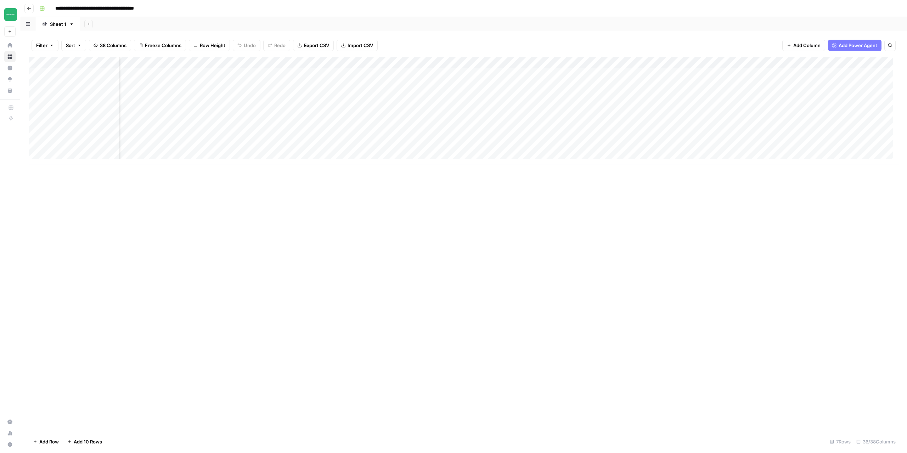
drag, startPoint x: 313, startPoint y: 99, endPoint x: 315, endPoint y: 145, distance: 45.4
click at [315, 145] on div "Add Column" at bounding box center [464, 111] width 870 height 108
click at [326, 242] on div "Add Column" at bounding box center [464, 244] width 870 height 374
drag, startPoint x: 61, startPoint y: 100, endPoint x: 57, endPoint y: 148, distance: 48.4
click at [57, 148] on div "Add Column" at bounding box center [464, 111] width 870 height 108
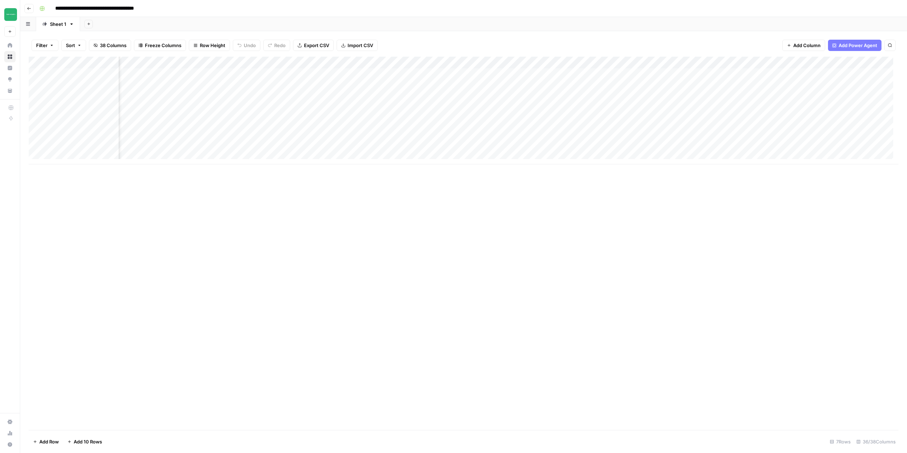
click at [38, 101] on div "Add Column" at bounding box center [464, 111] width 870 height 108
click at [35, 111] on div "Add Column" at bounding box center [464, 111] width 870 height 108
click at [35, 126] on div "Add Column" at bounding box center [464, 111] width 870 height 108
click at [34, 135] on div "Add Column" at bounding box center [464, 111] width 870 height 108
click at [35, 125] on div "Add Column" at bounding box center [464, 111] width 870 height 108
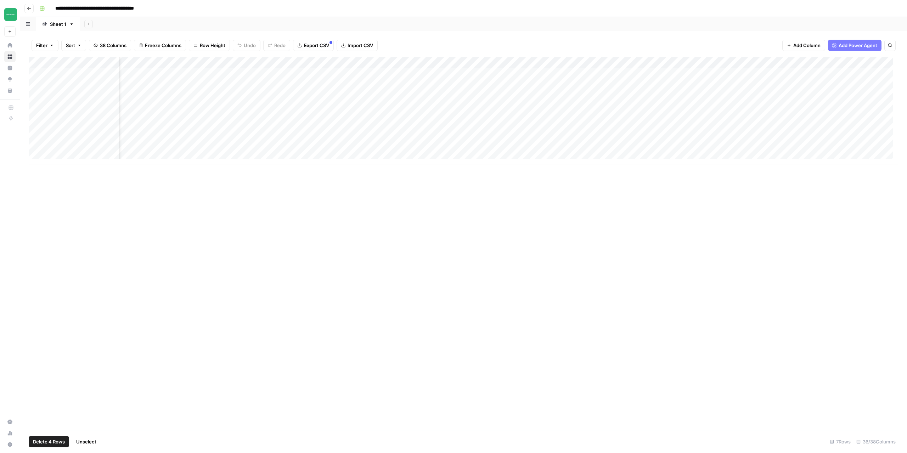
click at [36, 146] on div "Add Column" at bounding box center [464, 111] width 870 height 108
click at [47, 438] on span "Delete 5 Rows" at bounding box center [49, 441] width 32 height 7
click at [426, 79] on span "Delete" at bounding box center [428, 81] width 15 height 7
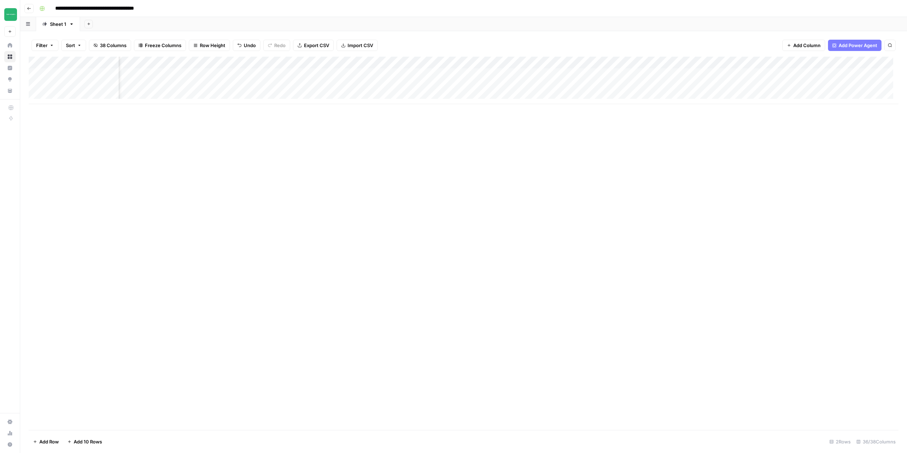
click at [456, 62] on div "Add Column" at bounding box center [464, 80] width 870 height 47
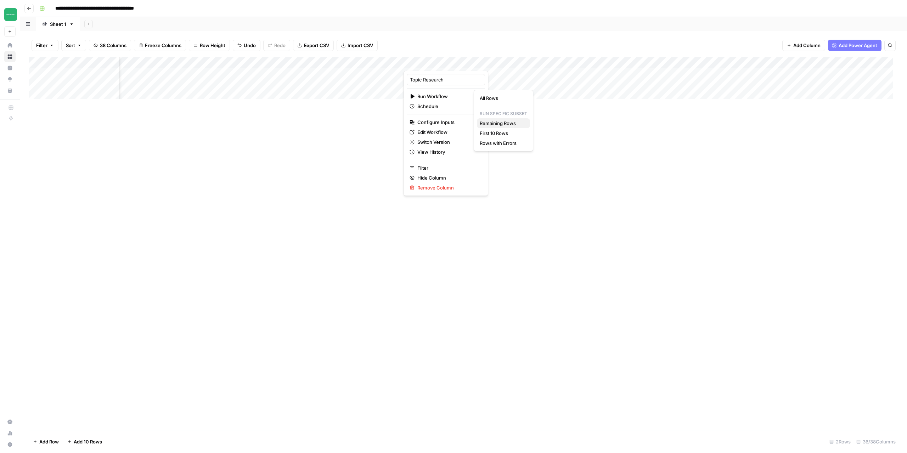
click at [504, 122] on span "Remaining Rows" at bounding box center [502, 123] width 45 height 7
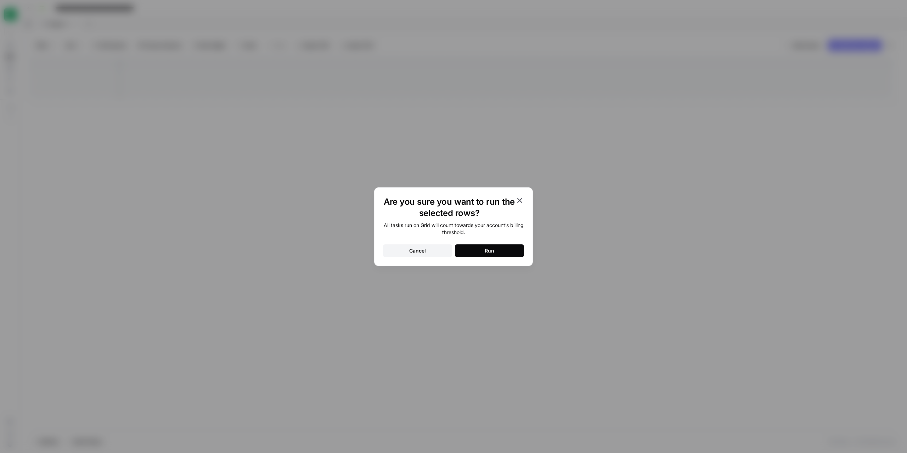
click at [496, 256] on button "Run" at bounding box center [489, 251] width 69 height 13
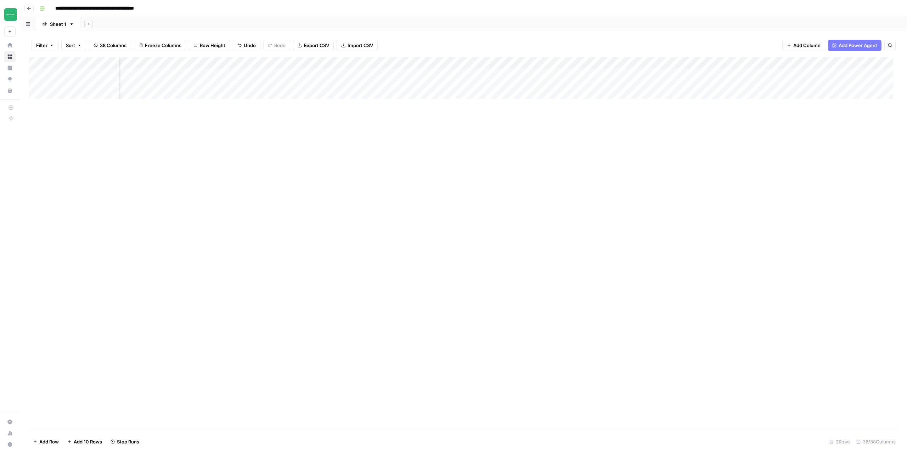
scroll to position [0, 929]
click at [535, 63] on div "Add Column" at bounding box center [464, 80] width 870 height 47
click at [105, 74] on div "Add Column" at bounding box center [464, 80] width 870 height 47
click at [36, 75] on div "Add Column" at bounding box center [464, 80] width 870 height 47
click at [37, 86] on div "Add Column" at bounding box center [464, 80] width 870 height 47
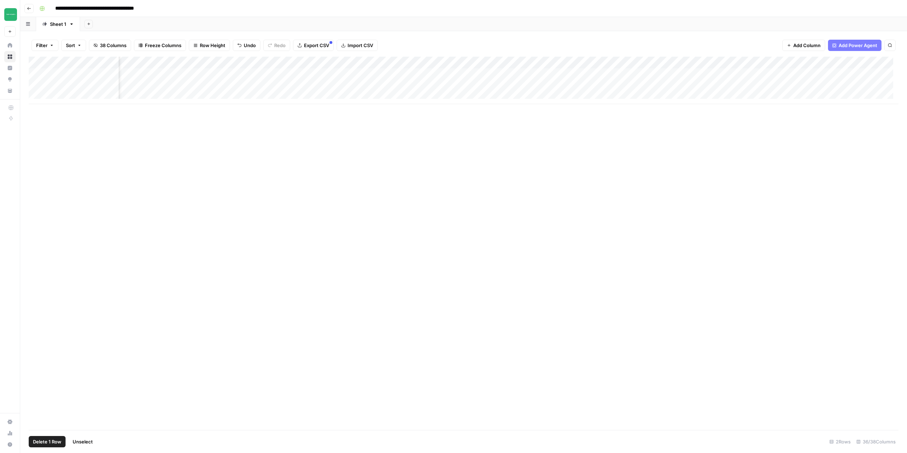
click at [36, 74] on div "Add Column" at bounding box center [464, 80] width 870 height 47
click at [39, 86] on div "Add Column" at bounding box center [464, 80] width 870 height 47
click at [30, 75] on div "Add Column" at bounding box center [464, 80] width 870 height 47
click at [44, 75] on div "Add Column" at bounding box center [464, 80] width 870 height 47
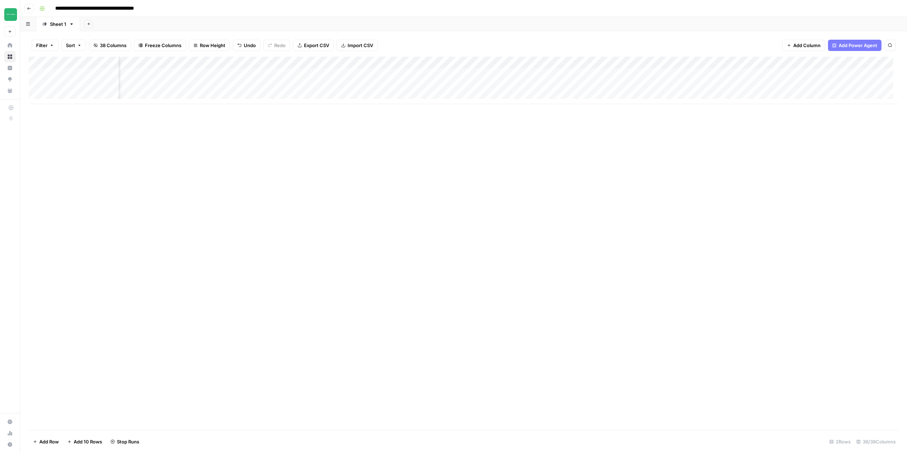
scroll to position [0, 0]
click at [46, 74] on div "Add Column" at bounding box center [464, 80] width 870 height 47
click at [340, 213] on div "Add Column" at bounding box center [464, 244] width 870 height 374
click at [410, 98] on div "Add Column" at bounding box center [464, 80] width 870 height 47
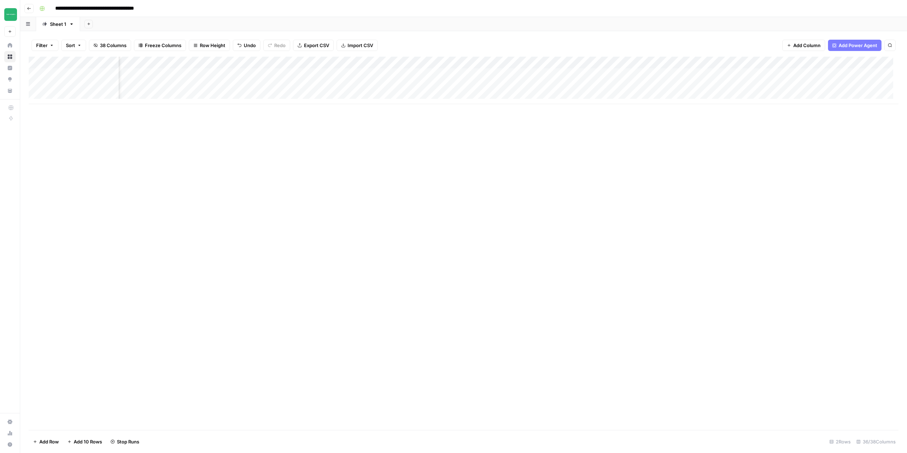
click at [410, 98] on div "Add Column" at bounding box center [464, 80] width 870 height 47
click at [35, 98] on div "Add Column" at bounding box center [464, 87] width 870 height 60
click at [40, 437] on button "Delete 1 Row" at bounding box center [47, 441] width 37 height 11
click at [430, 81] on span "Delete" at bounding box center [428, 81] width 15 height 7
click at [174, 381] on div "Add Column" at bounding box center [464, 244] width 870 height 374
